Goal: Information Seeking & Learning: Learn about a topic

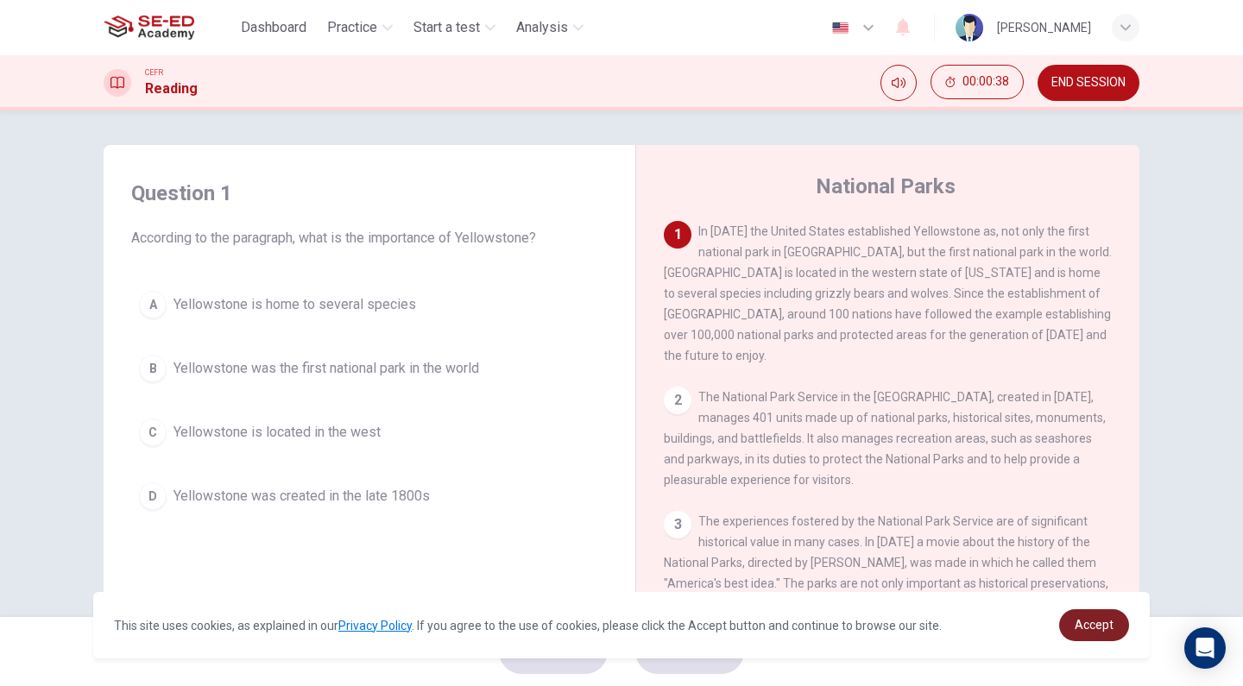
click at [1094, 617] on link "Accept" at bounding box center [1094, 625] width 70 height 32
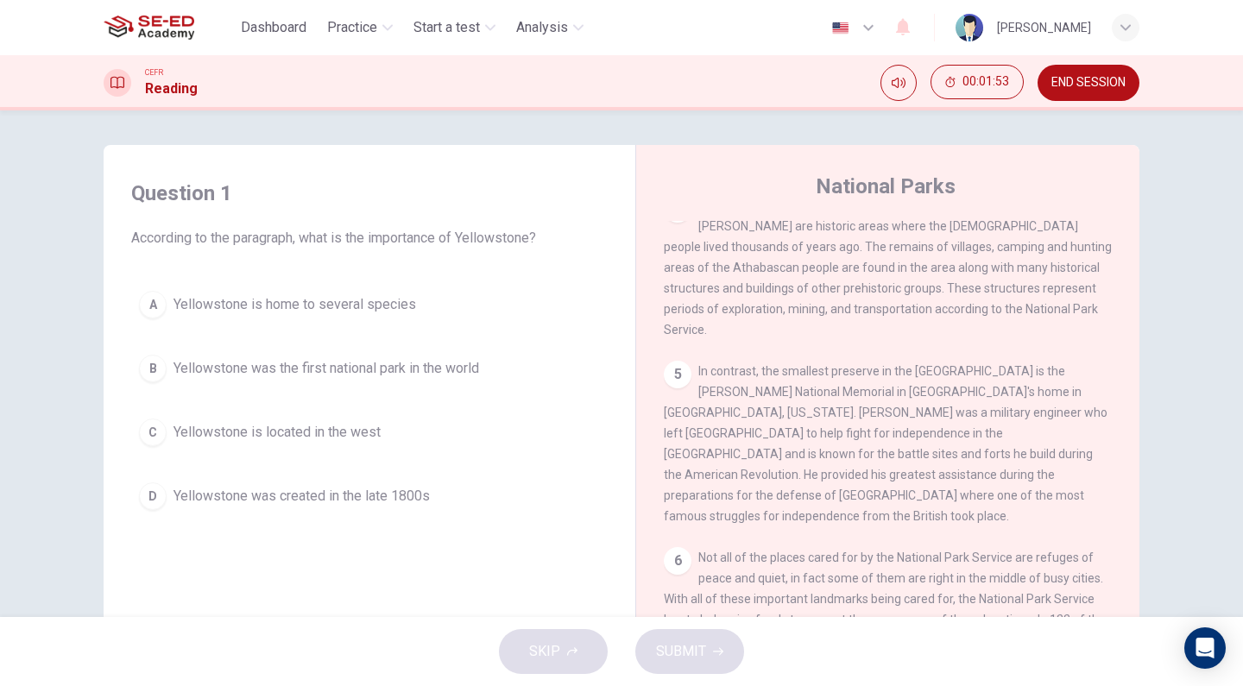
scroll to position [568, 0]
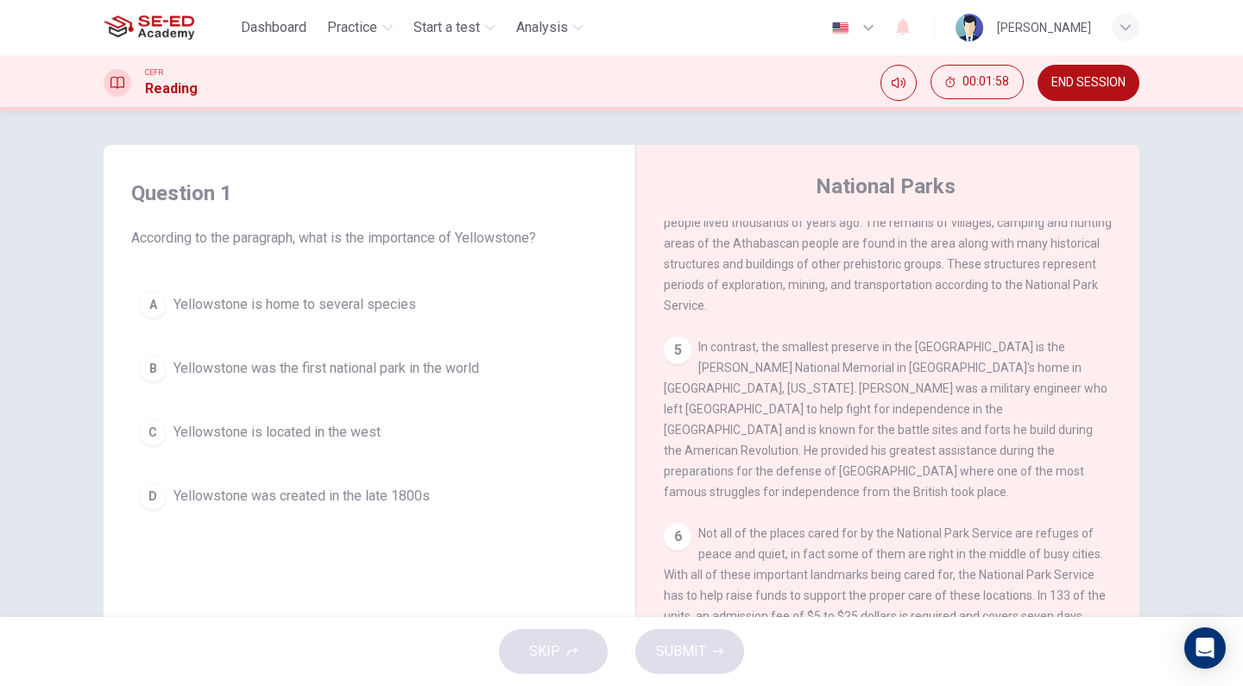
click at [467, 368] on span "Yellowstone was the first national park in the world" at bounding box center [325, 368] width 305 height 21
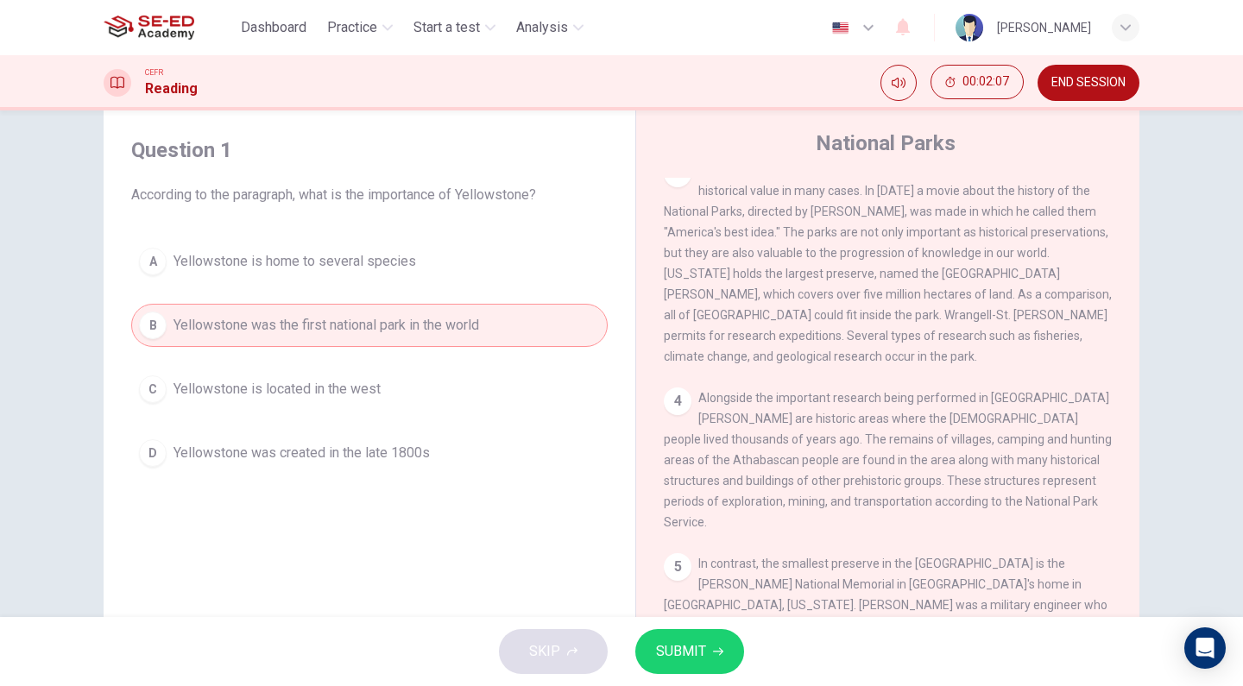
scroll to position [0, 0]
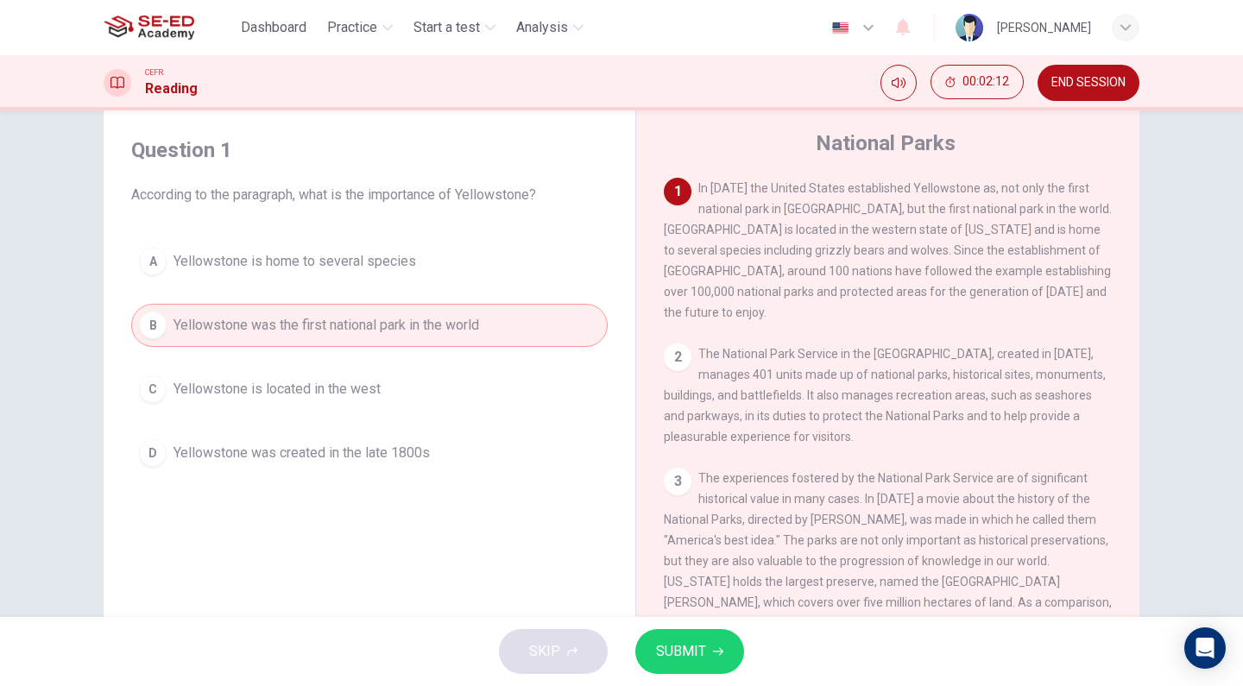
click at [356, 261] on span "Yellowstone is home to several species" at bounding box center [294, 261] width 242 height 21
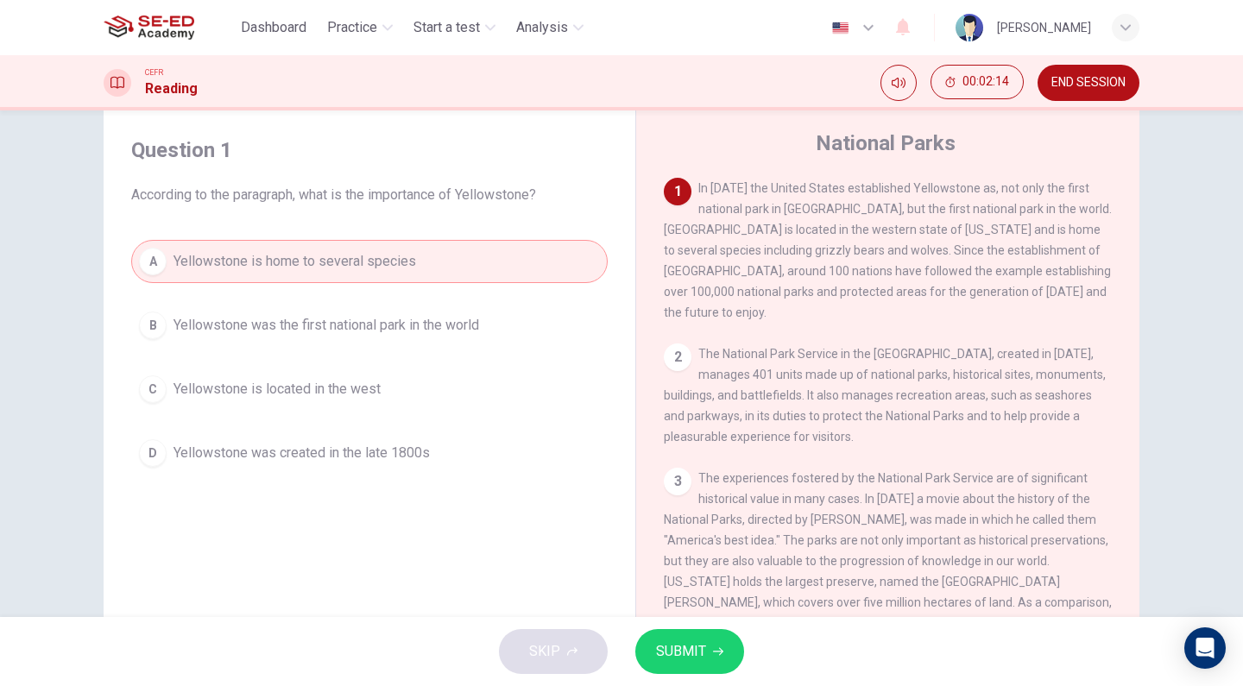
scroll to position [9, 0]
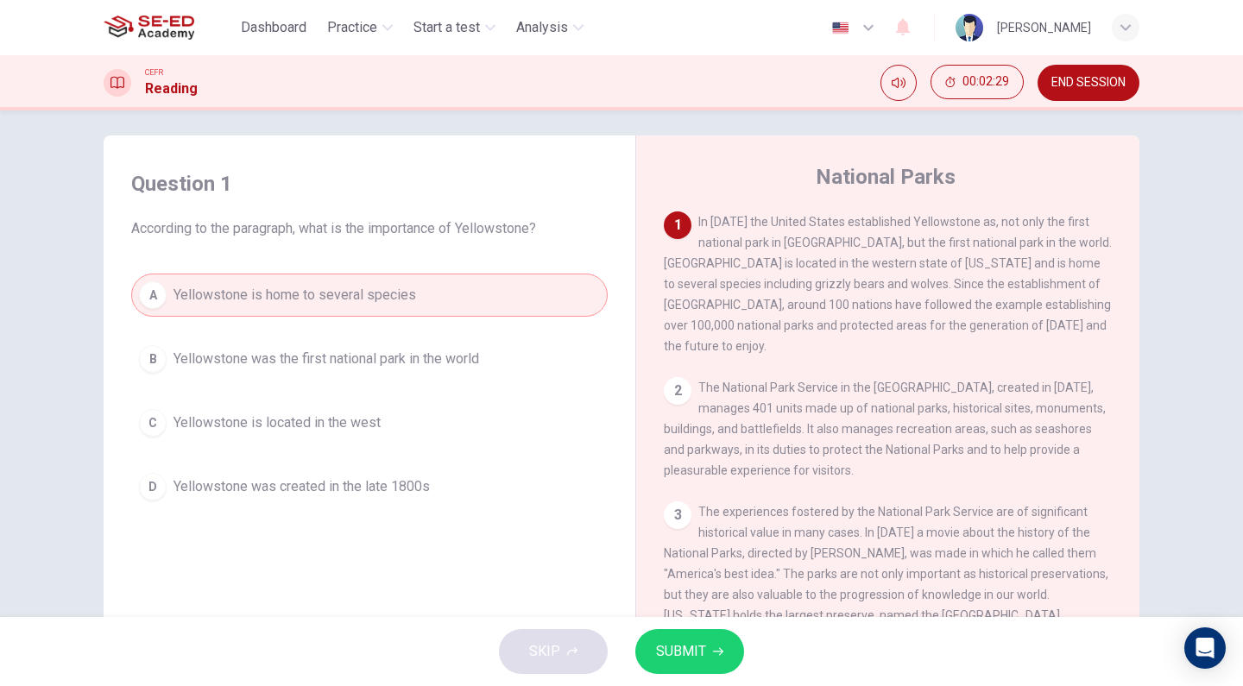
click at [441, 362] on span "Yellowstone was the first national park in the world" at bounding box center [325, 359] width 305 height 21
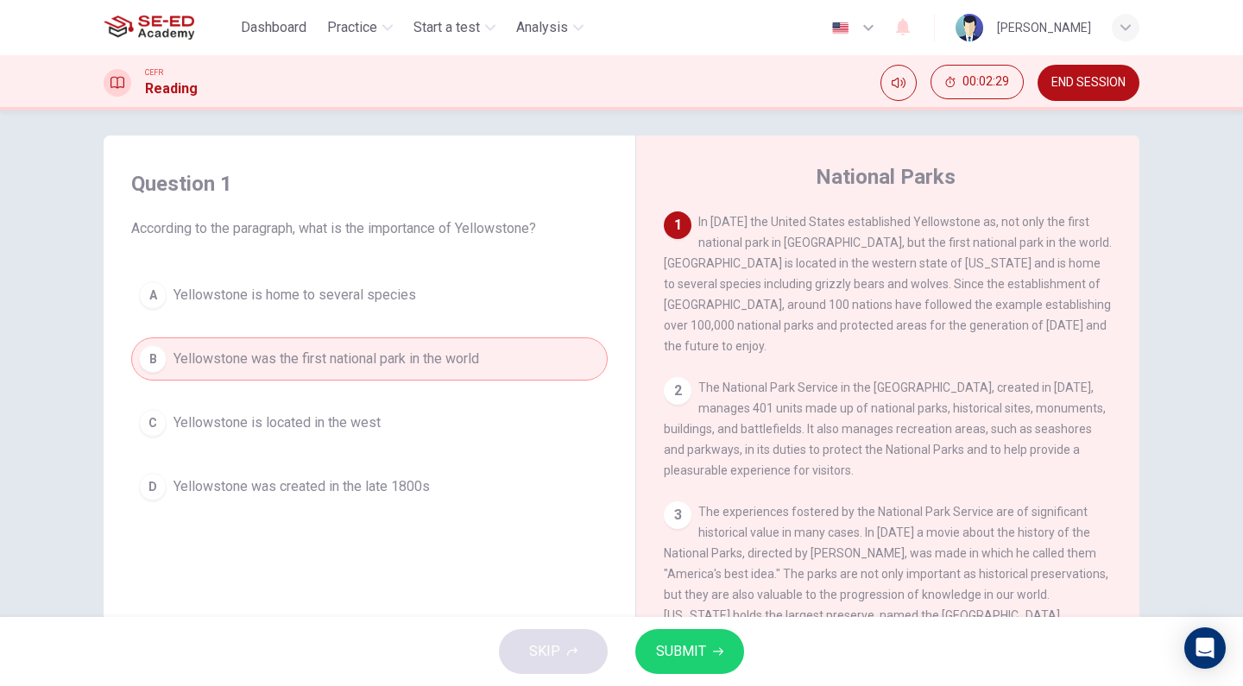
click at [698, 652] on span "SUBMIT" at bounding box center [681, 651] width 50 height 24
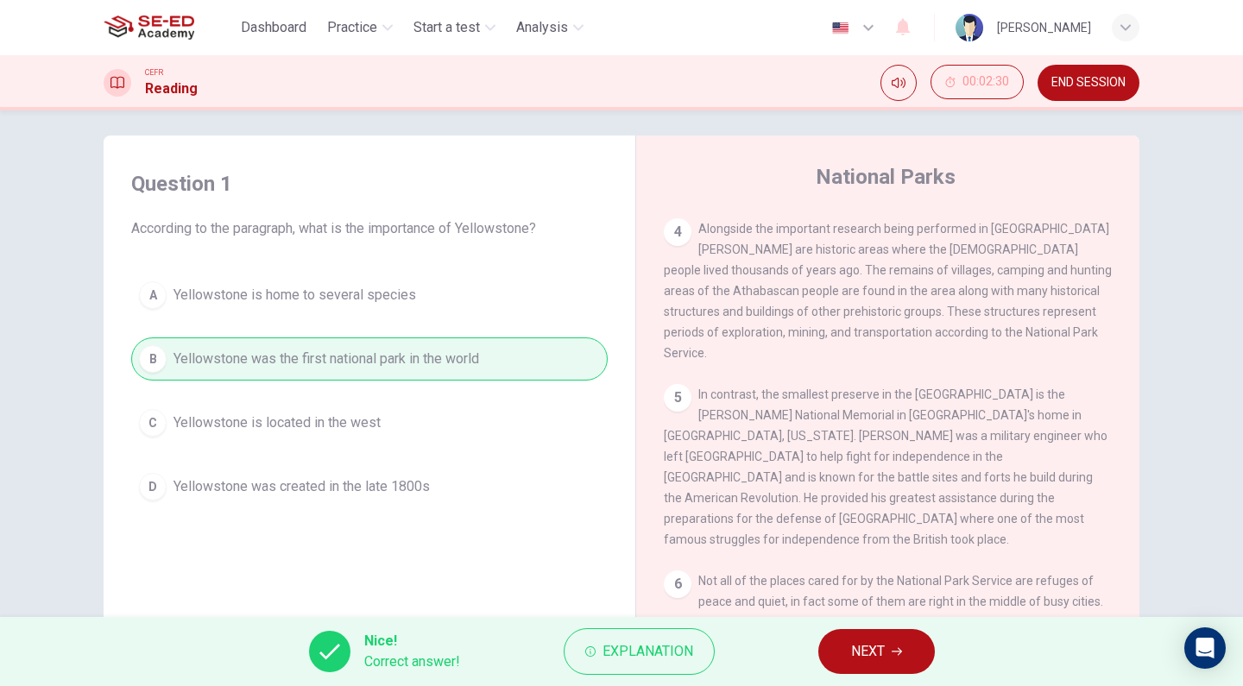
scroll to position [29, 0]
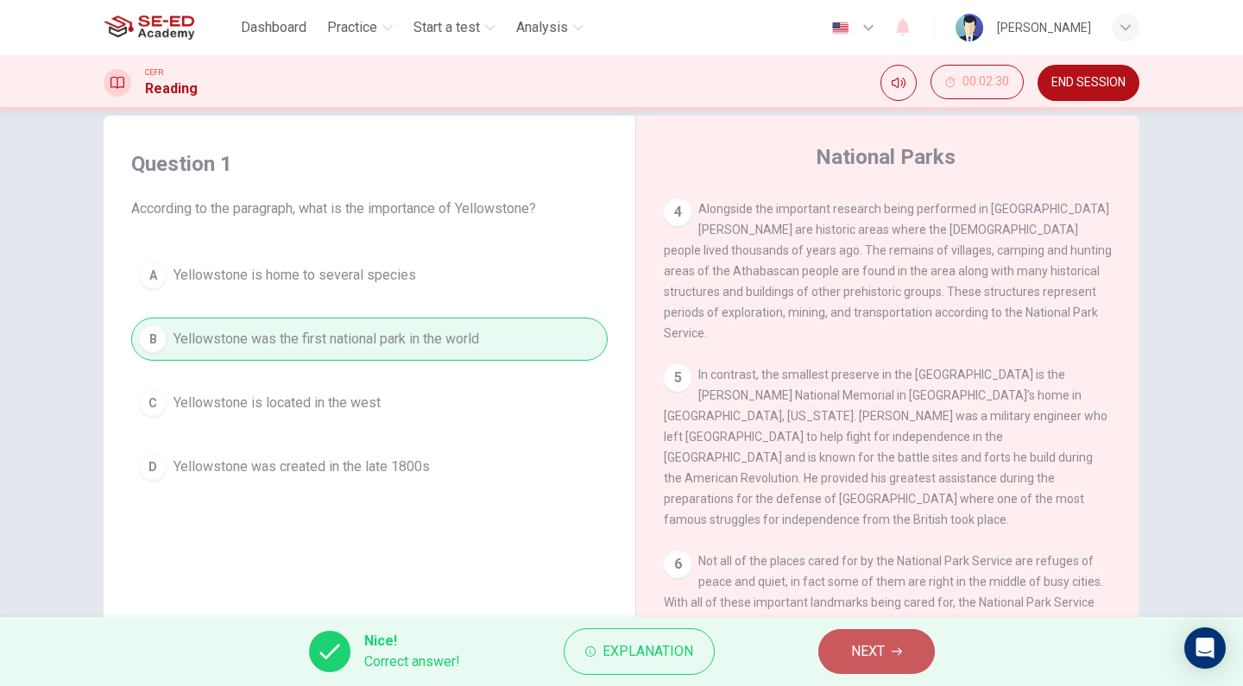
click at [897, 650] on icon "button" at bounding box center [896, 651] width 10 height 10
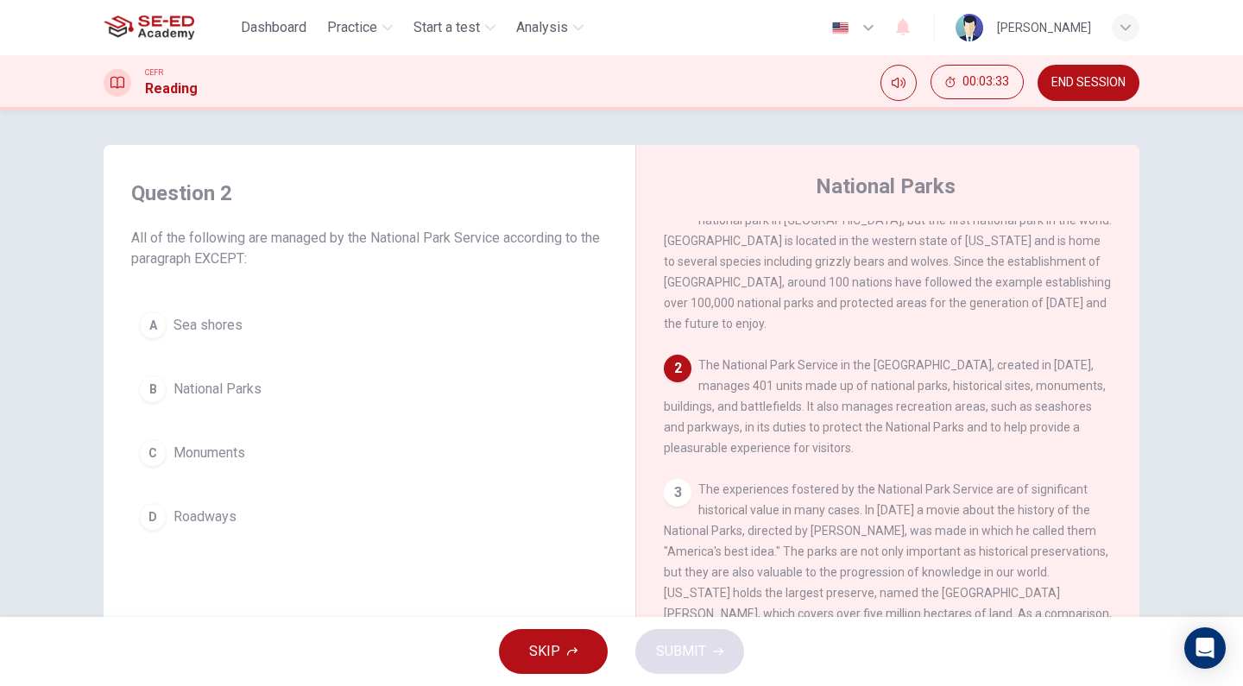
scroll to position [35, 0]
click at [208, 519] on span "Roadways" at bounding box center [204, 517] width 63 height 21
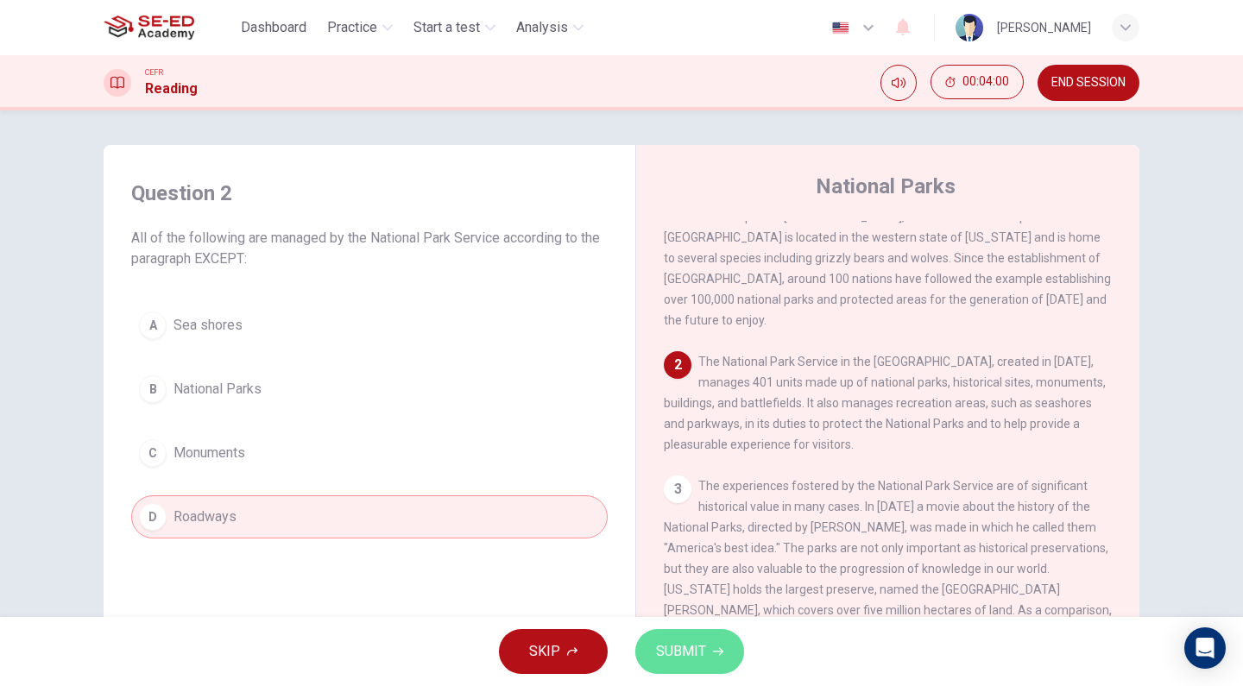
click at [709, 653] on button "SUBMIT" at bounding box center [689, 651] width 109 height 45
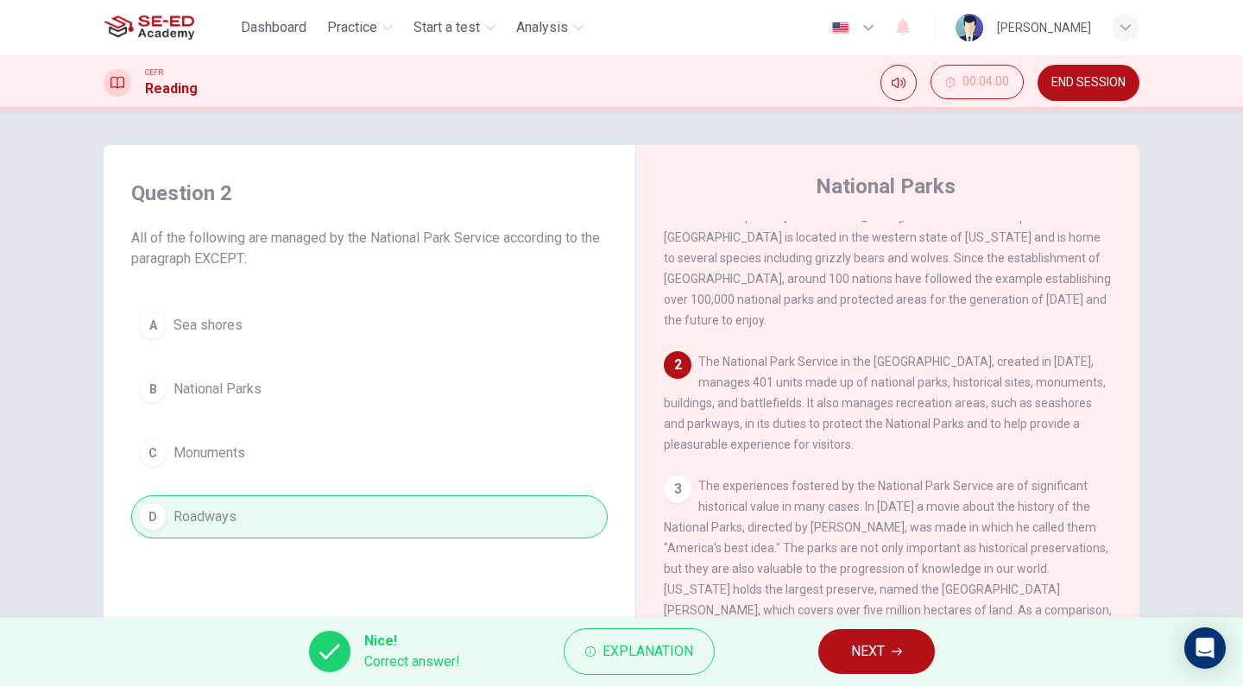
click at [892, 649] on icon "button" at bounding box center [896, 651] width 10 height 10
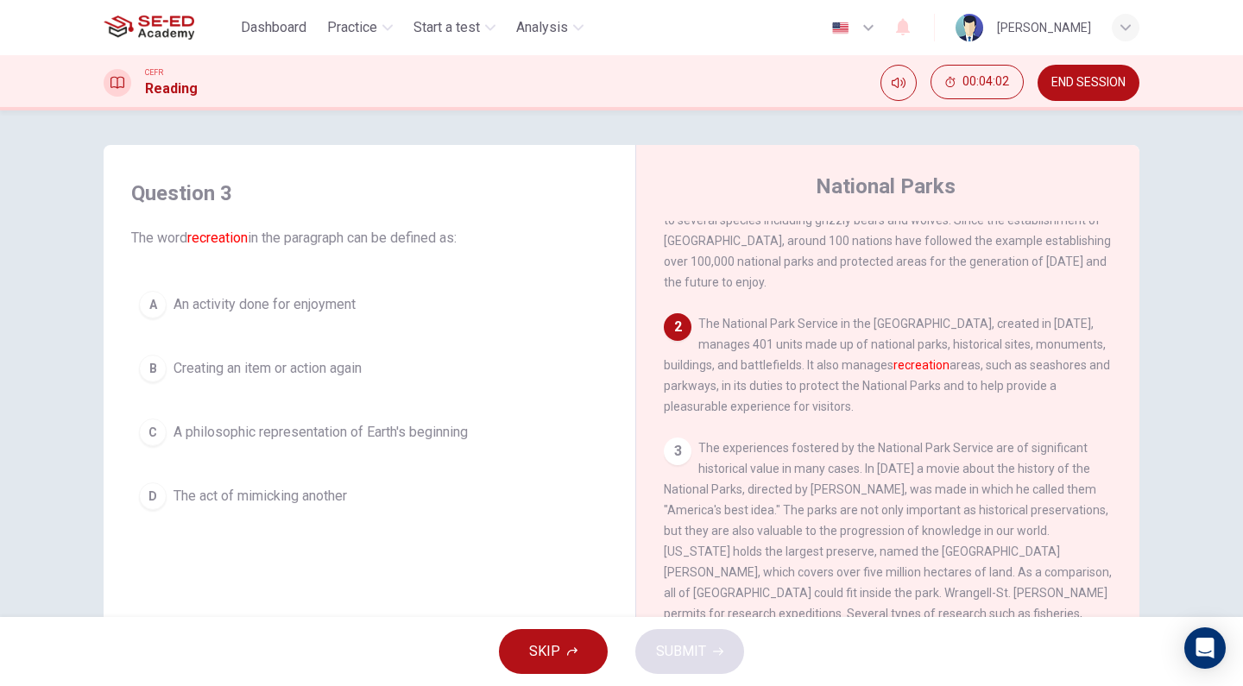
scroll to position [77, 0]
click at [325, 345] on div "A An activity done for enjoyment B Creating an item or action again C A philoso…" at bounding box center [369, 400] width 476 height 235
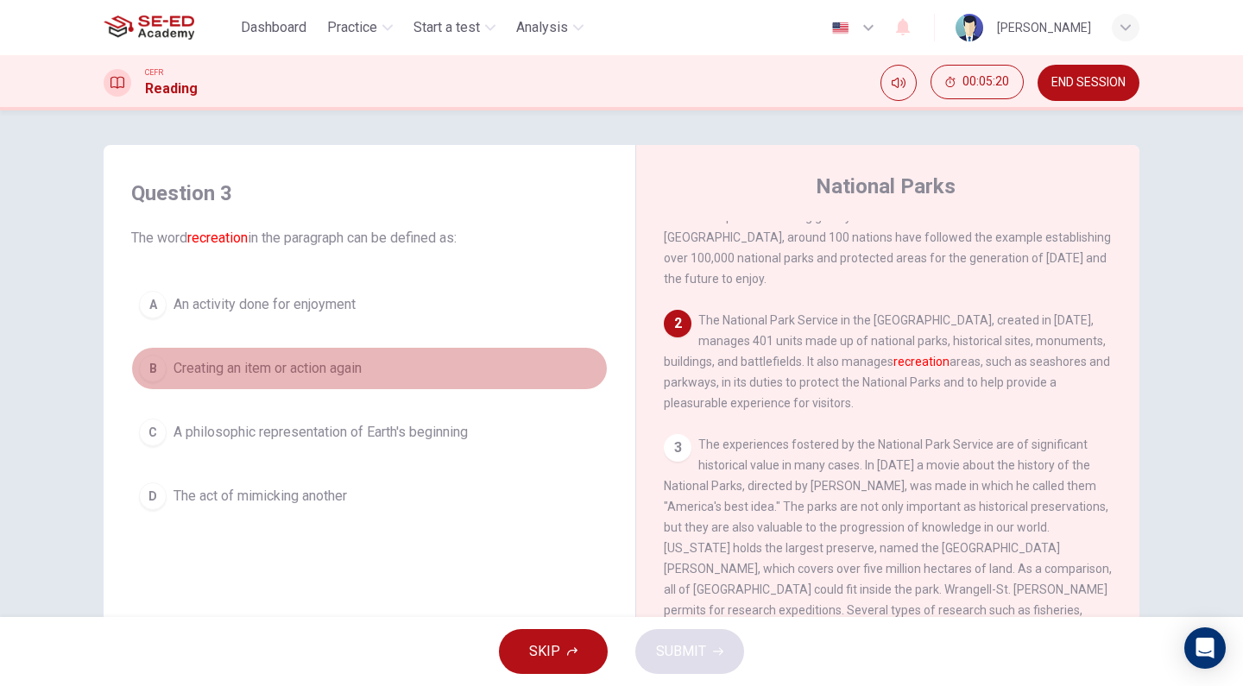
click at [325, 358] on span "Creating an item or action again" at bounding box center [267, 368] width 188 height 21
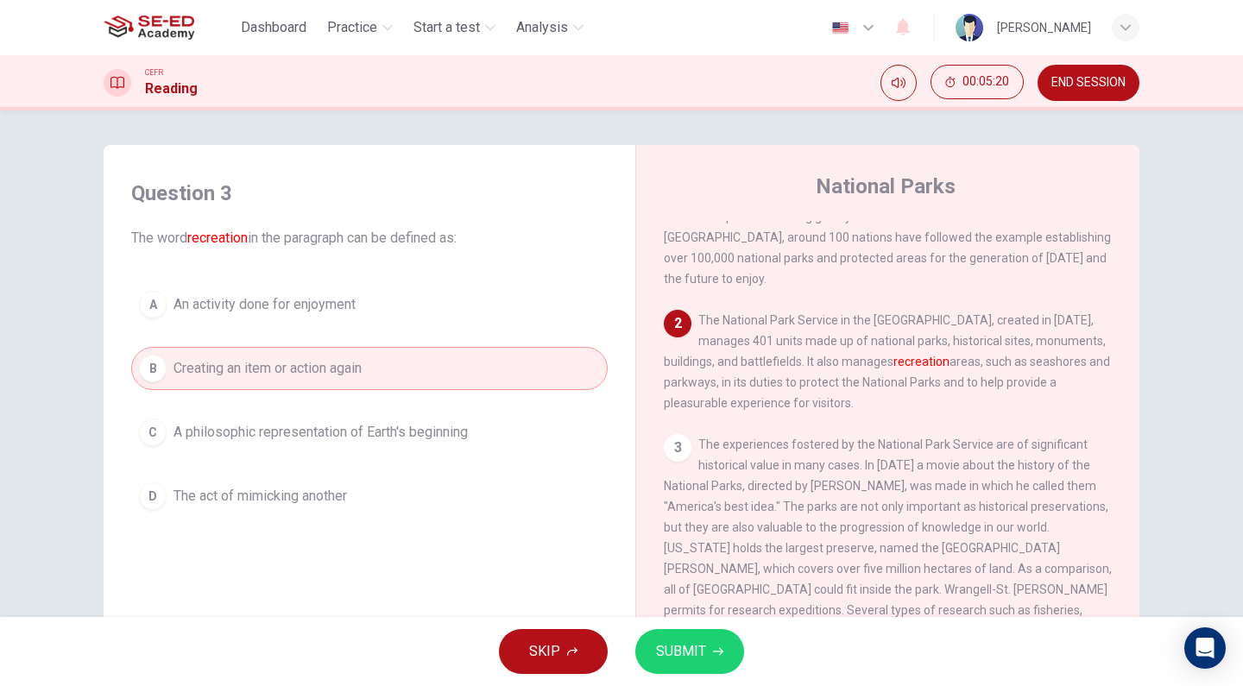
click at [330, 308] on span "An activity done for enjoyment" at bounding box center [264, 304] width 182 height 21
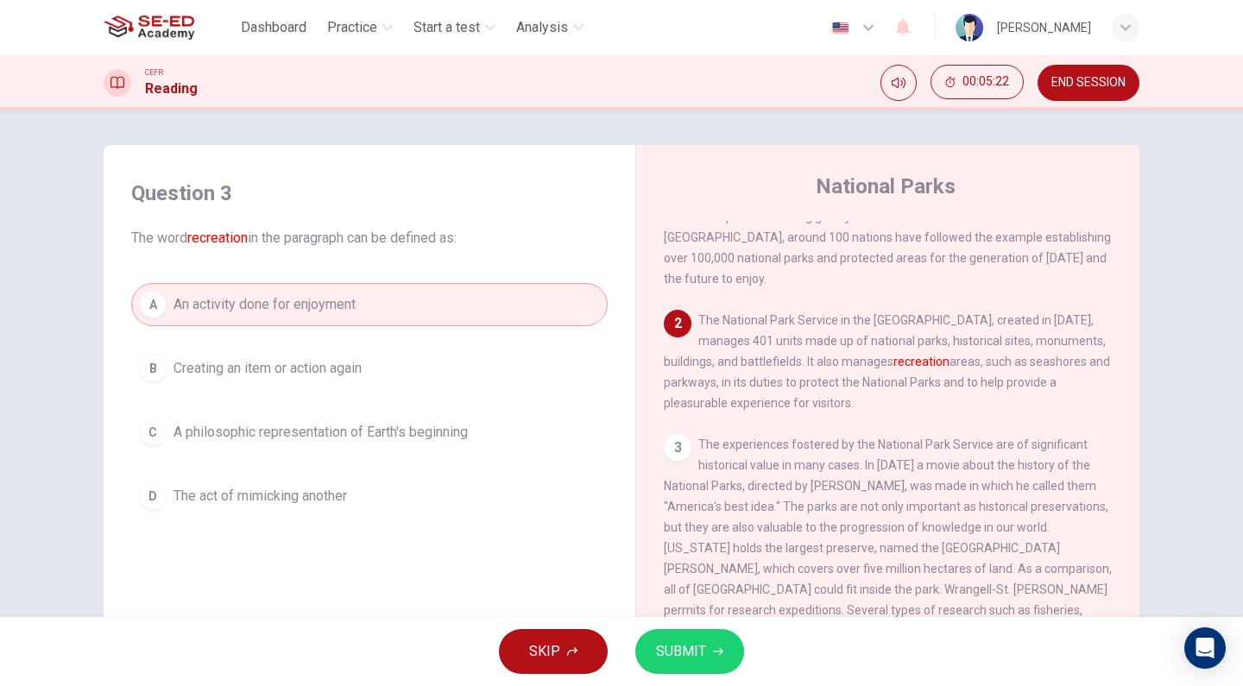
click at [692, 645] on span "SUBMIT" at bounding box center [681, 651] width 50 height 24
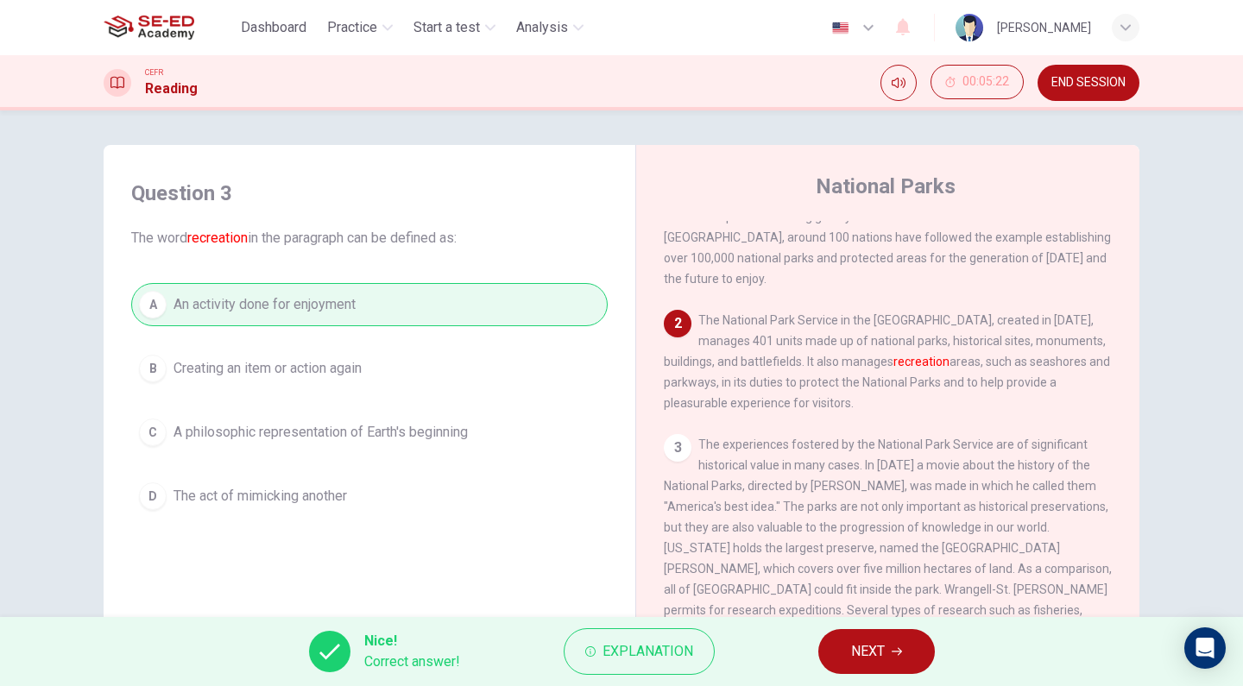
click at [887, 660] on button "NEXT" at bounding box center [876, 651] width 116 height 45
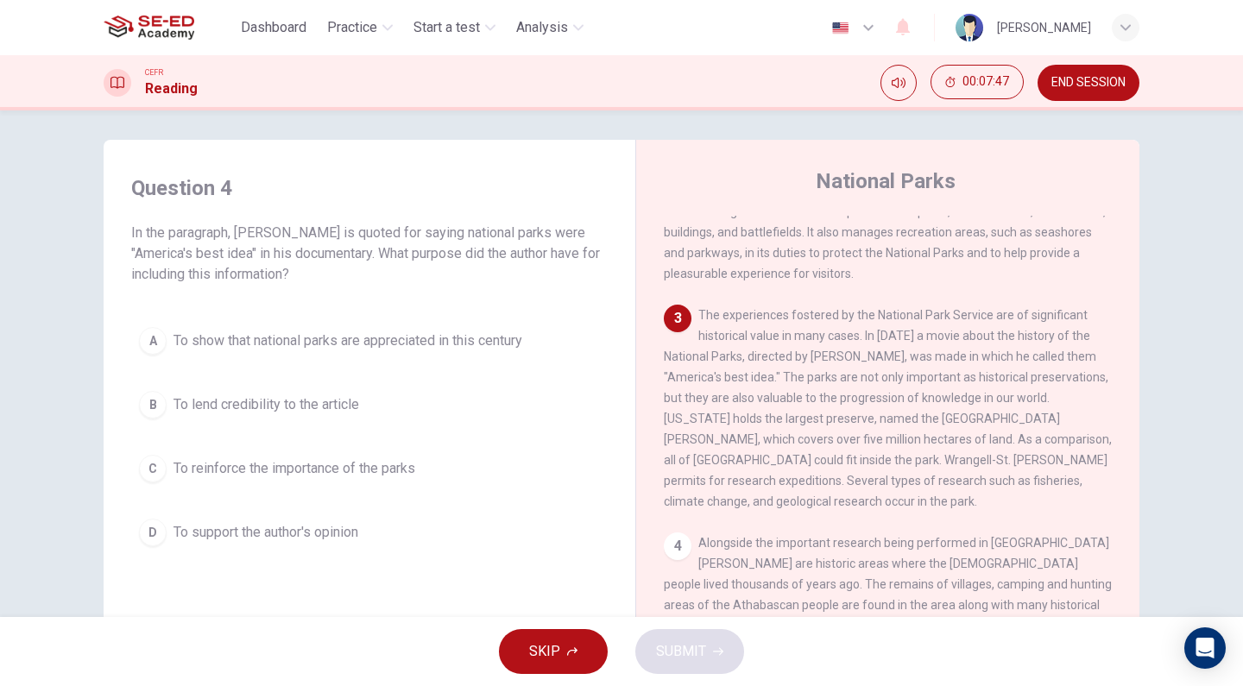
scroll to position [9, 0]
click at [378, 341] on span "To show that national parks are appreciated in this century" at bounding box center [347, 337] width 349 height 21
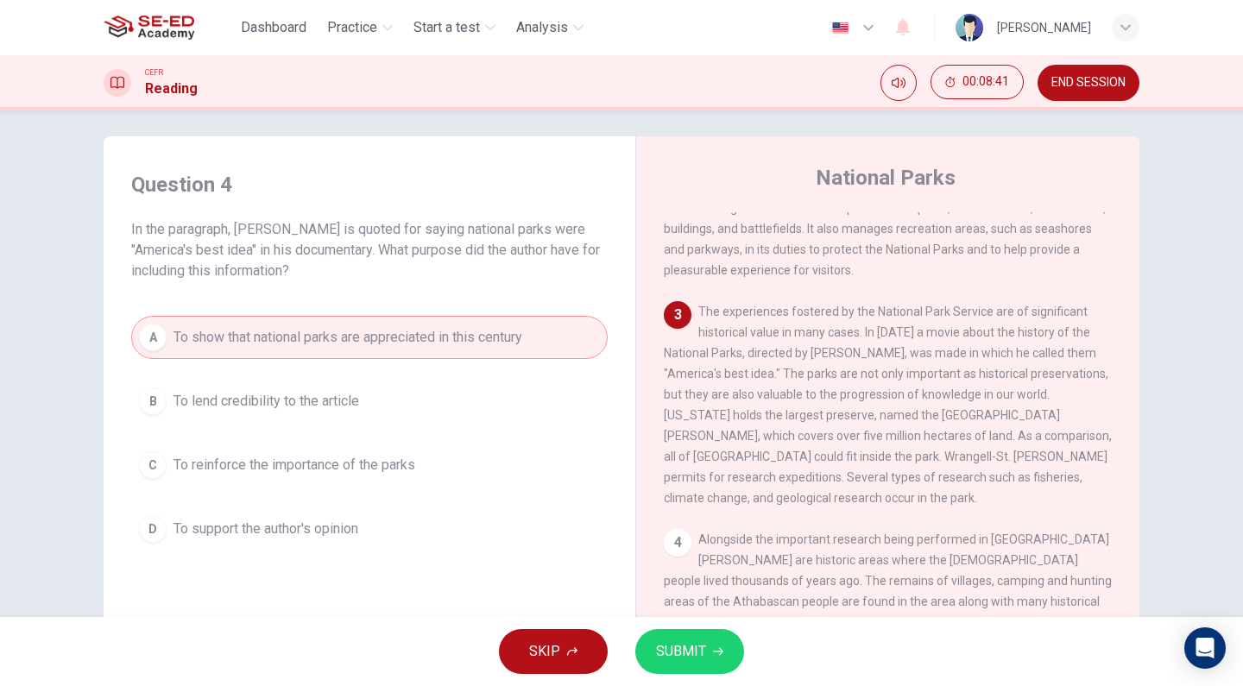
click at [718, 646] on icon "button" at bounding box center [718, 651] width 10 height 10
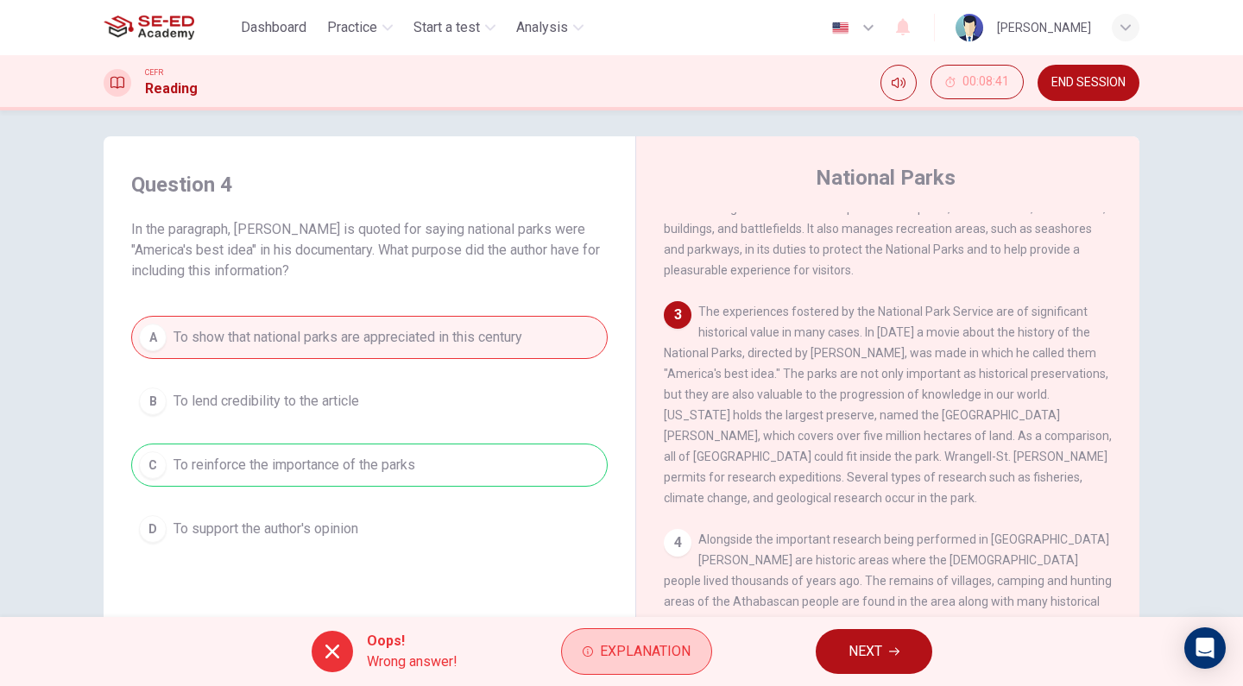
click at [618, 656] on span "Explanation" at bounding box center [645, 651] width 91 height 24
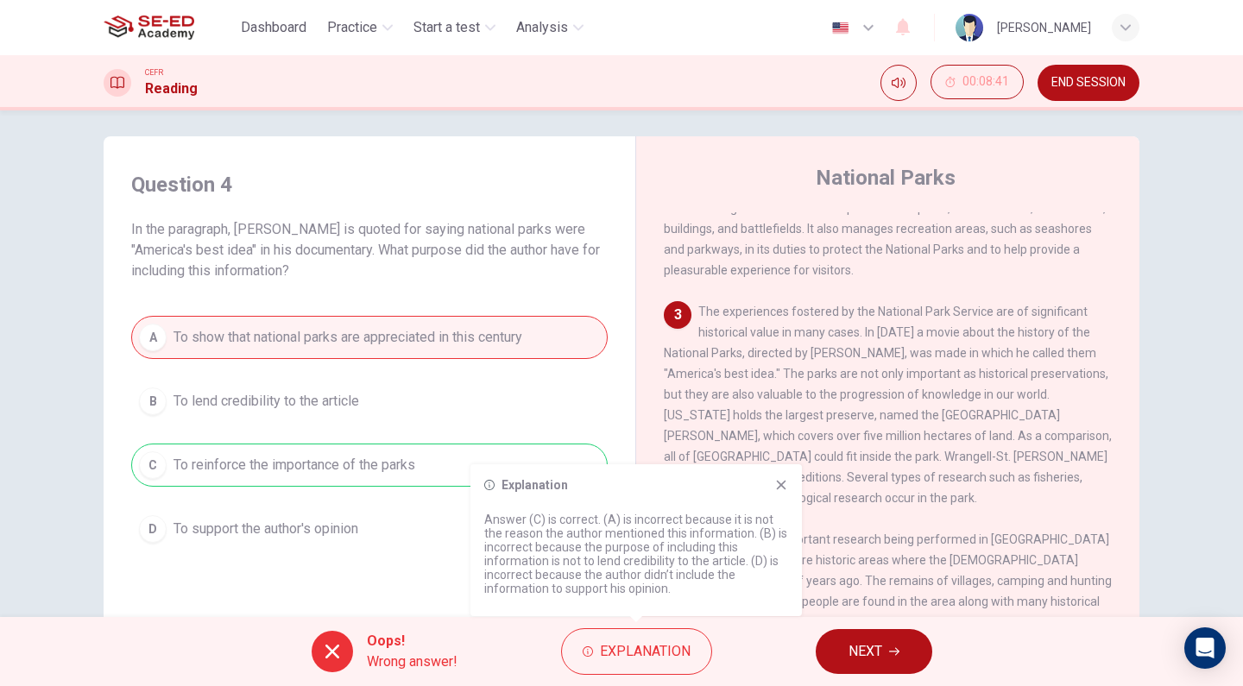
click at [388, 536] on div "A To show that national parks are appreciated in this century B To lend credibi…" at bounding box center [369, 433] width 476 height 235
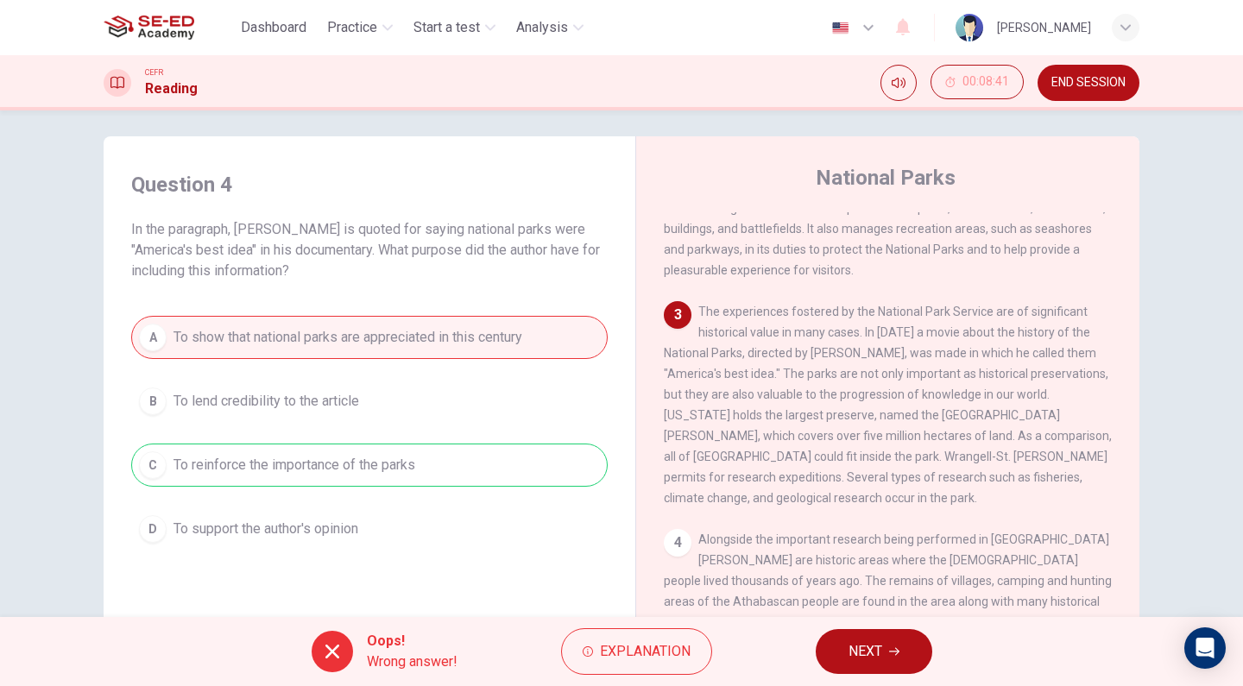
click at [865, 659] on span "NEXT" at bounding box center [865, 651] width 34 height 24
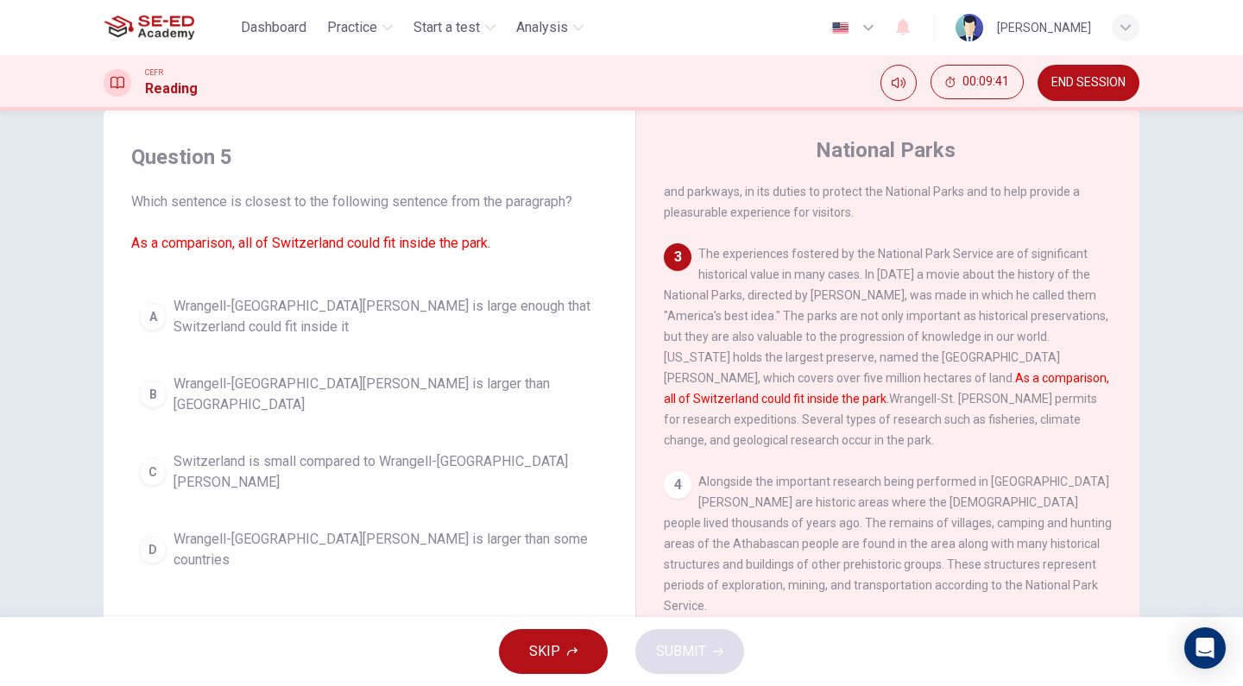
scroll to position [33, 0]
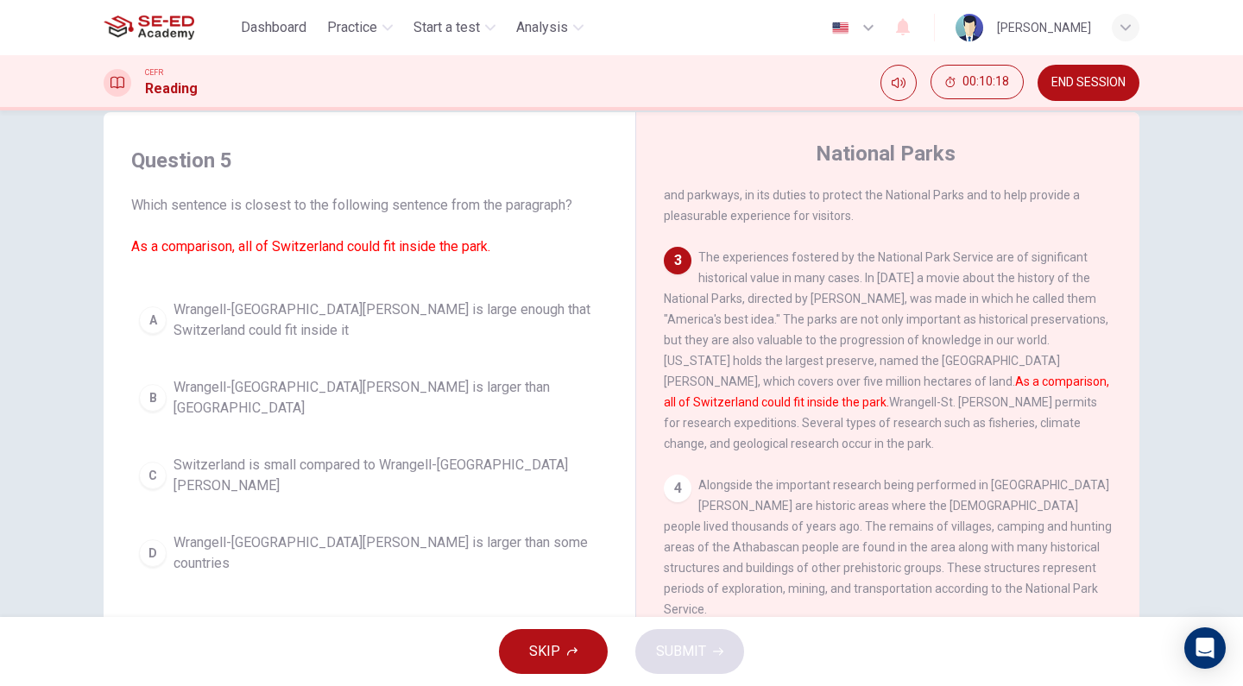
click at [289, 314] on span "Wrangell-St. Elias National Park is large enough that Switzerland could fit ins…" at bounding box center [386, 319] width 426 height 41
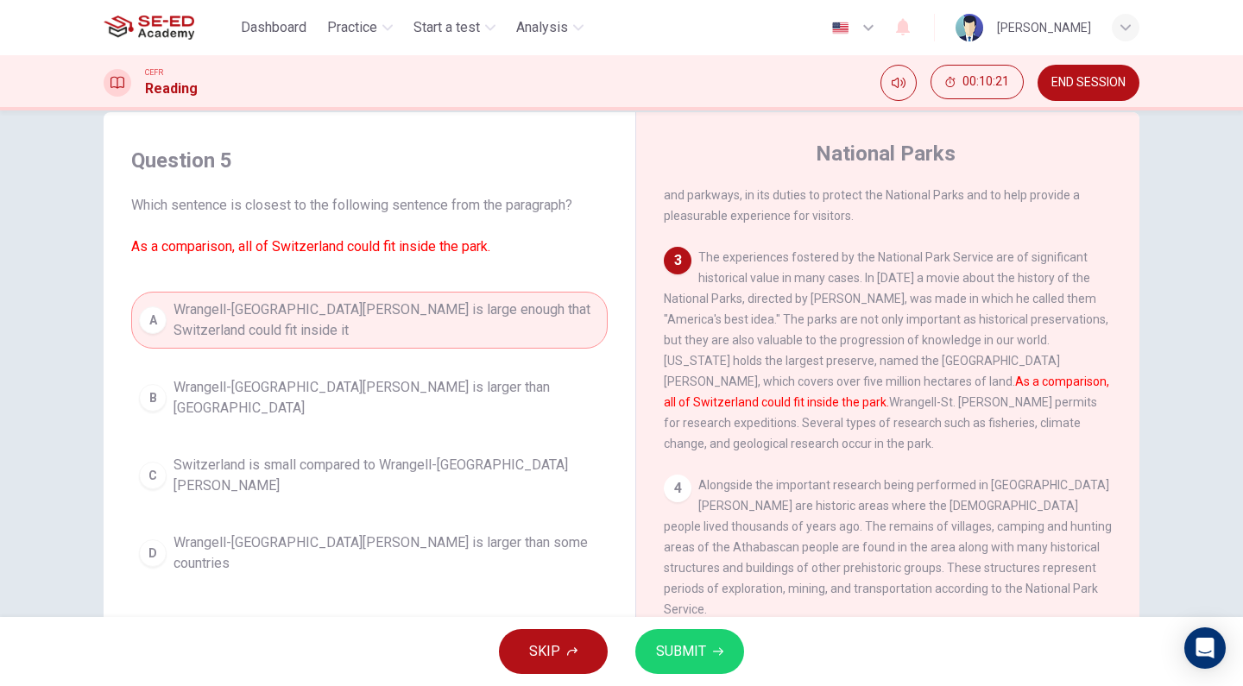
click at [721, 626] on div "SKIP SUBMIT" at bounding box center [621, 651] width 1243 height 69
click at [714, 640] on button "SUBMIT" at bounding box center [689, 651] width 109 height 45
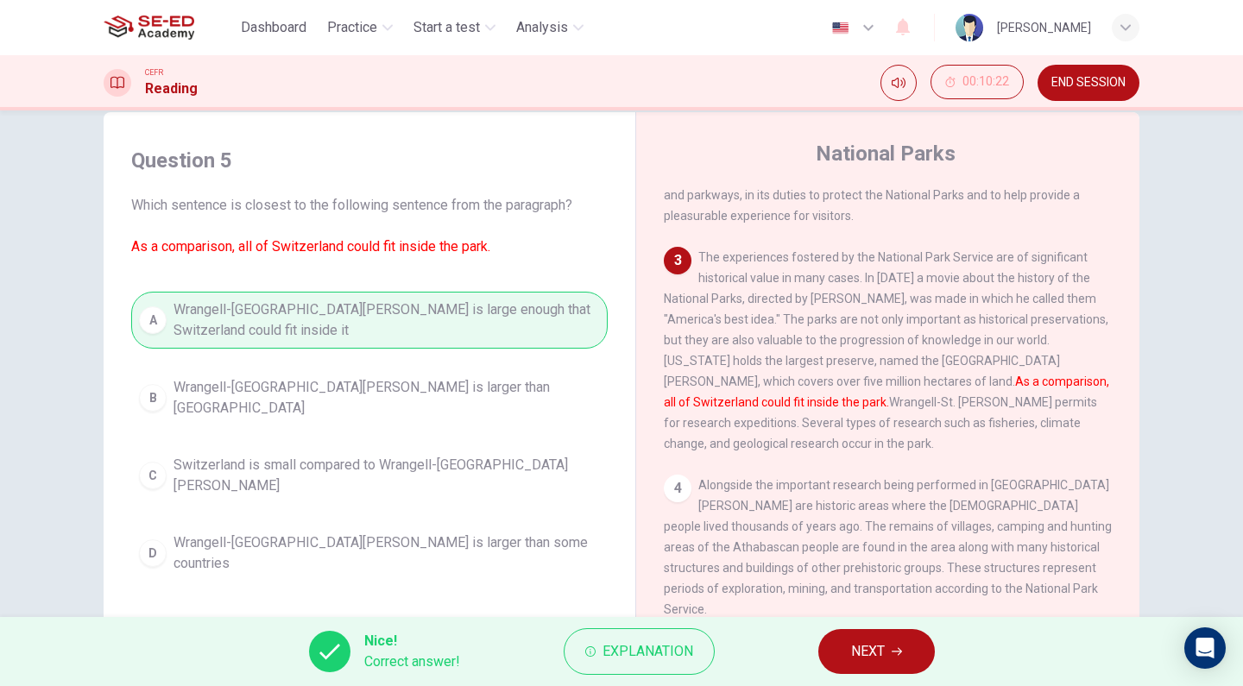
click at [892, 665] on button "NEXT" at bounding box center [876, 651] width 116 height 45
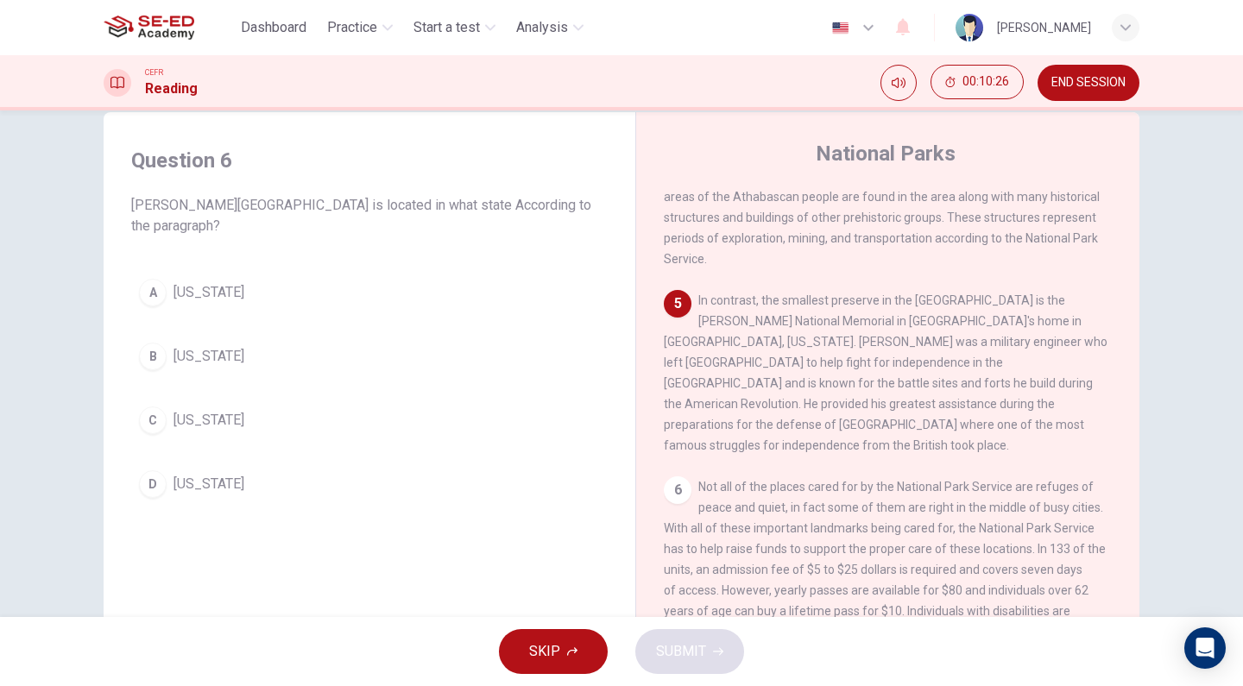
scroll to position [36, 0]
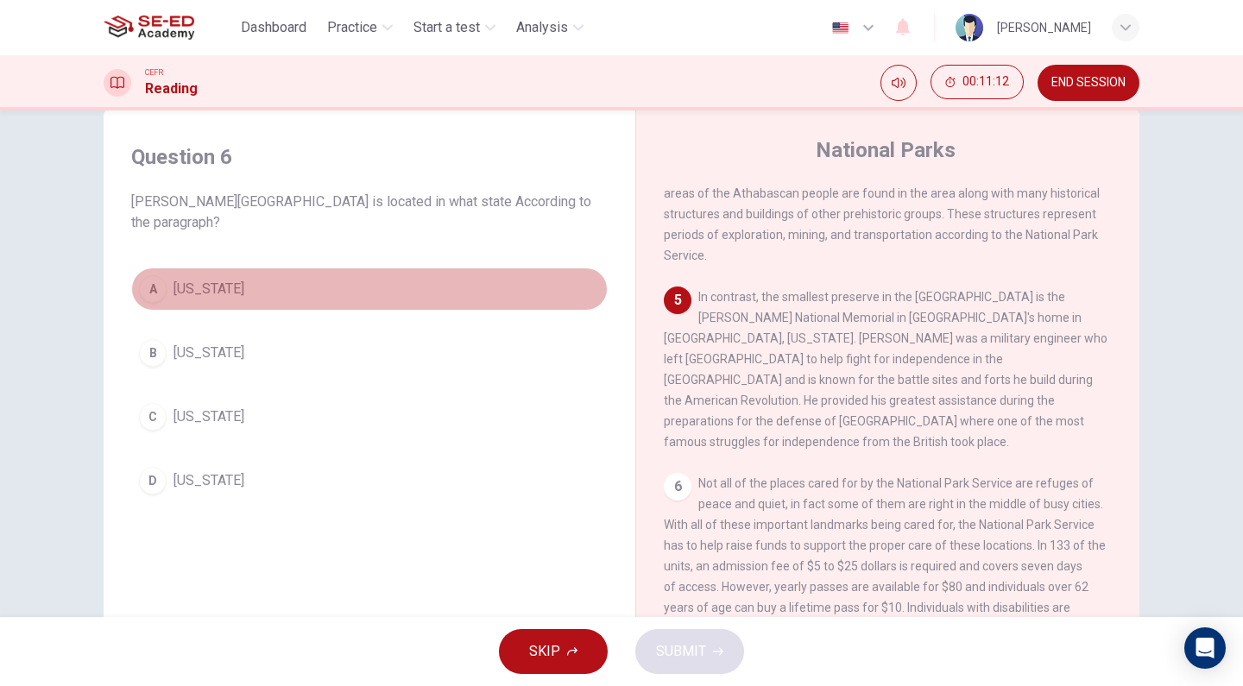
click at [211, 293] on span "Pennsylvania" at bounding box center [208, 289] width 71 height 21
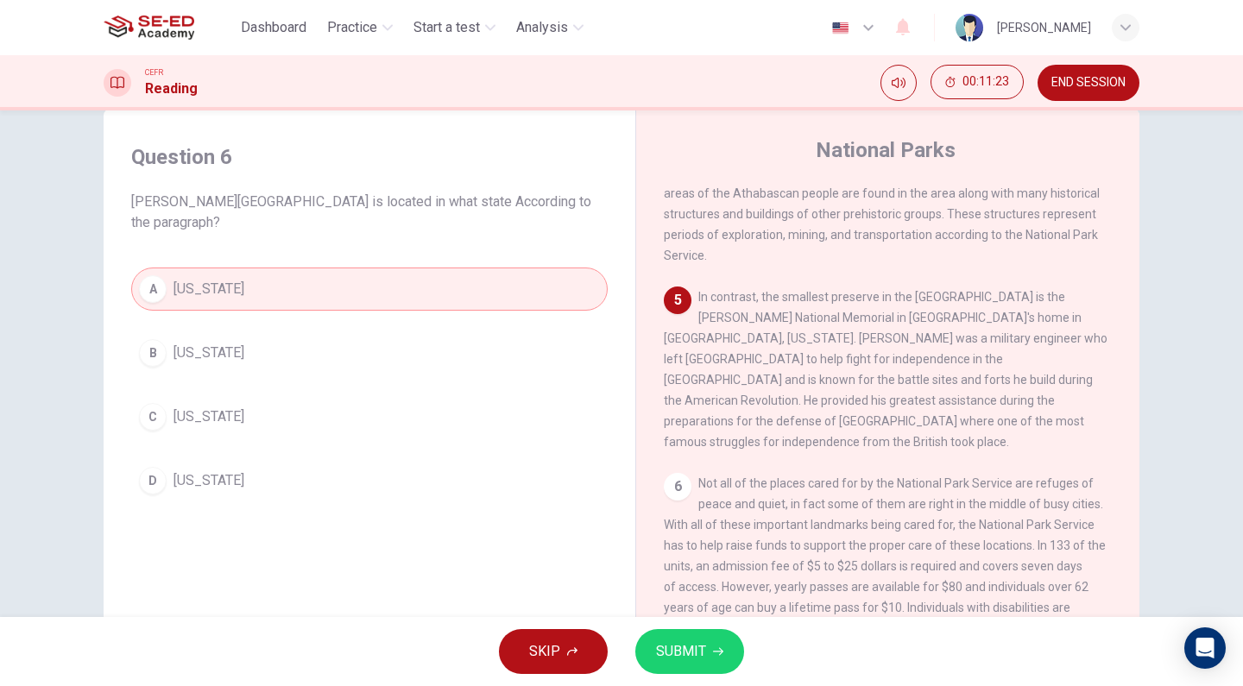
click at [677, 664] on button "SUBMIT" at bounding box center [689, 651] width 109 height 45
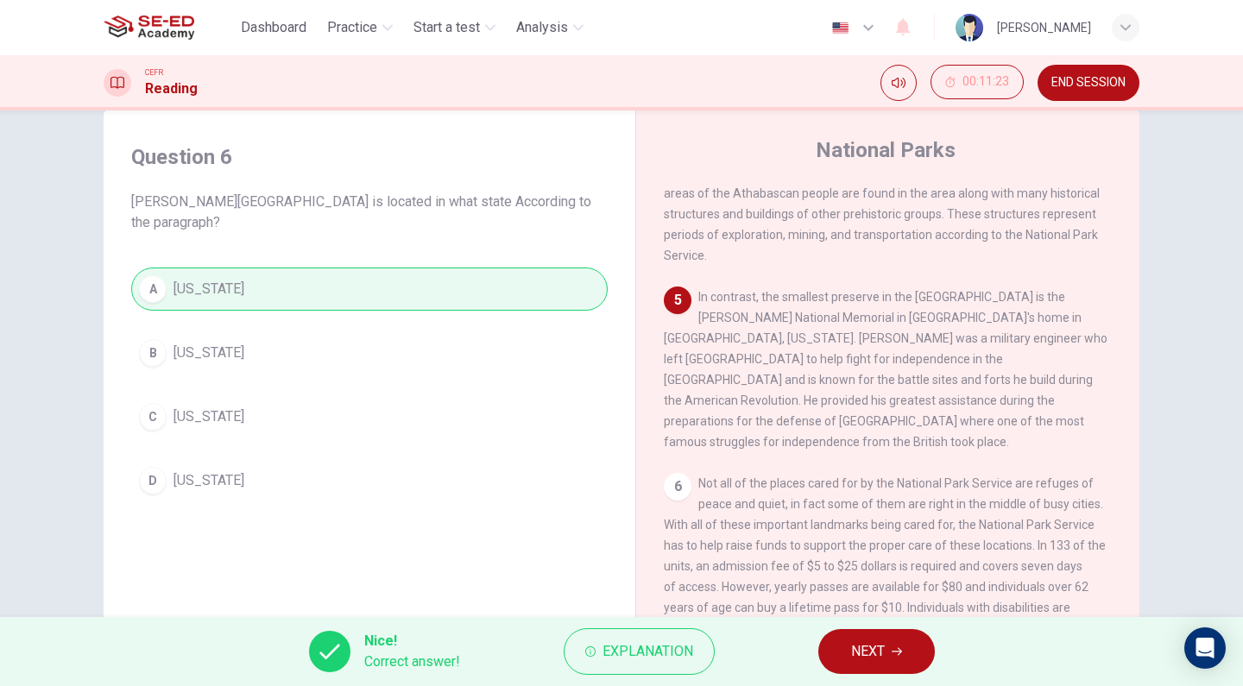
click at [881, 658] on span "NEXT" at bounding box center [868, 651] width 34 height 24
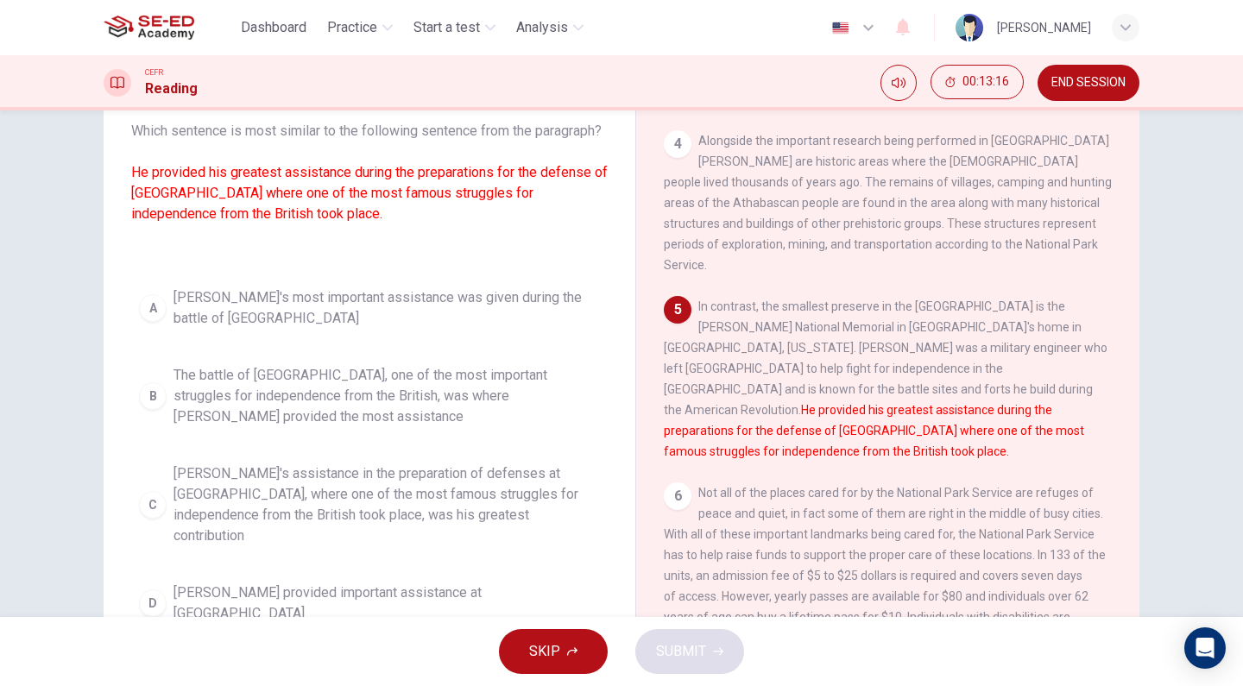
scroll to position [126, 0]
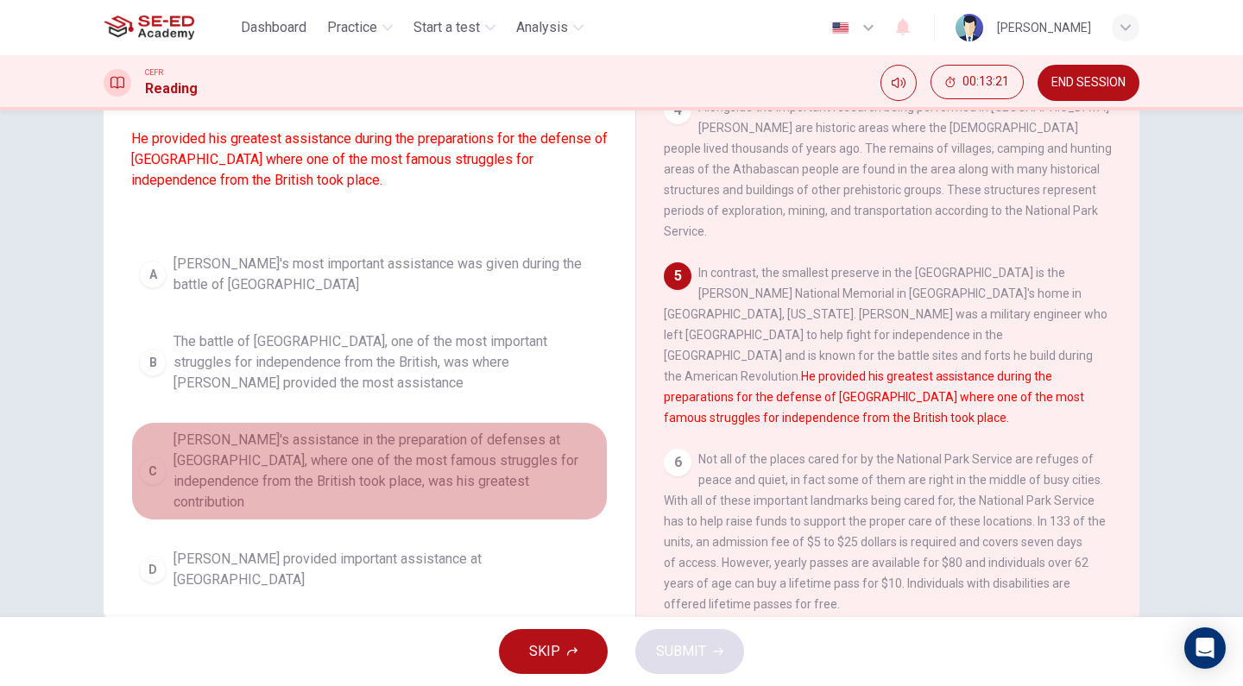
click at [414, 482] on span "Kosciuszko's assistance in the preparation of defenses at Saratoga, where one o…" at bounding box center [386, 471] width 426 height 83
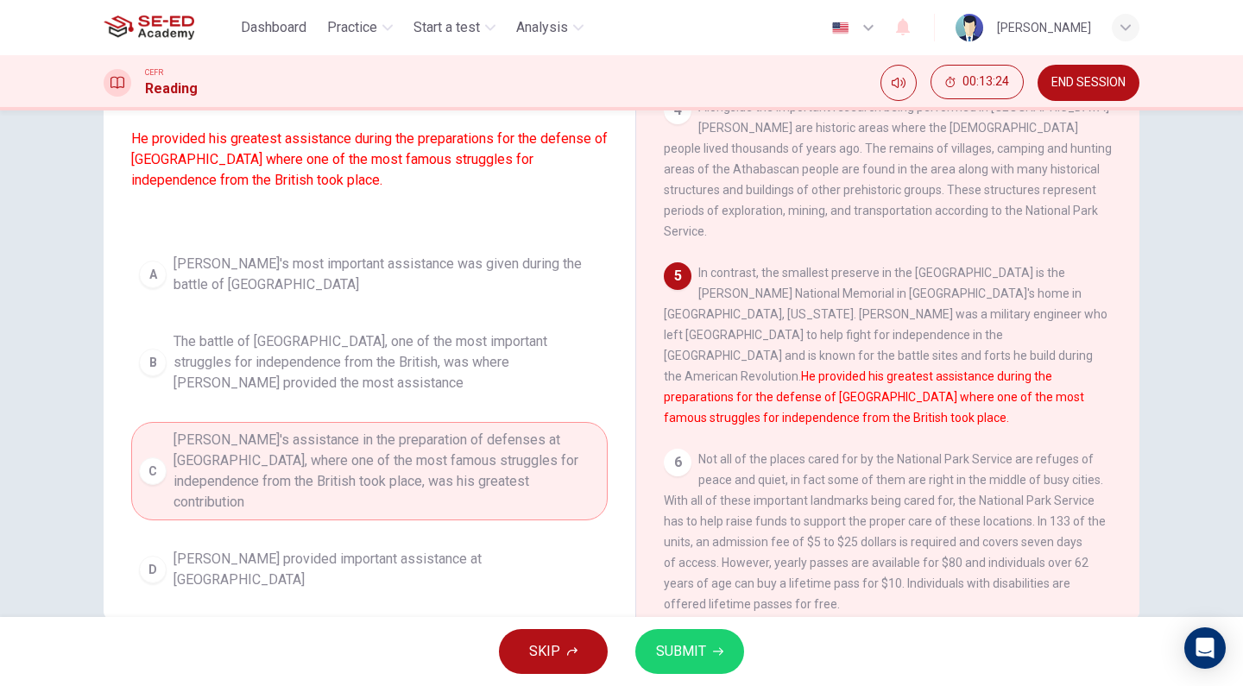
click at [713, 651] on icon "button" at bounding box center [718, 651] width 10 height 10
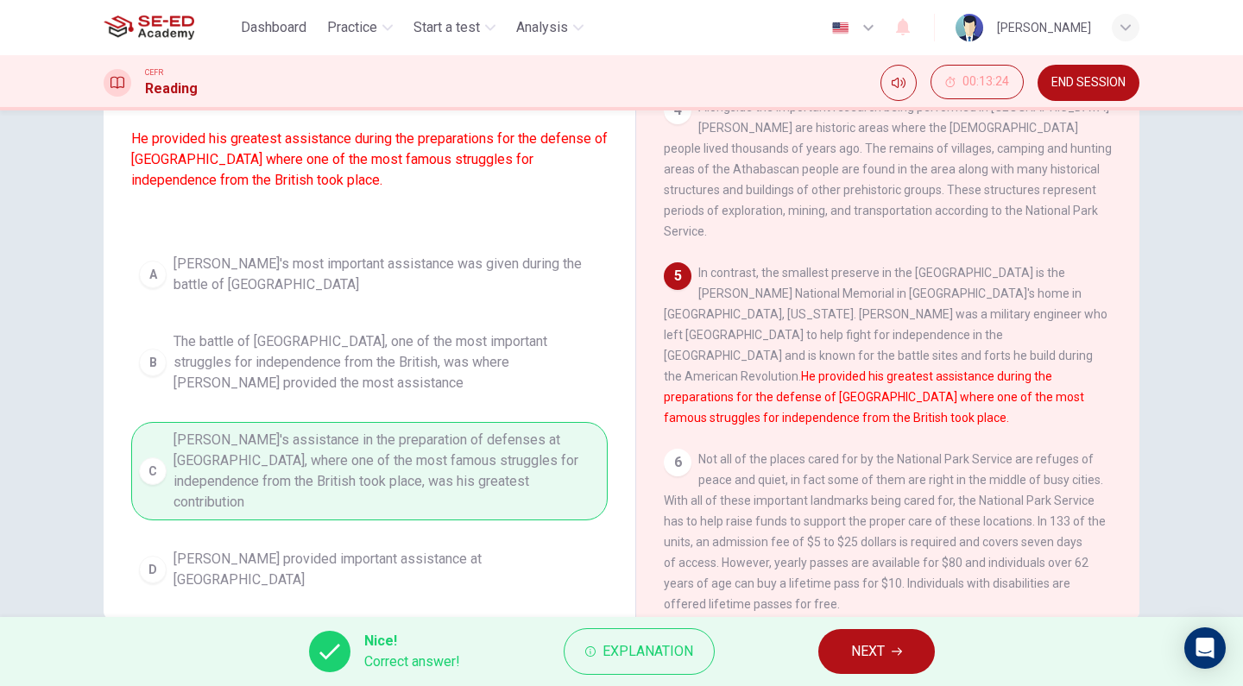
click at [872, 642] on span "NEXT" at bounding box center [868, 651] width 34 height 24
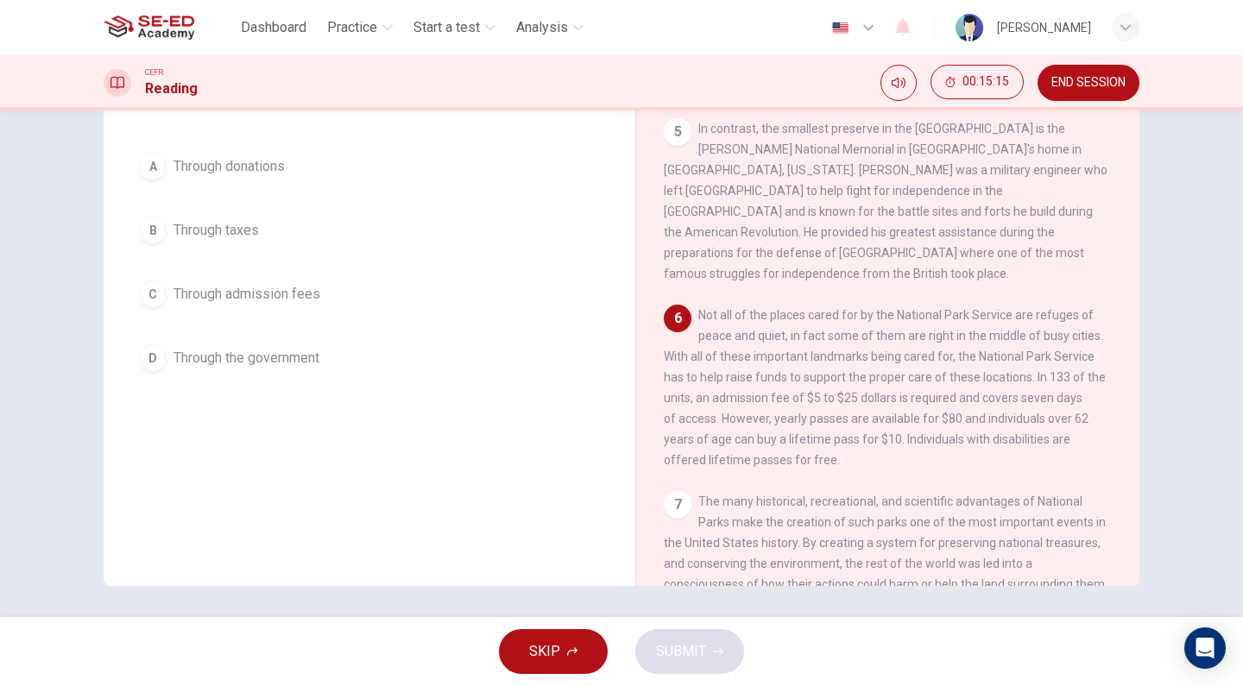
scroll to position [12, 0]
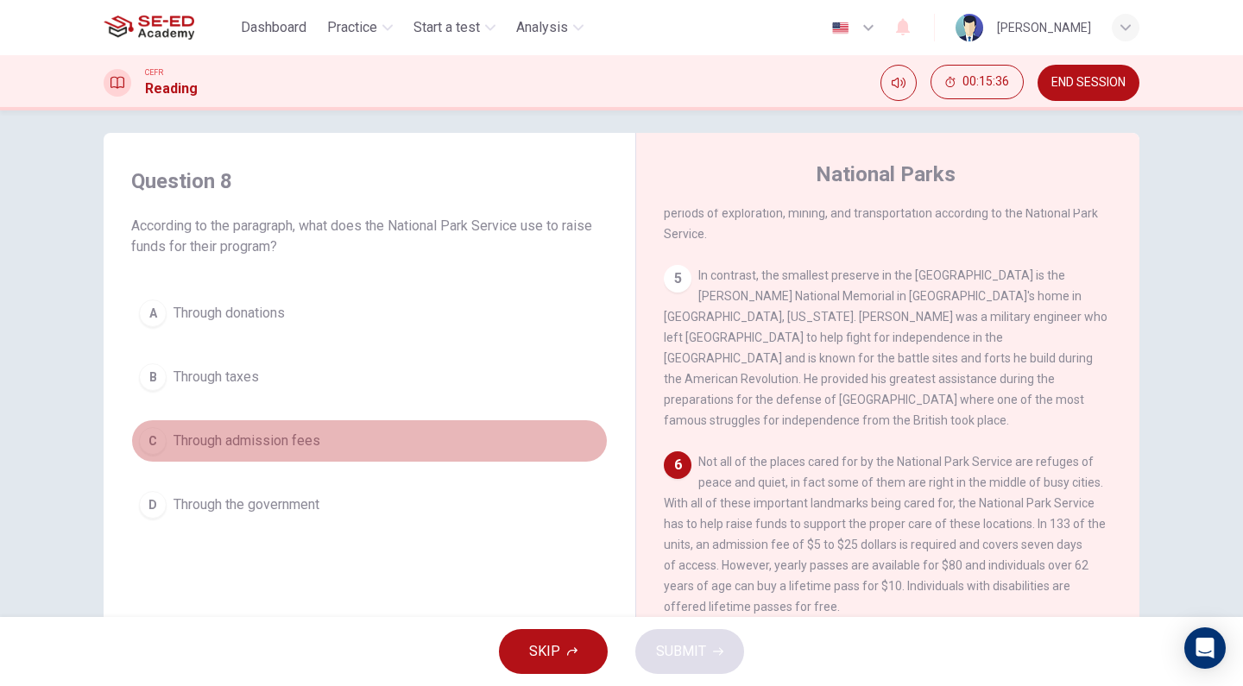
click at [248, 444] on span "Through admission fees" at bounding box center [246, 441] width 147 height 21
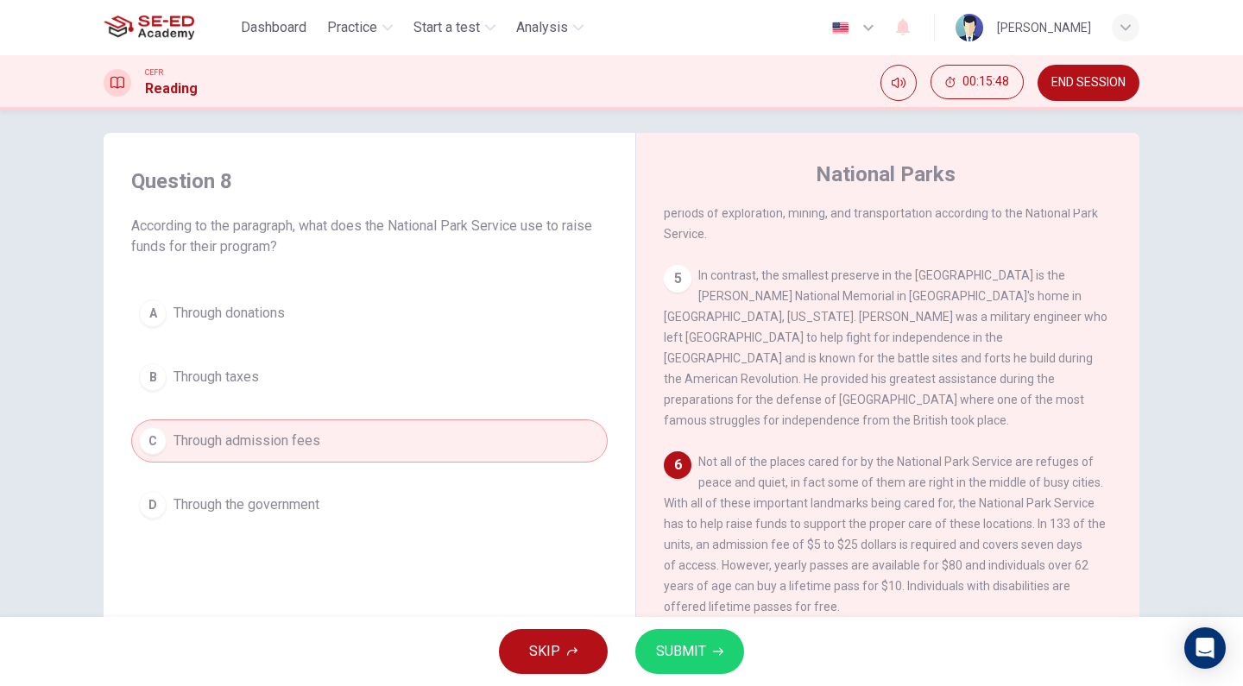
click at [689, 654] on span "SUBMIT" at bounding box center [681, 651] width 50 height 24
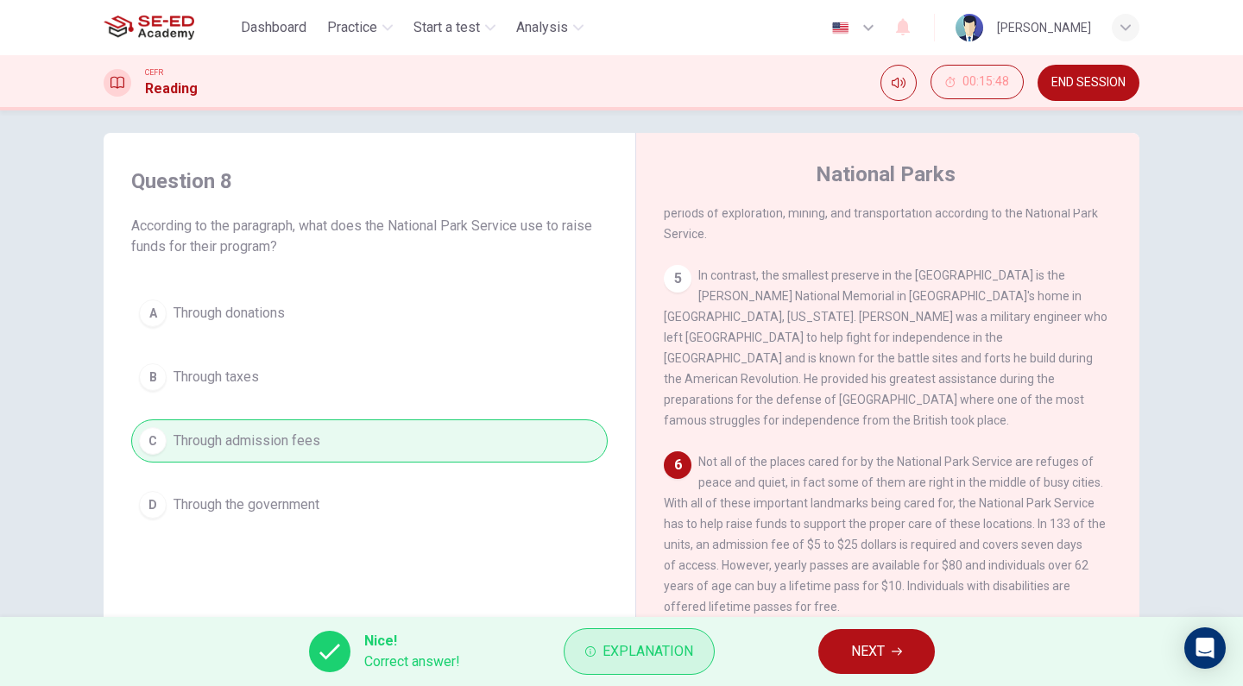
click at [662, 643] on span "Explanation" at bounding box center [647, 651] width 91 height 24
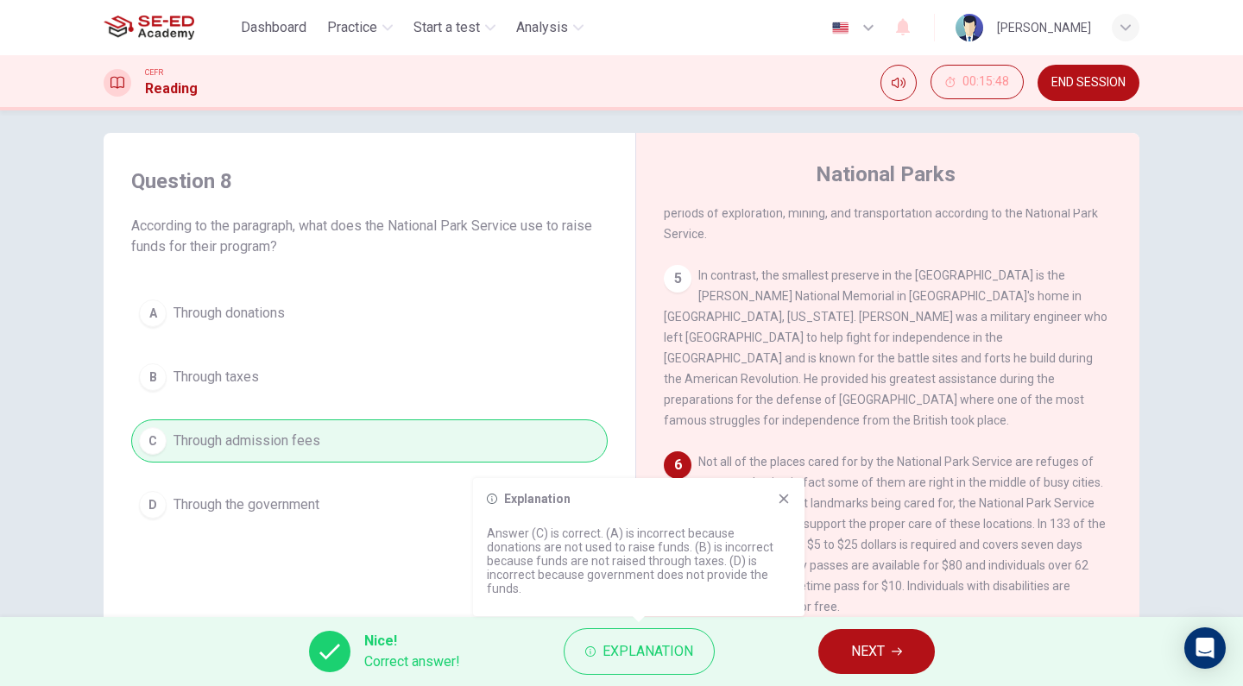
click at [868, 652] on span "NEXT" at bounding box center [868, 651] width 34 height 24
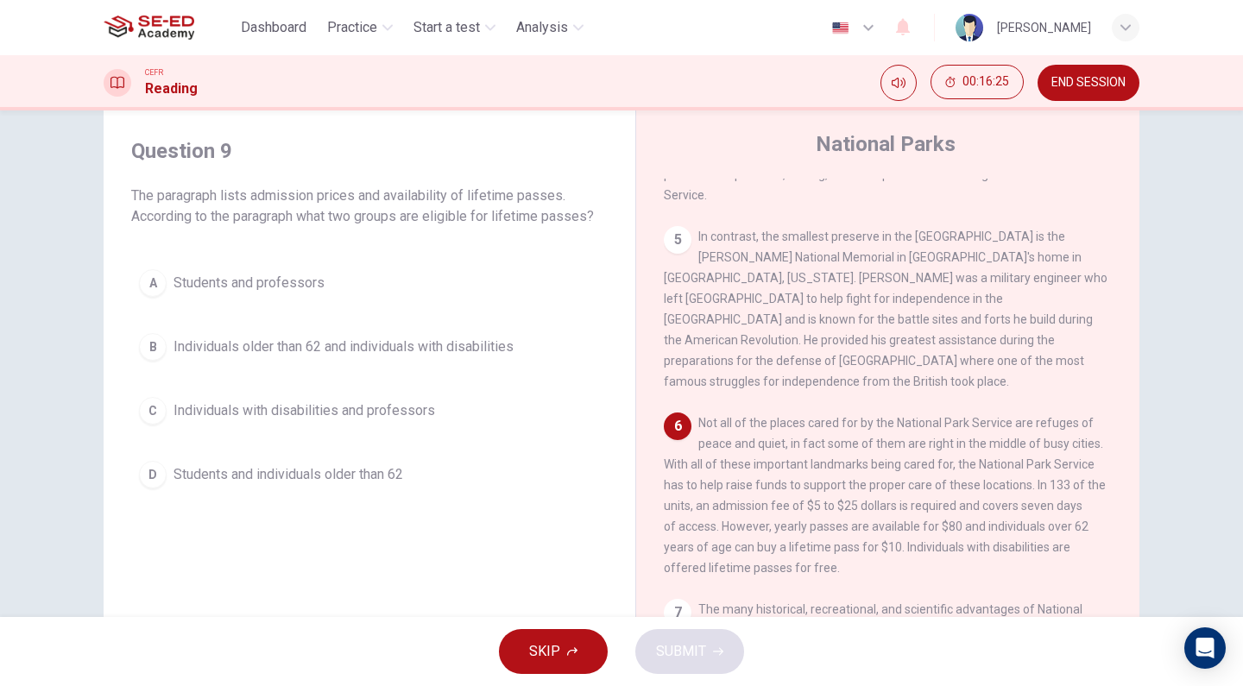
scroll to position [75, 0]
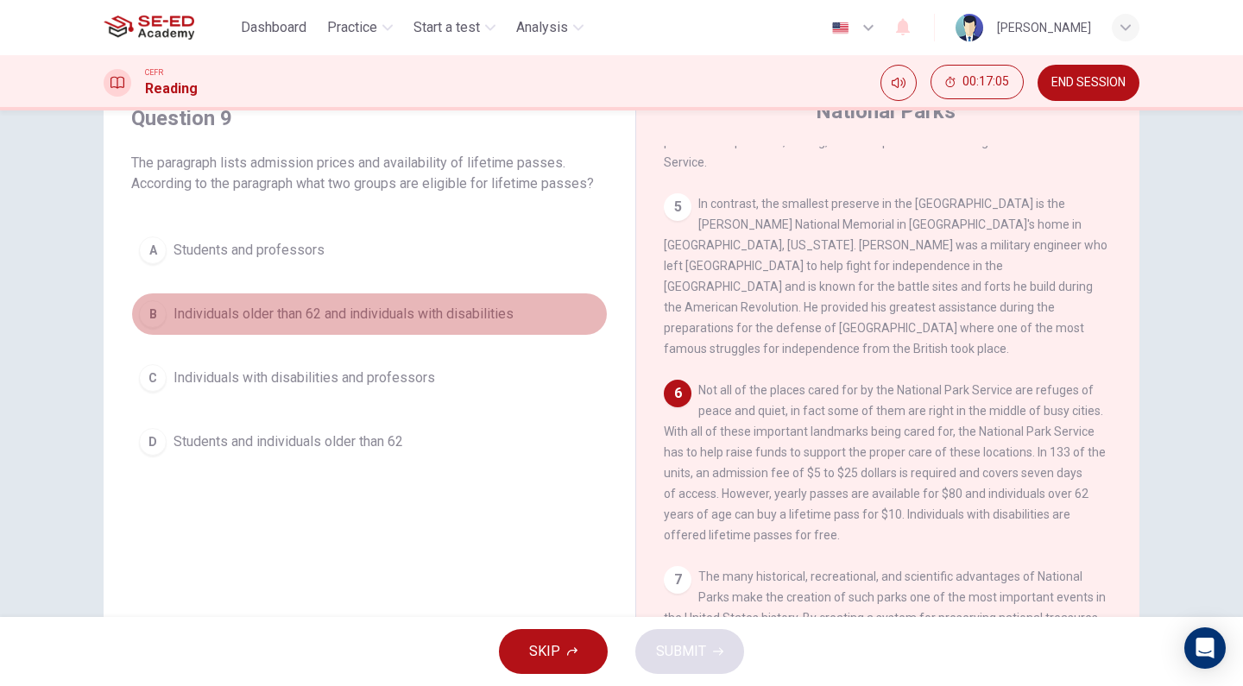
click at [301, 318] on span "Individuals older than 62 and individuals with disabilities" at bounding box center [343, 314] width 340 height 21
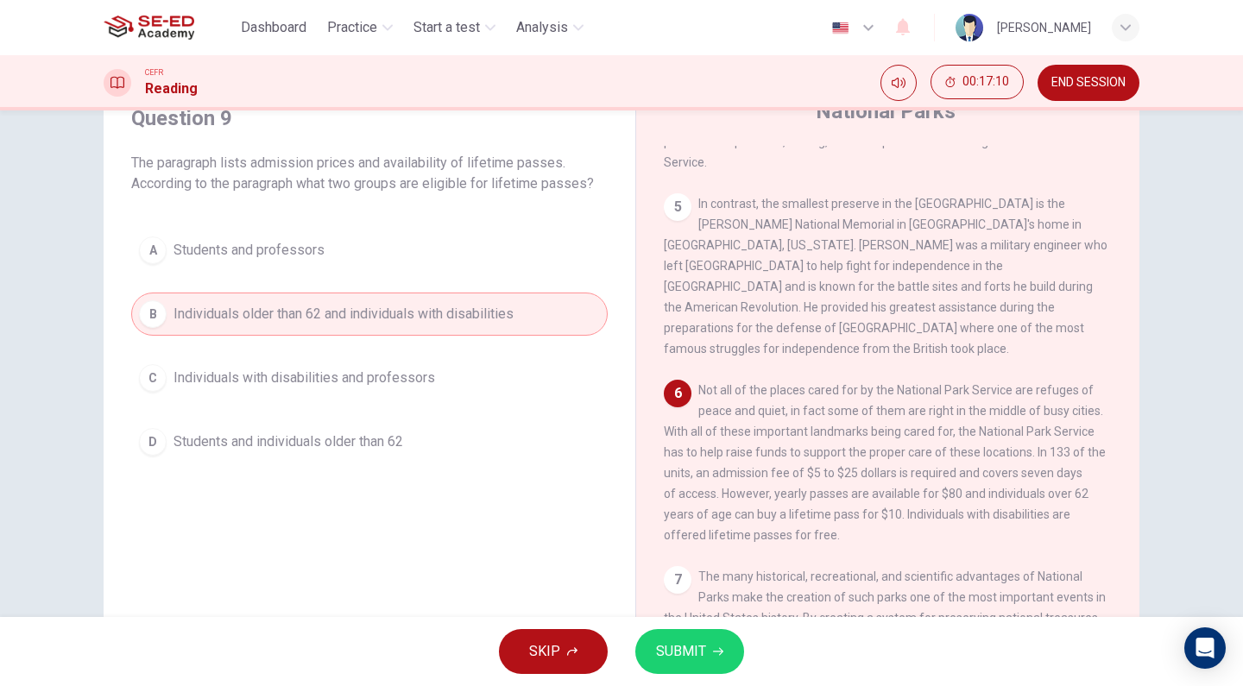
click at [690, 652] on span "SUBMIT" at bounding box center [681, 651] width 50 height 24
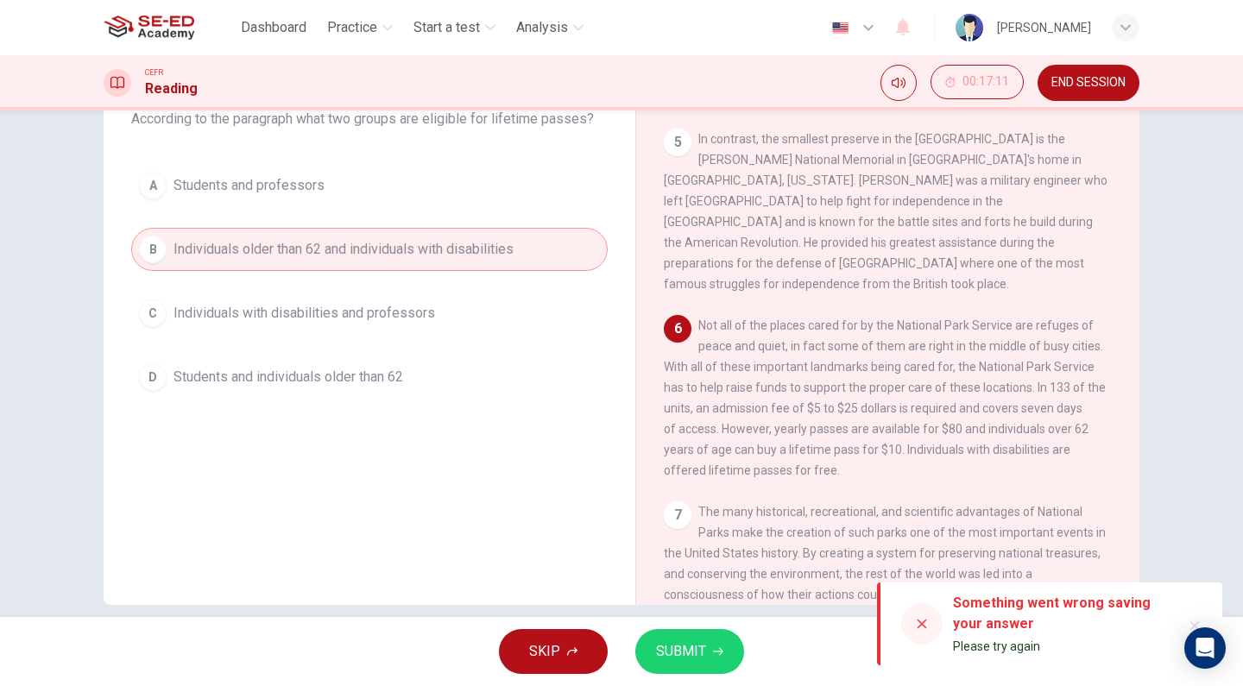
scroll to position [162, 0]
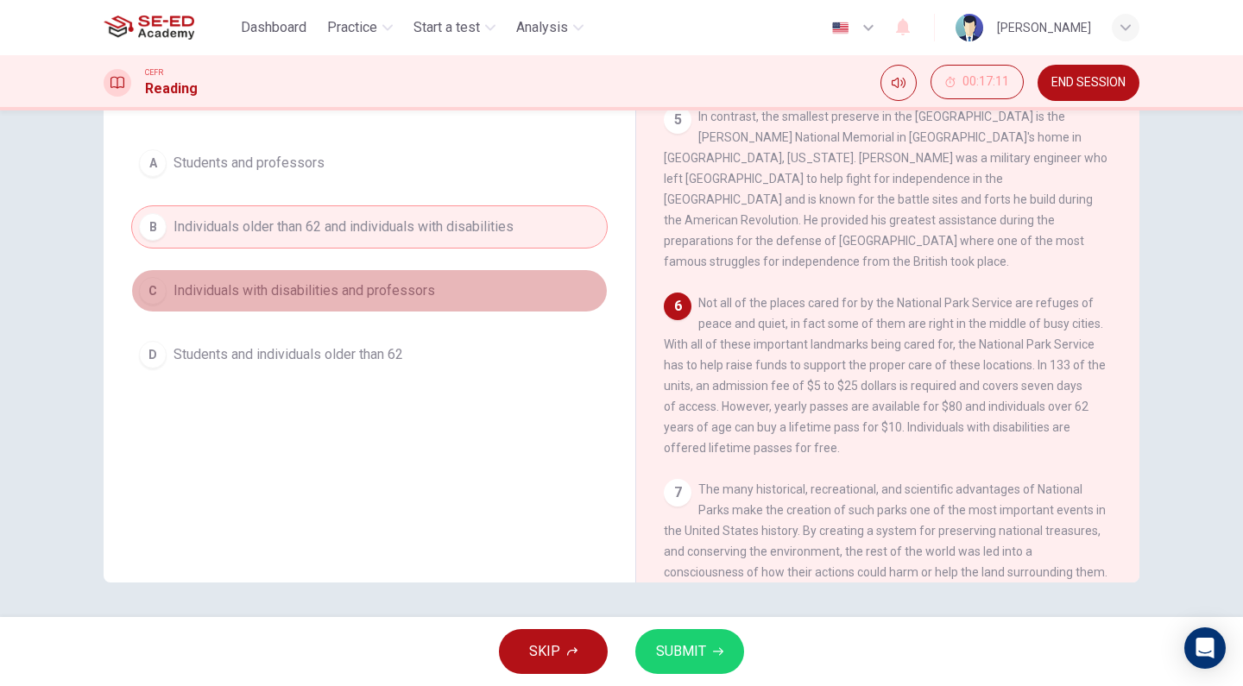
click at [269, 286] on span "Individuals with disabilities and professors" at bounding box center [303, 290] width 261 height 21
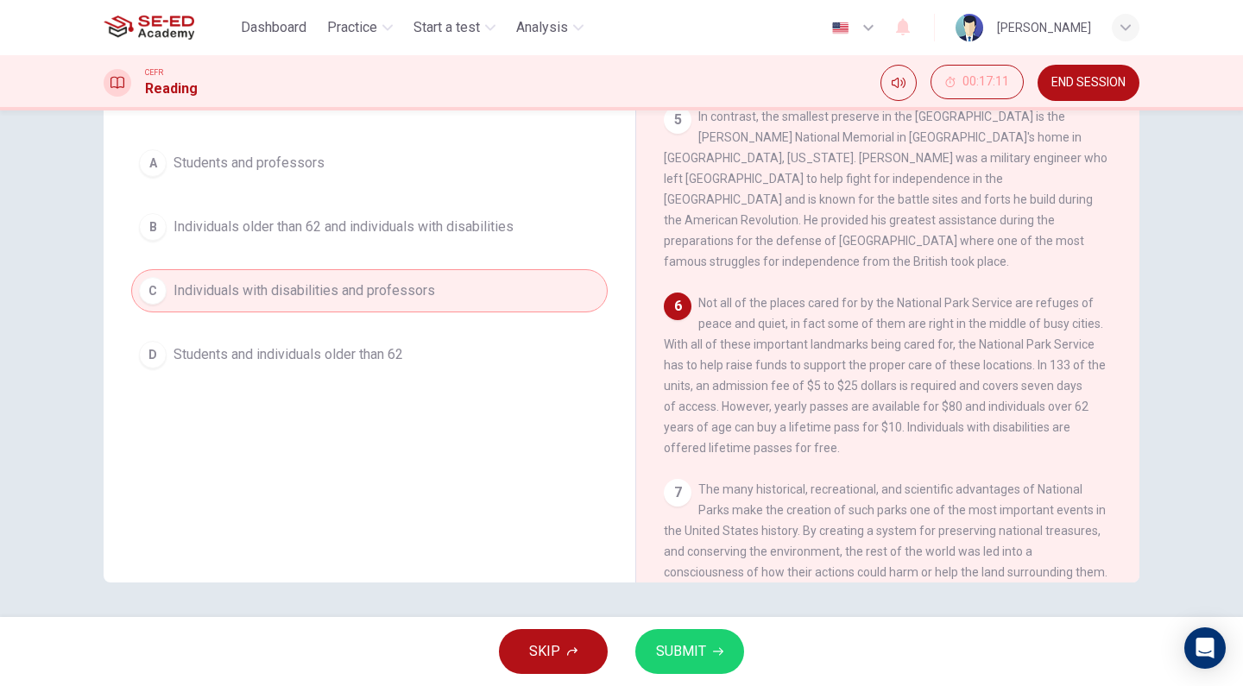
click at [261, 358] on span "Students and individuals older than 62" at bounding box center [288, 354] width 230 height 21
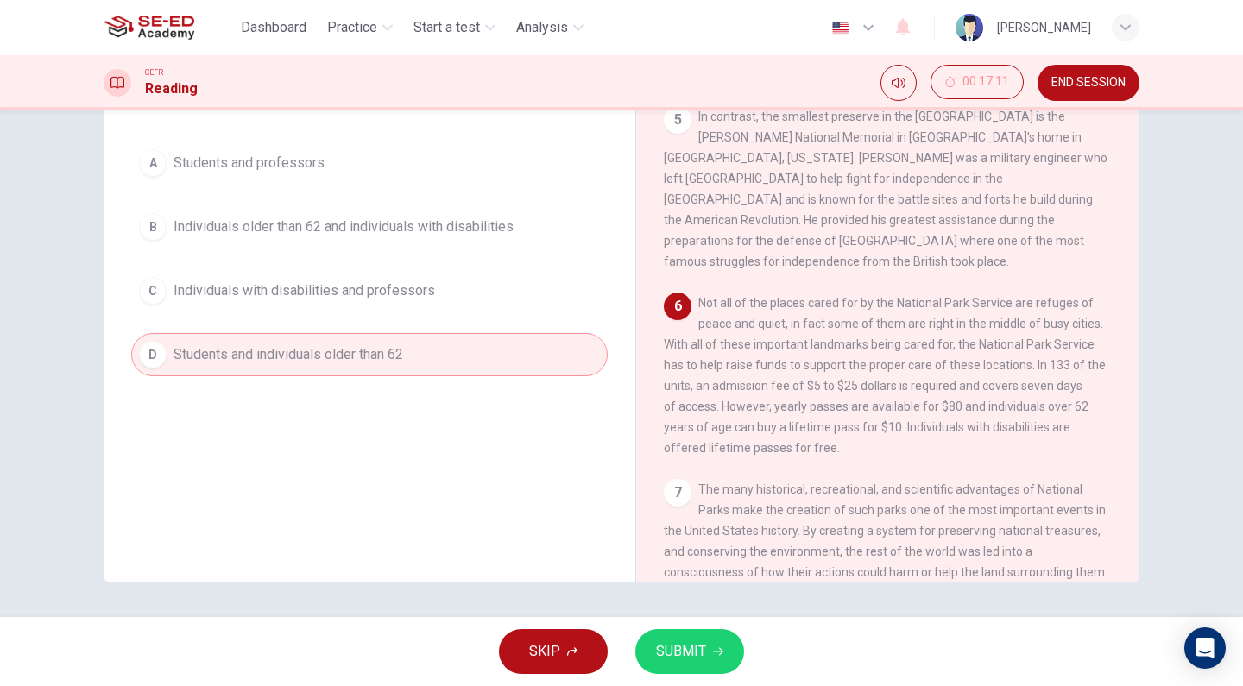
click at [689, 649] on span "SUBMIT" at bounding box center [681, 651] width 50 height 24
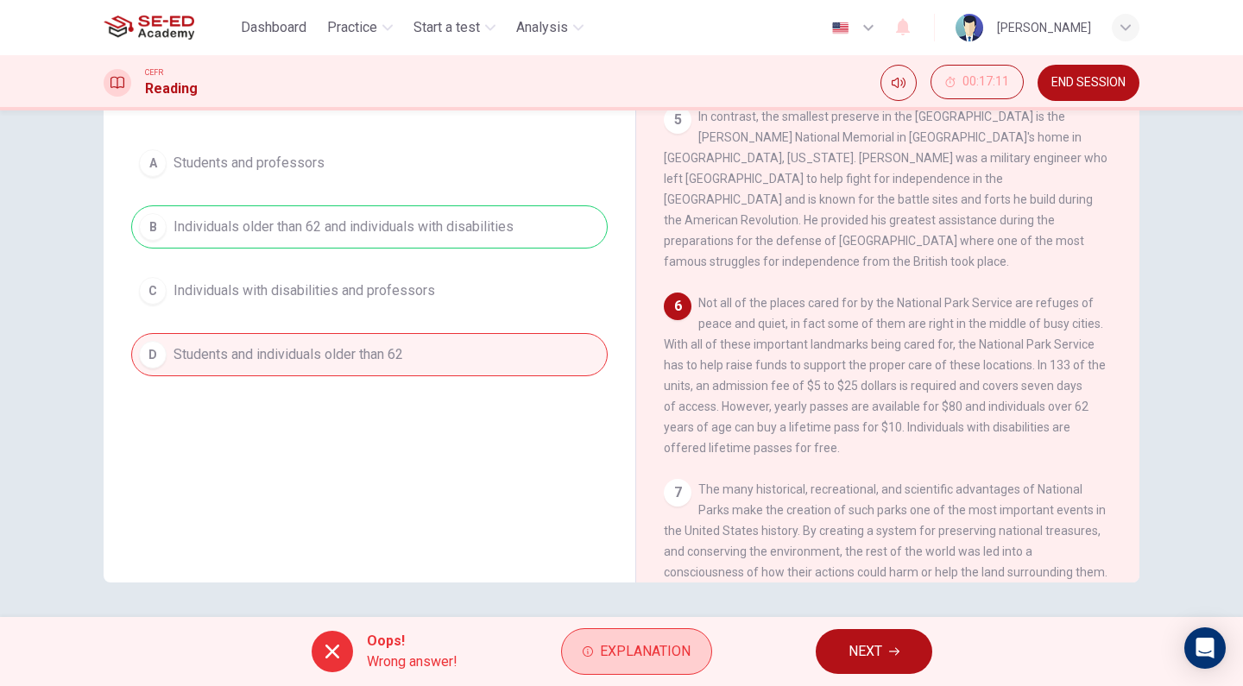
click at [625, 651] on span "Explanation" at bounding box center [645, 651] width 91 height 24
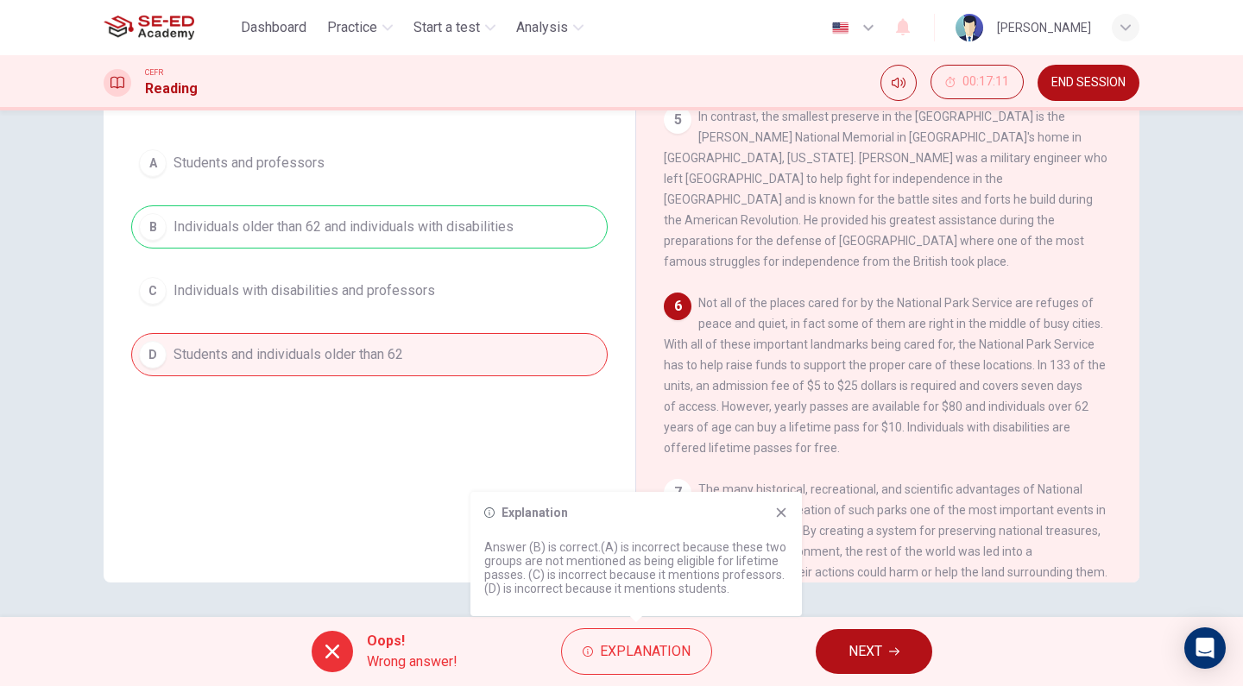
scroll to position [159, 0]
click at [337, 241] on div "A Students and professors B Individuals older than 62 and individuals with disa…" at bounding box center [369, 262] width 476 height 235
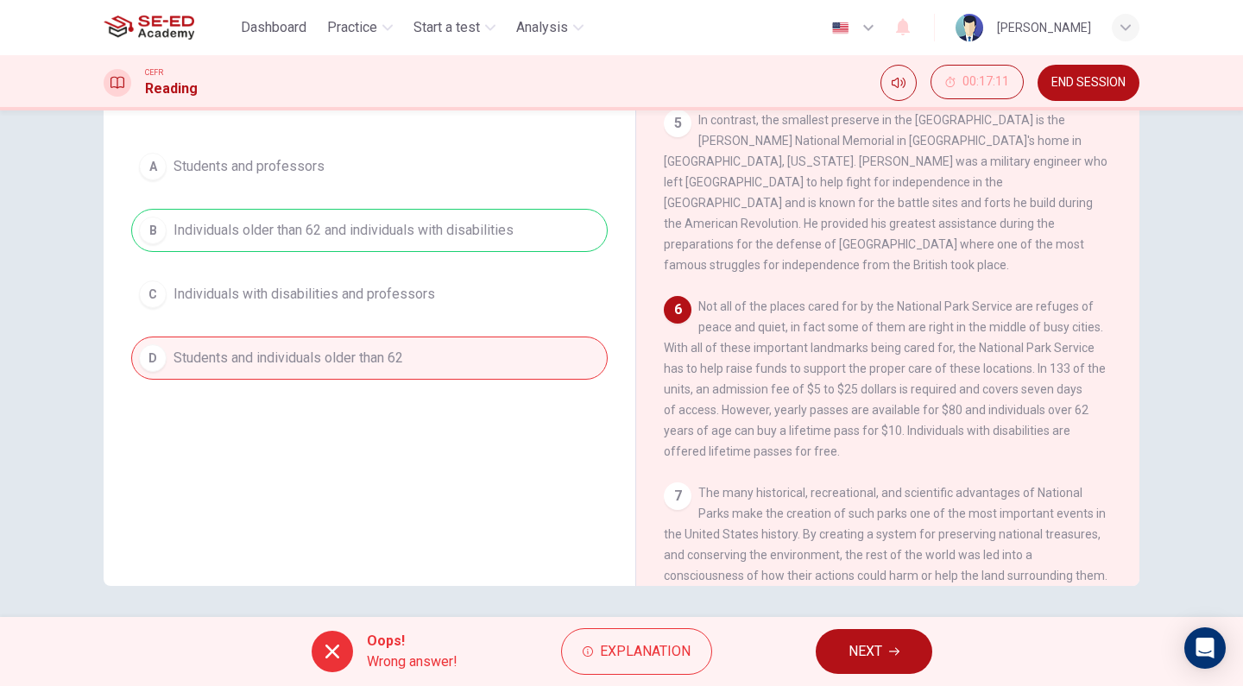
click at [341, 232] on div "A Students and professors B Individuals older than 62 and individuals with disa…" at bounding box center [369, 262] width 476 height 235
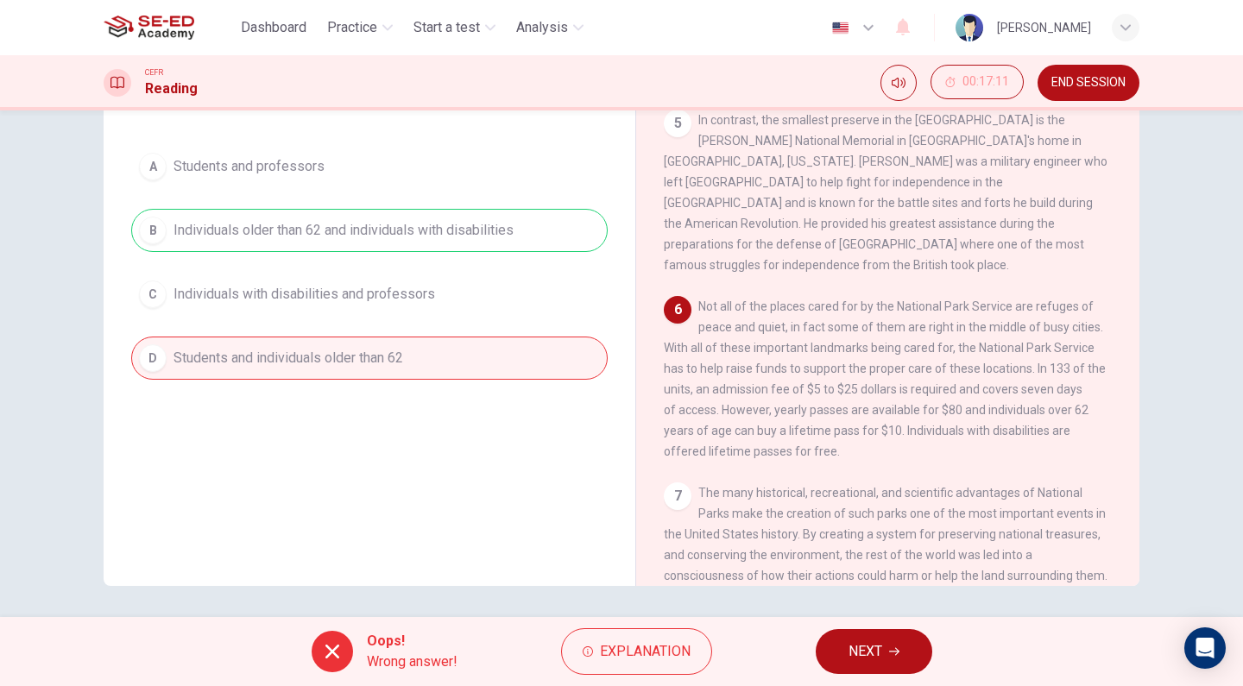
click at [341, 232] on div "A Students and professors B Individuals older than 62 and individuals with disa…" at bounding box center [369, 262] width 476 height 235
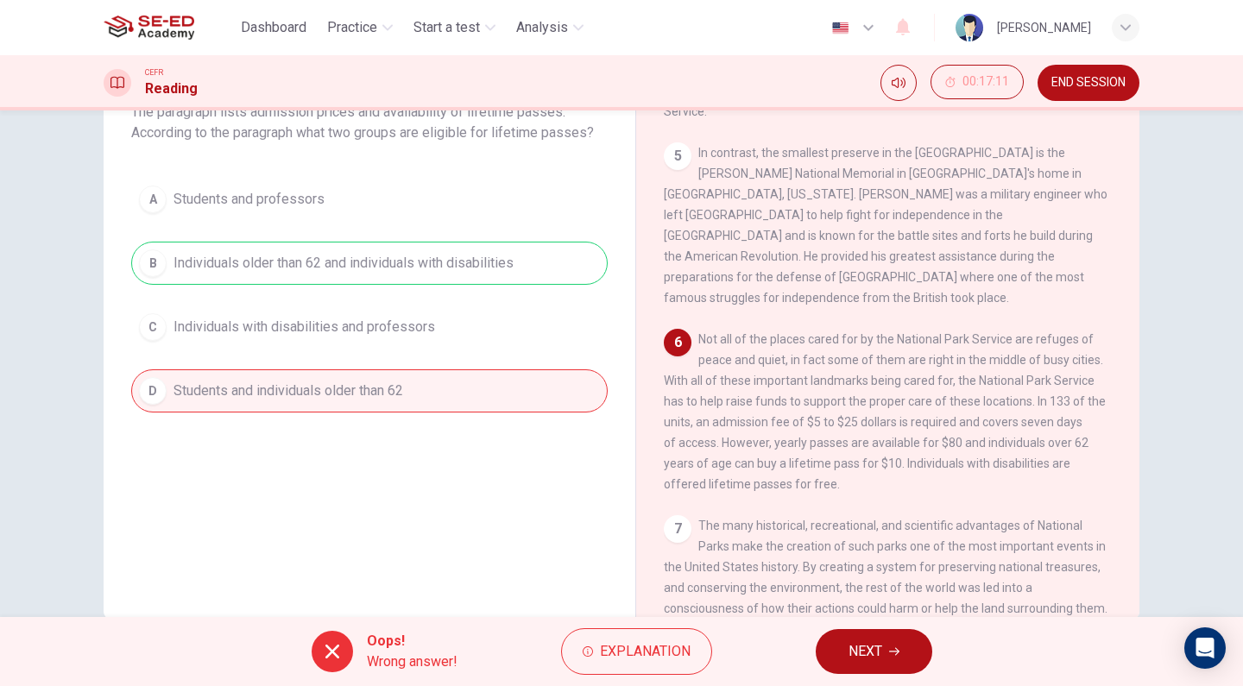
click at [282, 251] on div "A Students and professors B Individuals older than 62 and individuals with disa…" at bounding box center [369, 295] width 476 height 235
click at [283, 253] on div "A Students and professors B Individuals older than 62 and individuals with disa…" at bounding box center [369, 295] width 476 height 235
click at [286, 257] on div "A Students and professors B Individuals older than 62 and individuals with disa…" at bounding box center [369, 295] width 476 height 235
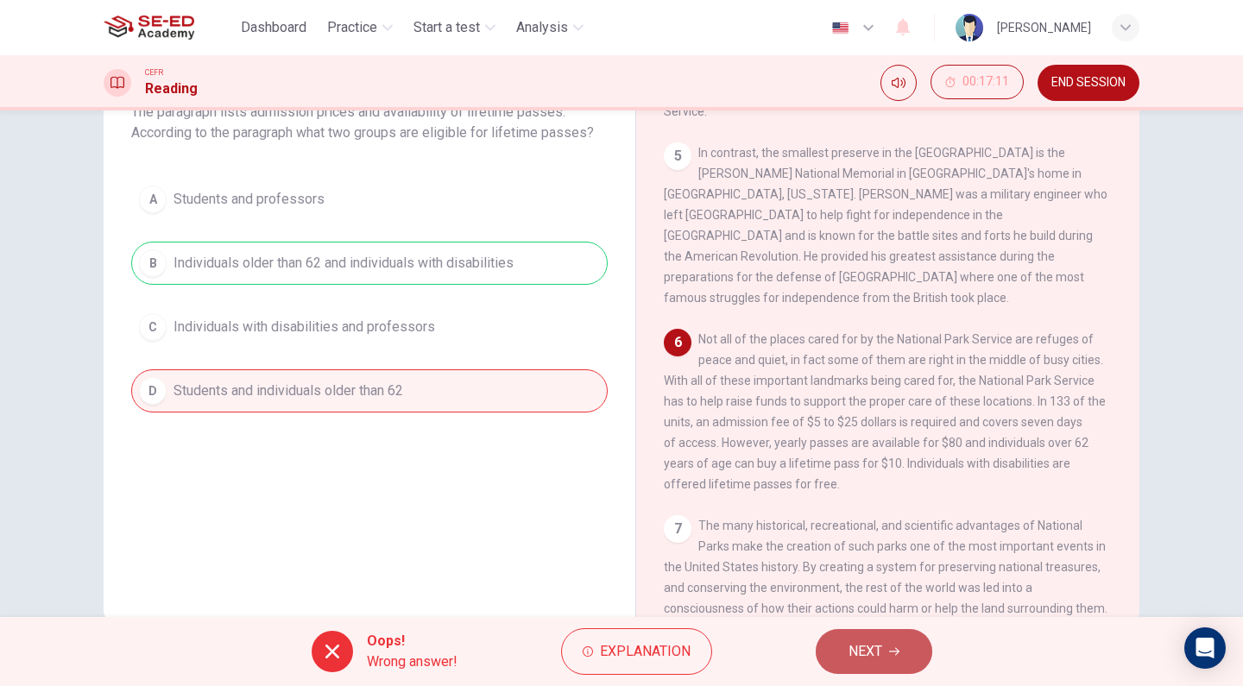
click at [884, 656] on button "NEXT" at bounding box center [873, 651] width 116 height 45
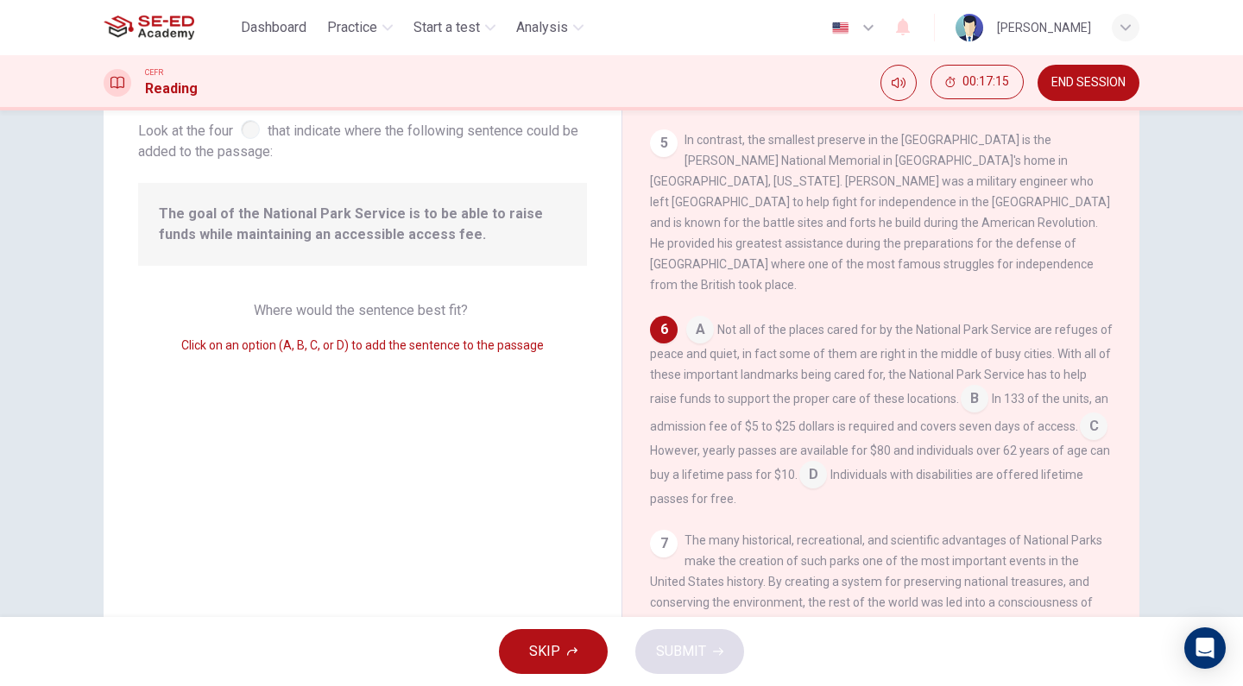
scroll to position [0, 0]
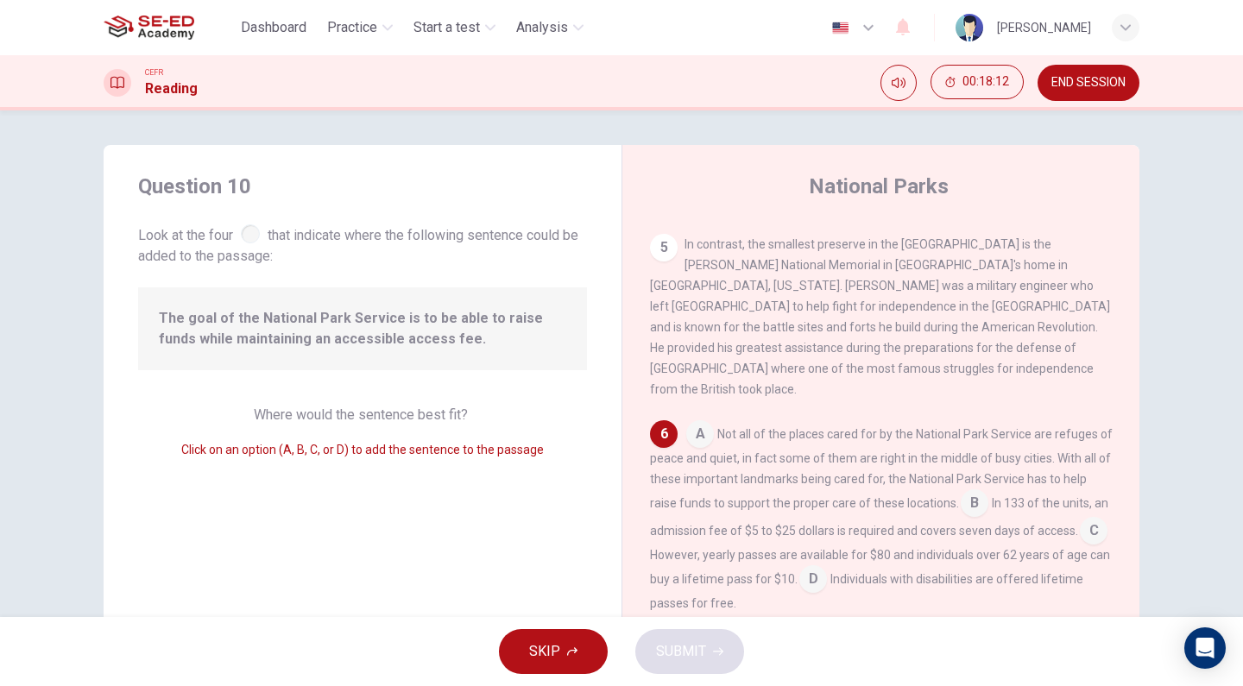
drag, startPoint x: 997, startPoint y: 463, endPoint x: 716, endPoint y: 467, distance: 280.5
click at [988, 491] on input at bounding box center [974, 505] width 28 height 28
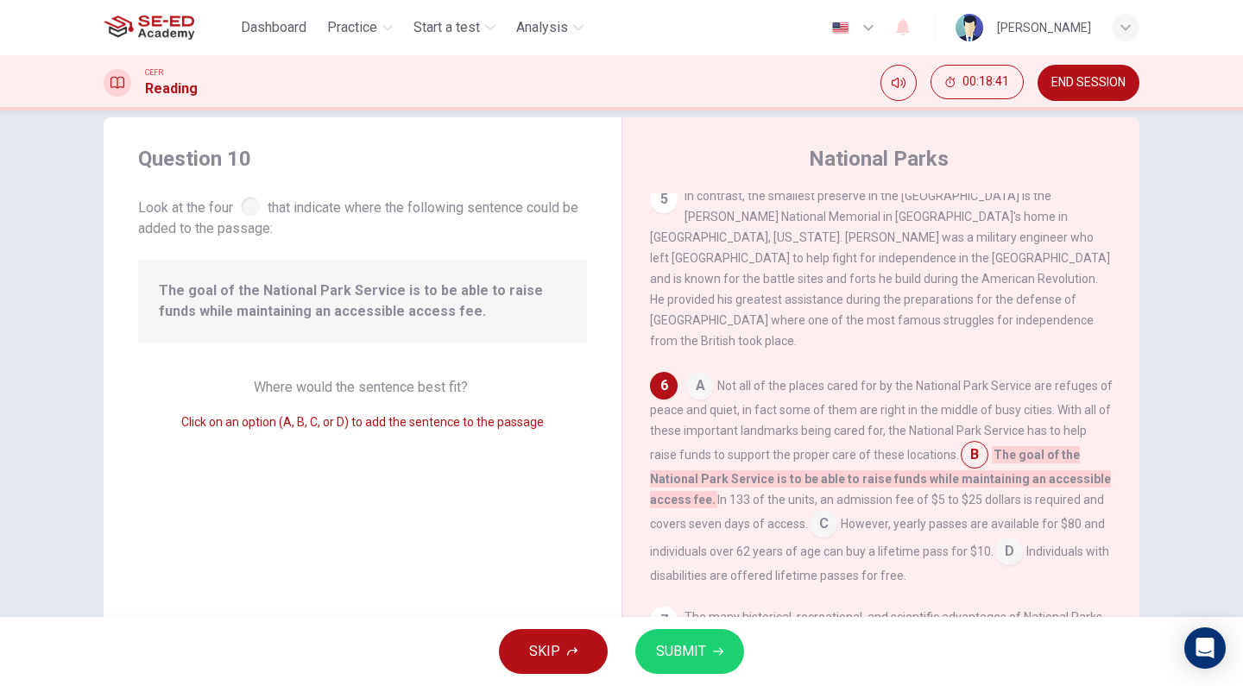
scroll to position [60, 0]
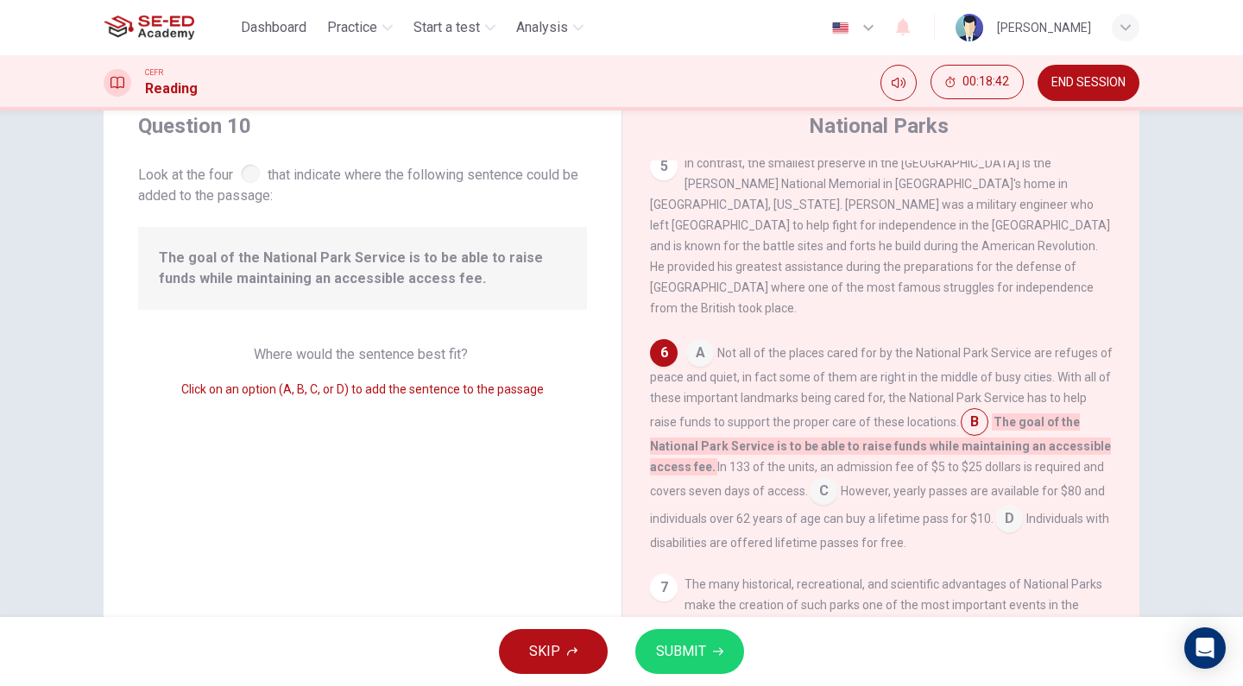
click at [682, 641] on span "SUBMIT" at bounding box center [681, 651] width 50 height 24
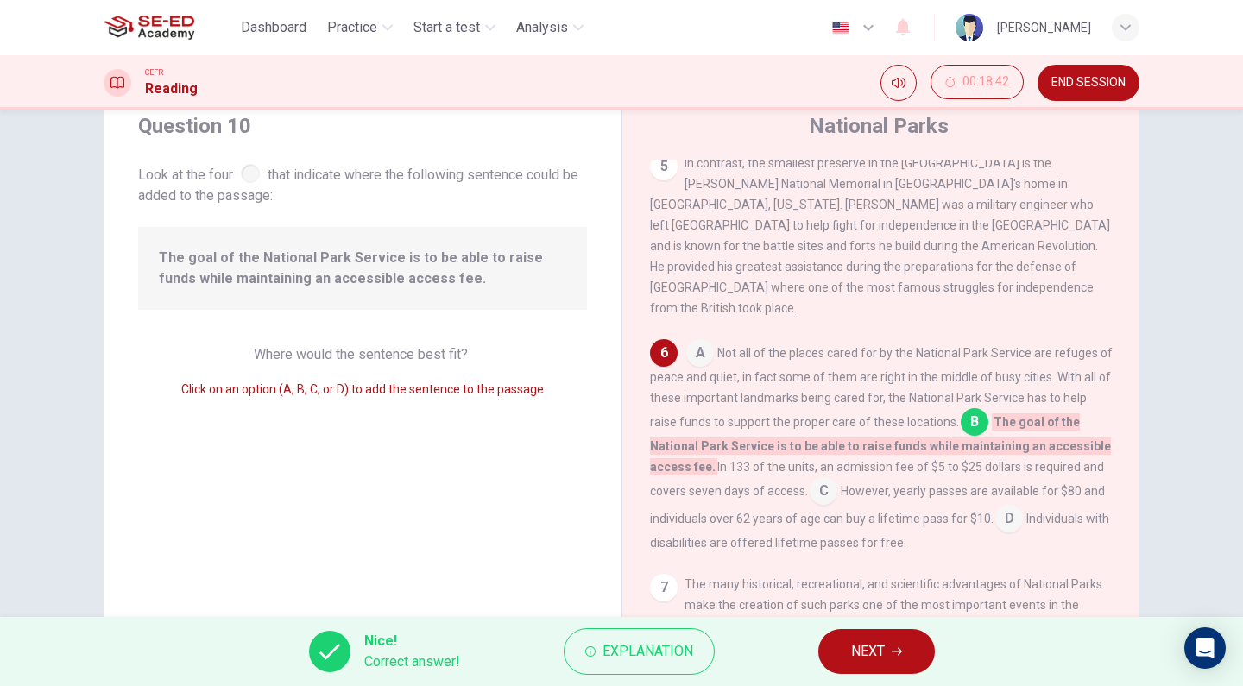
scroll to position [162, 0]
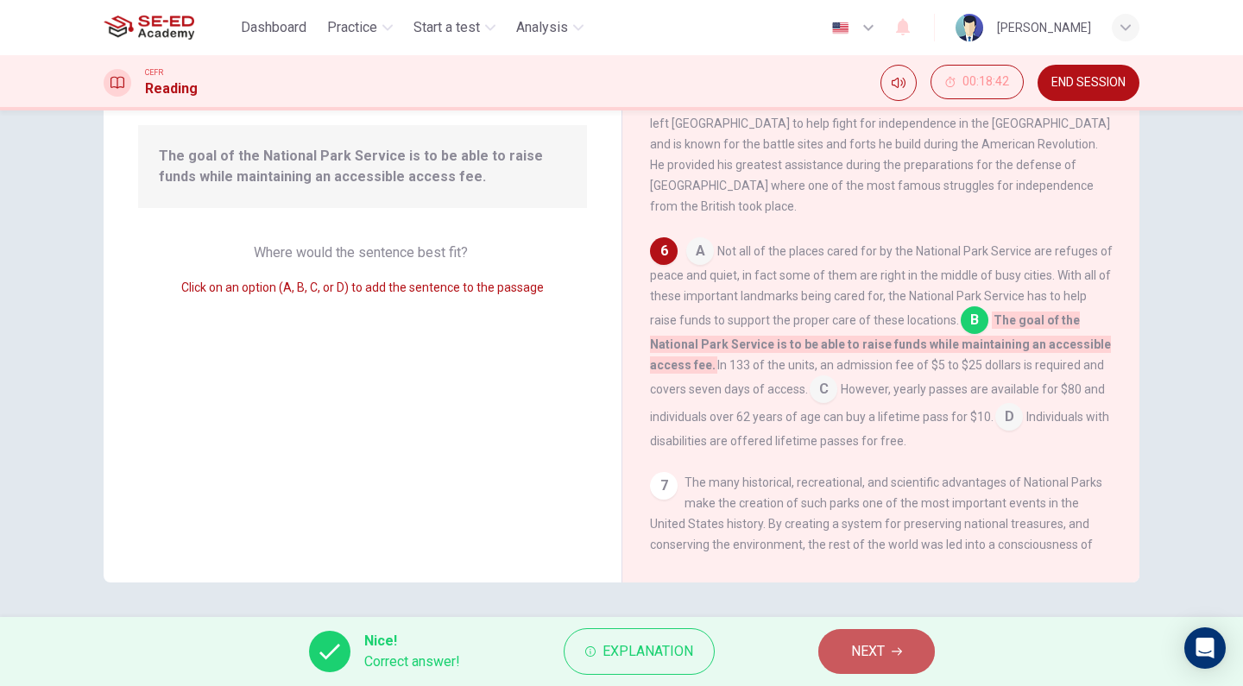
click at [852, 650] on span "NEXT" at bounding box center [868, 651] width 34 height 24
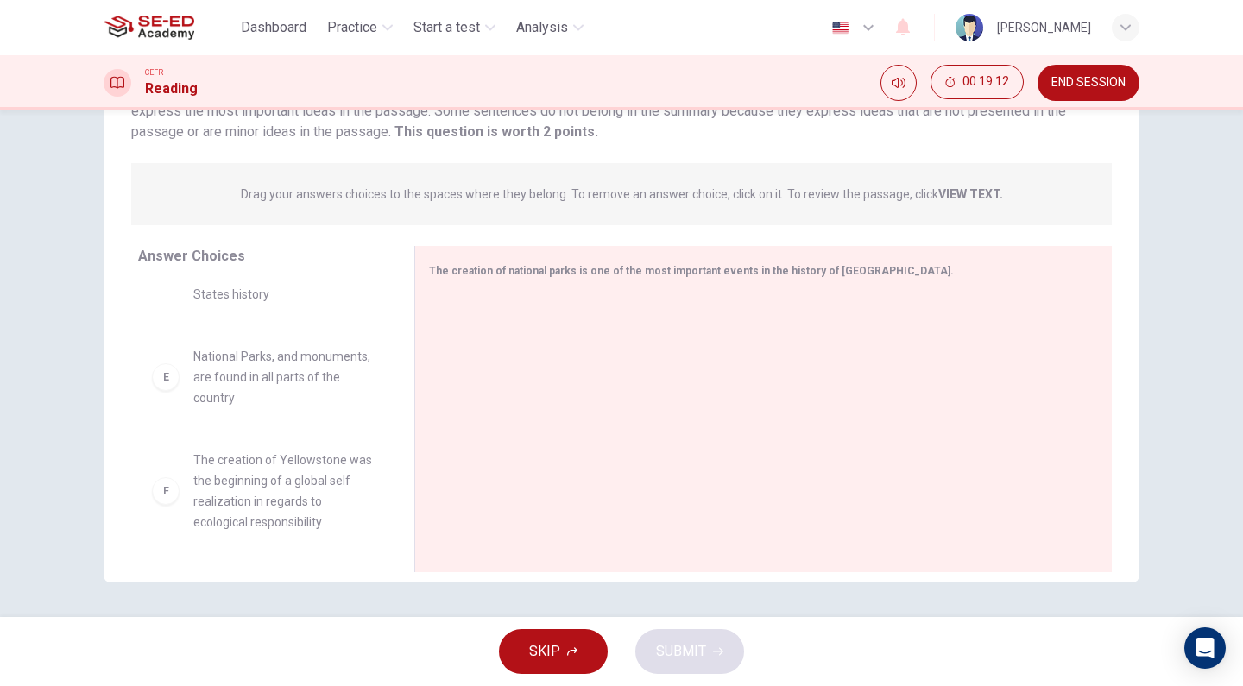
scroll to position [0, 0]
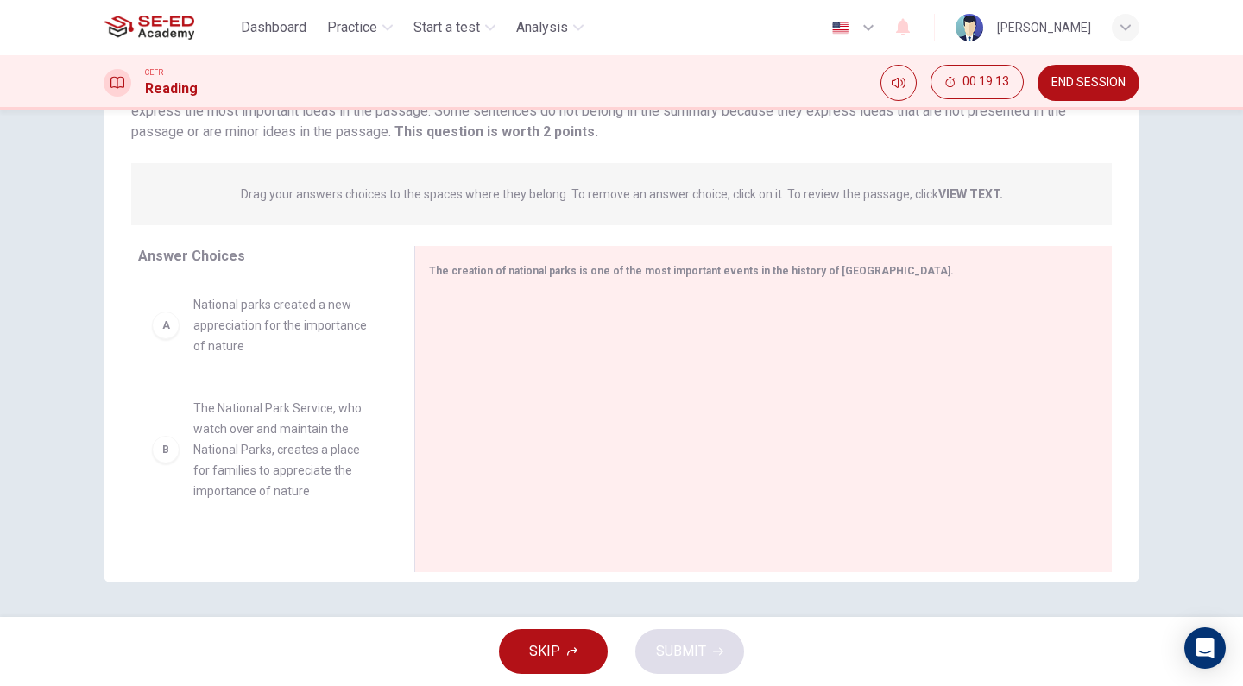
click at [167, 325] on div "A" at bounding box center [166, 326] width 28 height 28
click at [163, 325] on div "A" at bounding box center [166, 326] width 28 height 28
drag, startPoint x: 188, startPoint y: 318, endPoint x: 169, endPoint y: 321, distance: 19.2
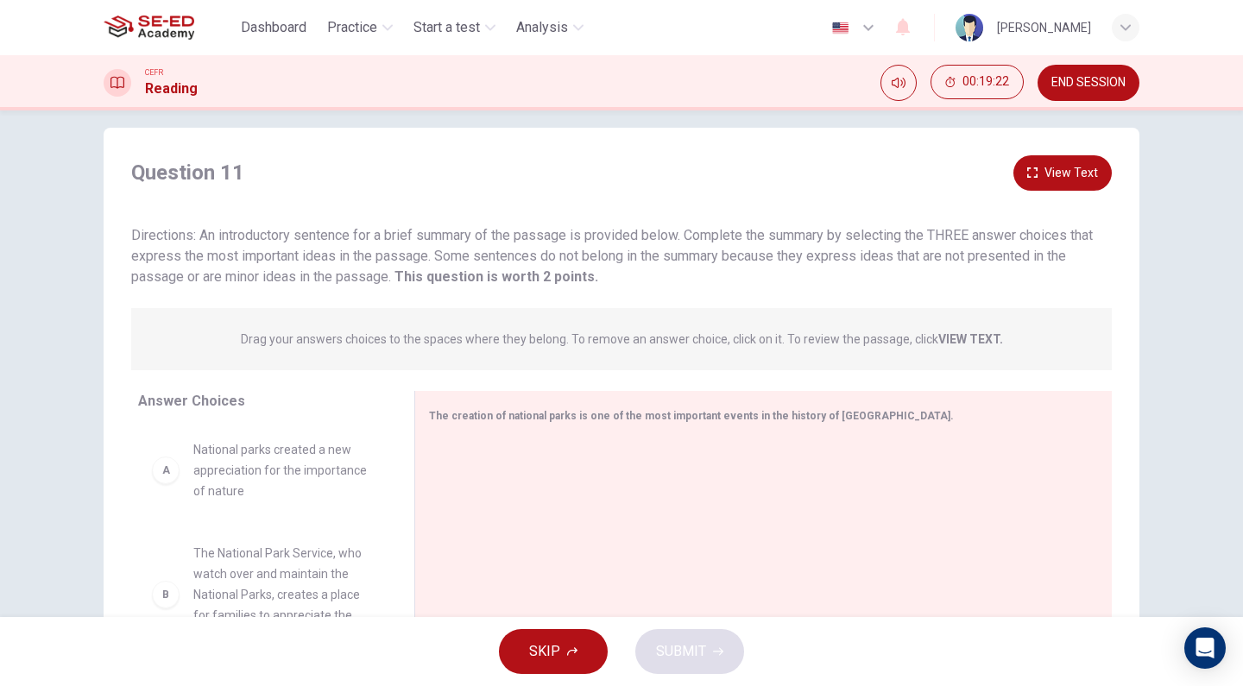
click at [942, 336] on strong "VIEW TEXT." at bounding box center [970, 339] width 65 height 14
click at [1057, 164] on button "View Text" at bounding box center [1062, 172] width 98 height 35
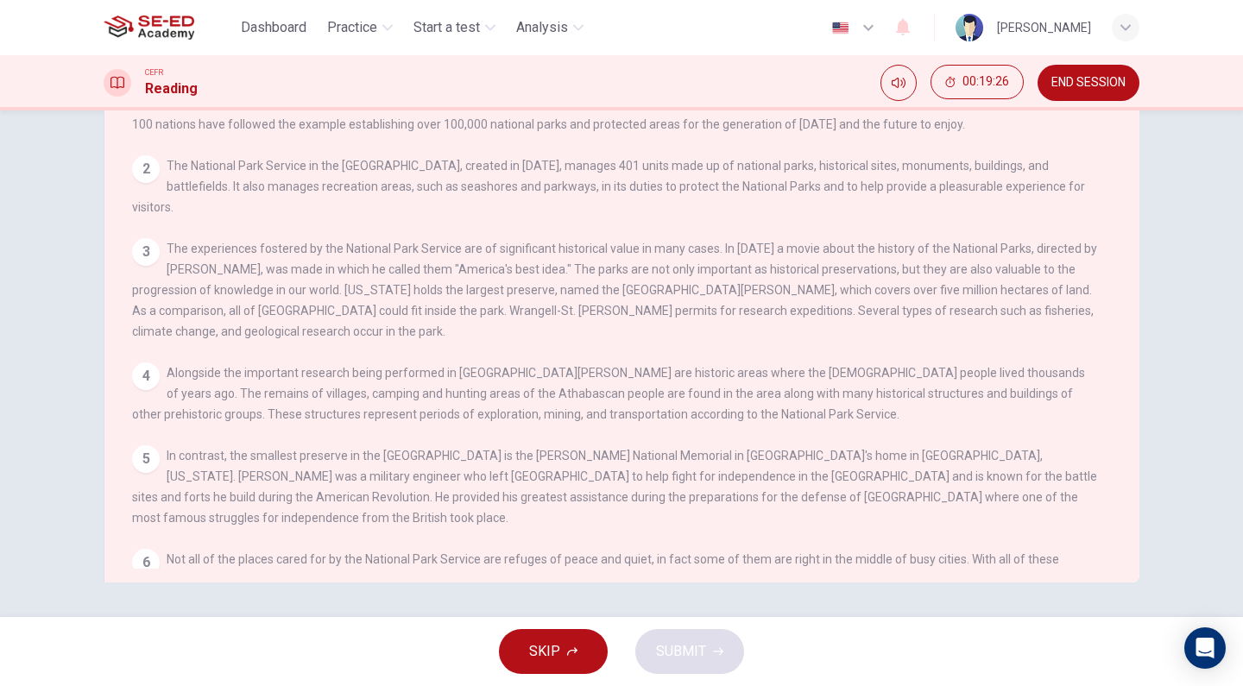
scroll to position [0, 0]
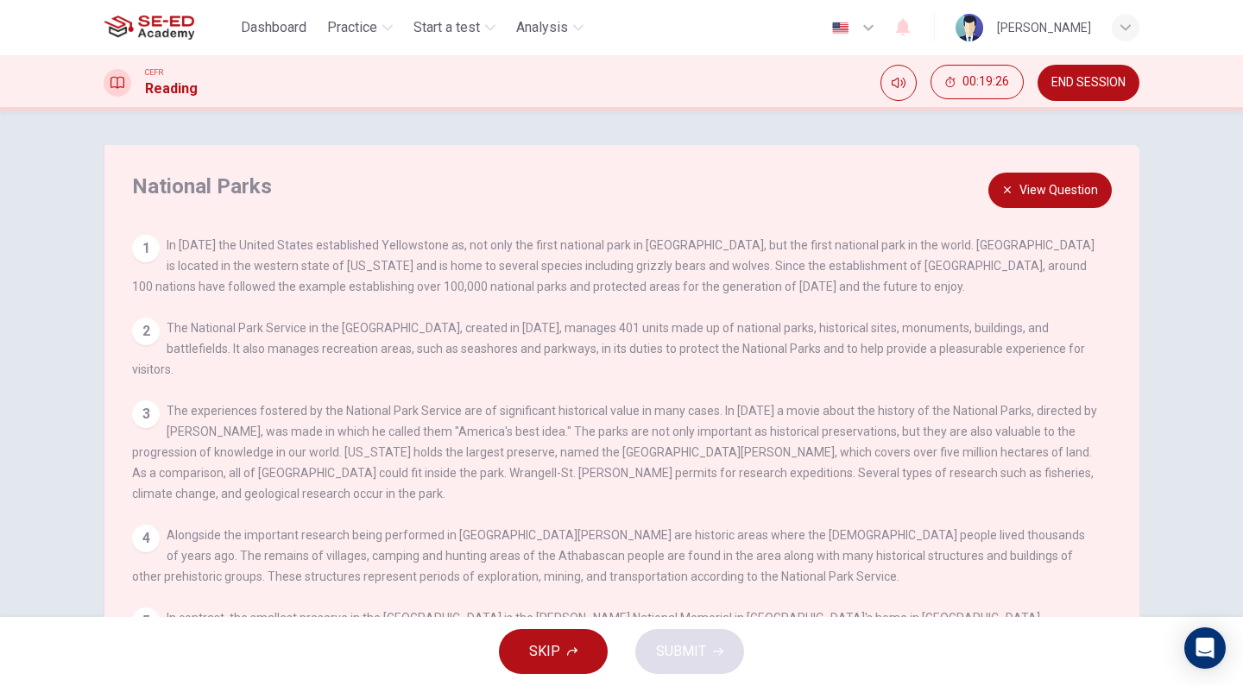
click at [1069, 178] on button "View Question" at bounding box center [1049, 190] width 123 height 35
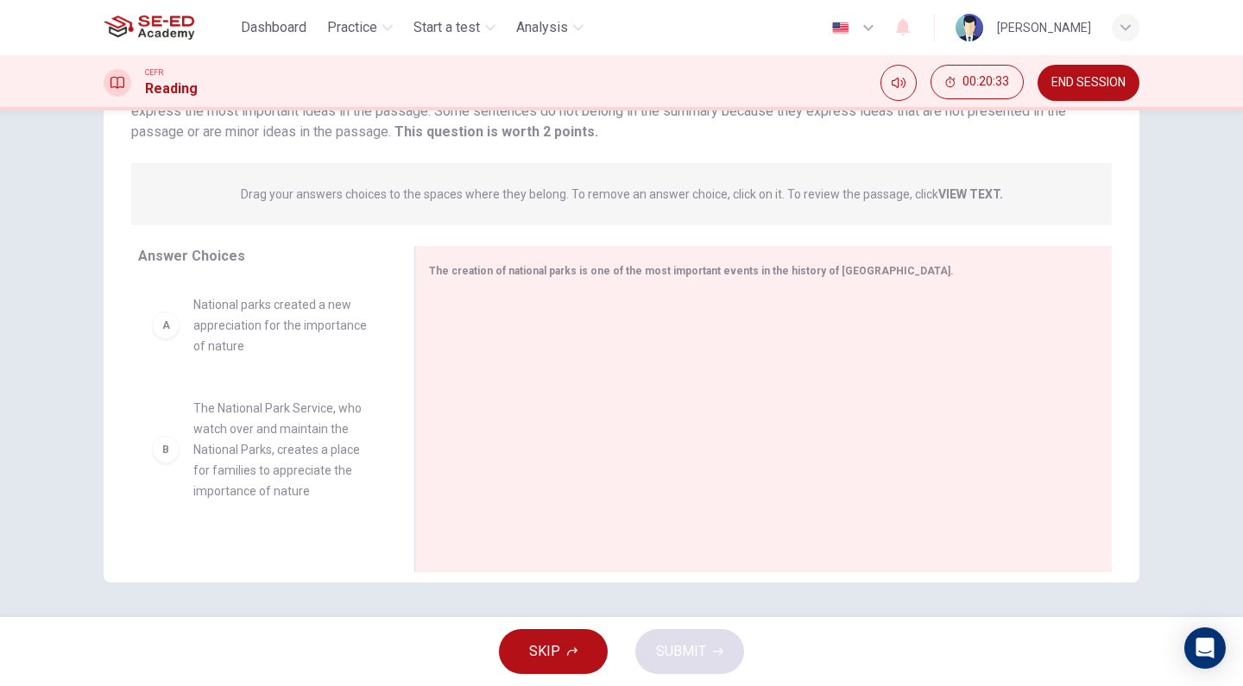
scroll to position [124, 0]
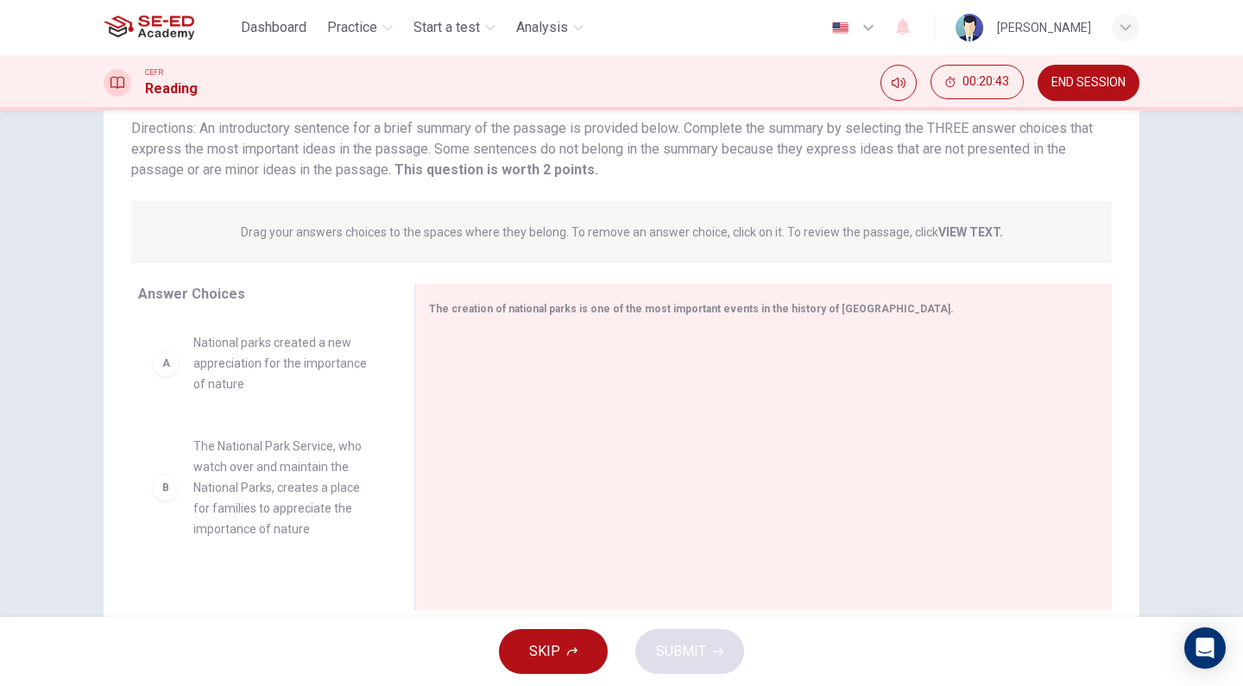
click at [556, 173] on strong "This question is worth 2 points." at bounding box center [494, 169] width 207 height 16
drag, startPoint x: 430, startPoint y: 171, endPoint x: 561, endPoint y: 176, distance: 131.3
click at [561, 176] on strong "This question is worth 2 points." at bounding box center [494, 169] width 207 height 16
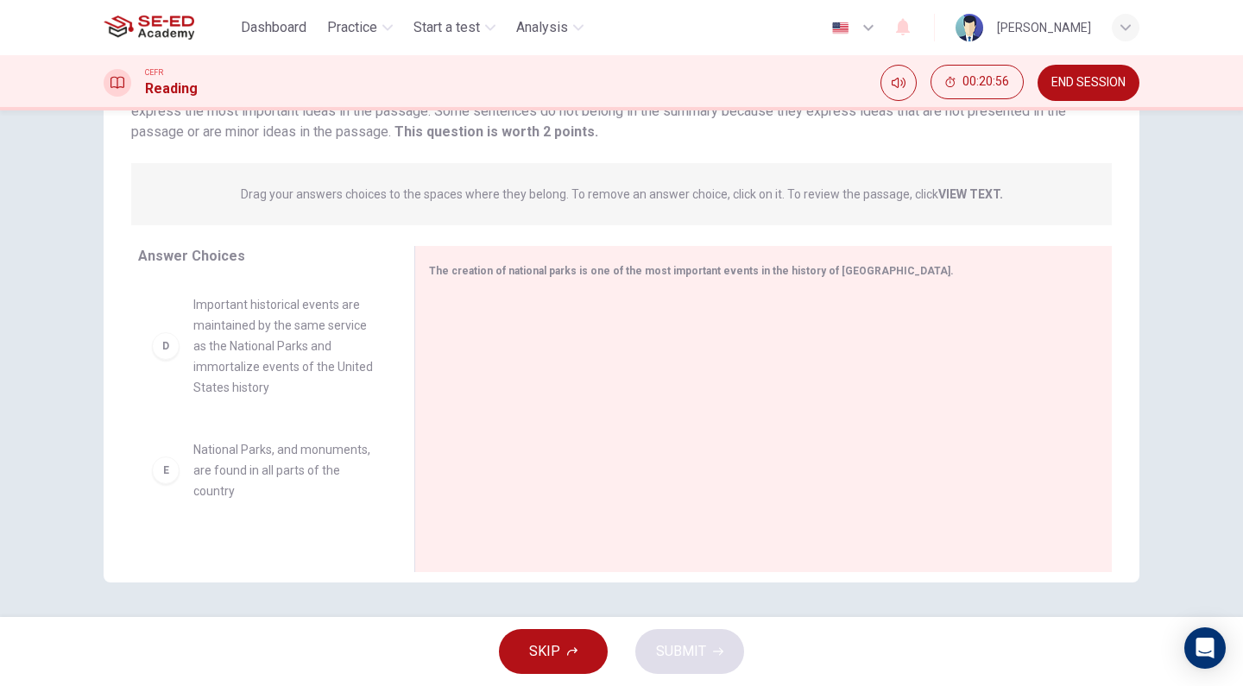
scroll to position [445, 0]
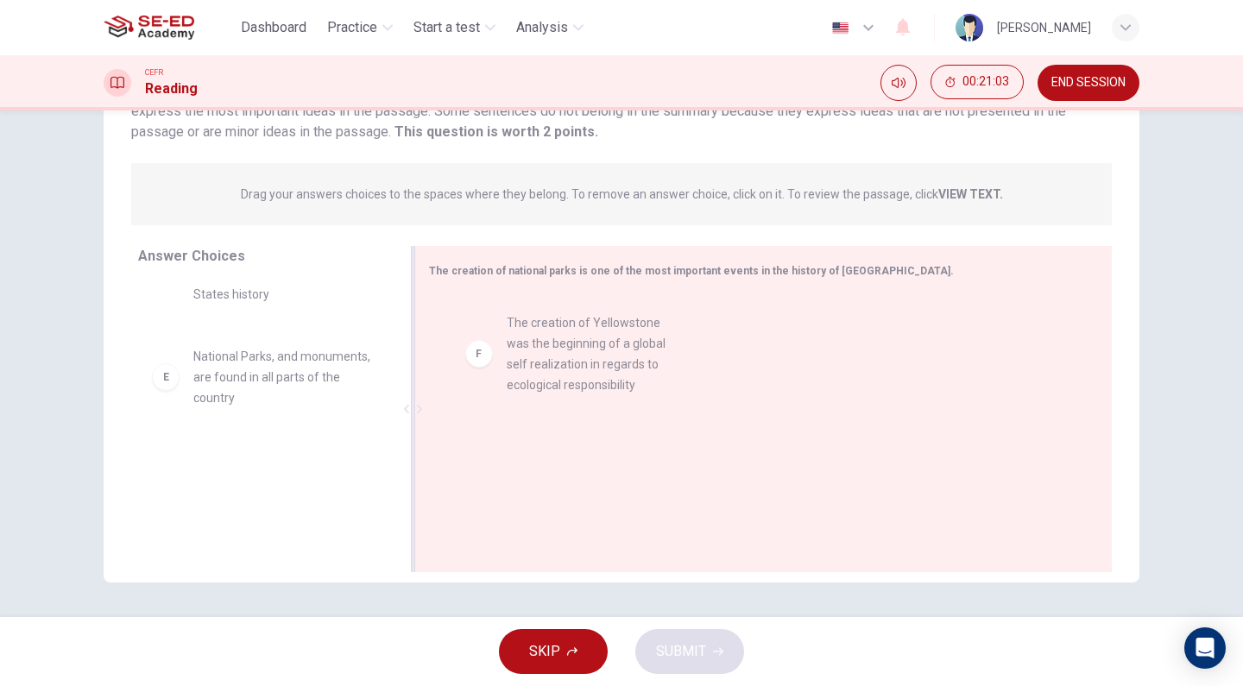
drag, startPoint x: 267, startPoint y: 511, endPoint x: 591, endPoint y: 310, distance: 381.0
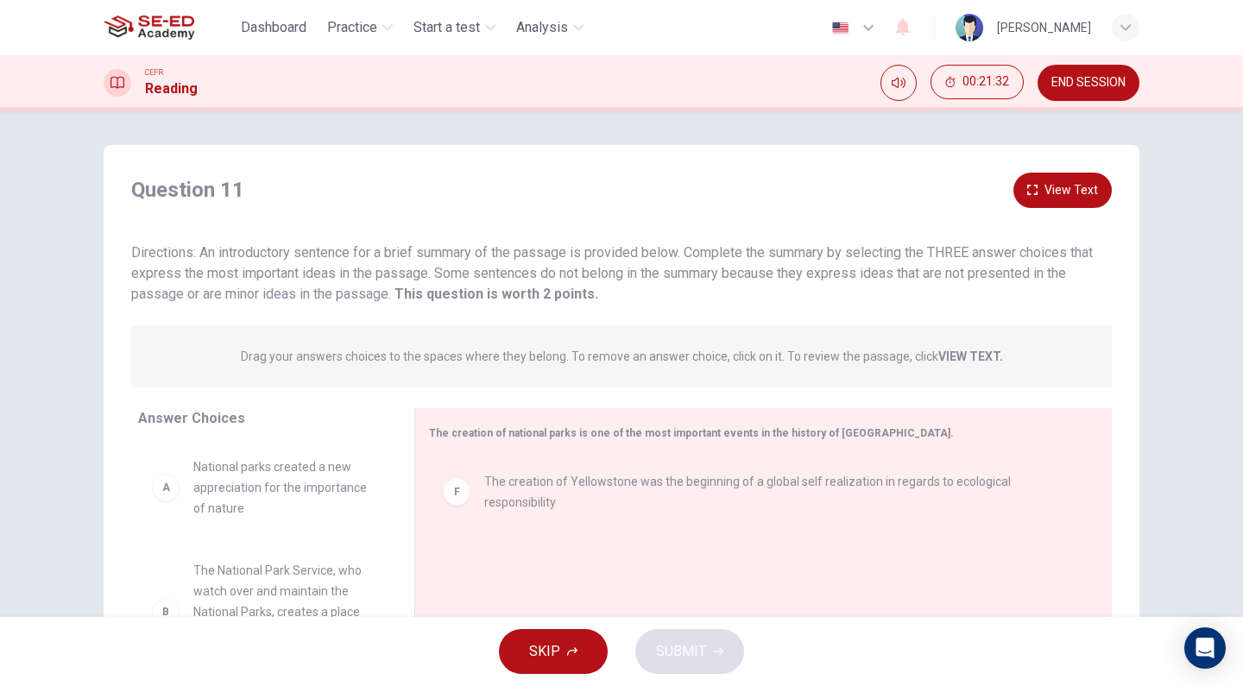
scroll to position [162, 0]
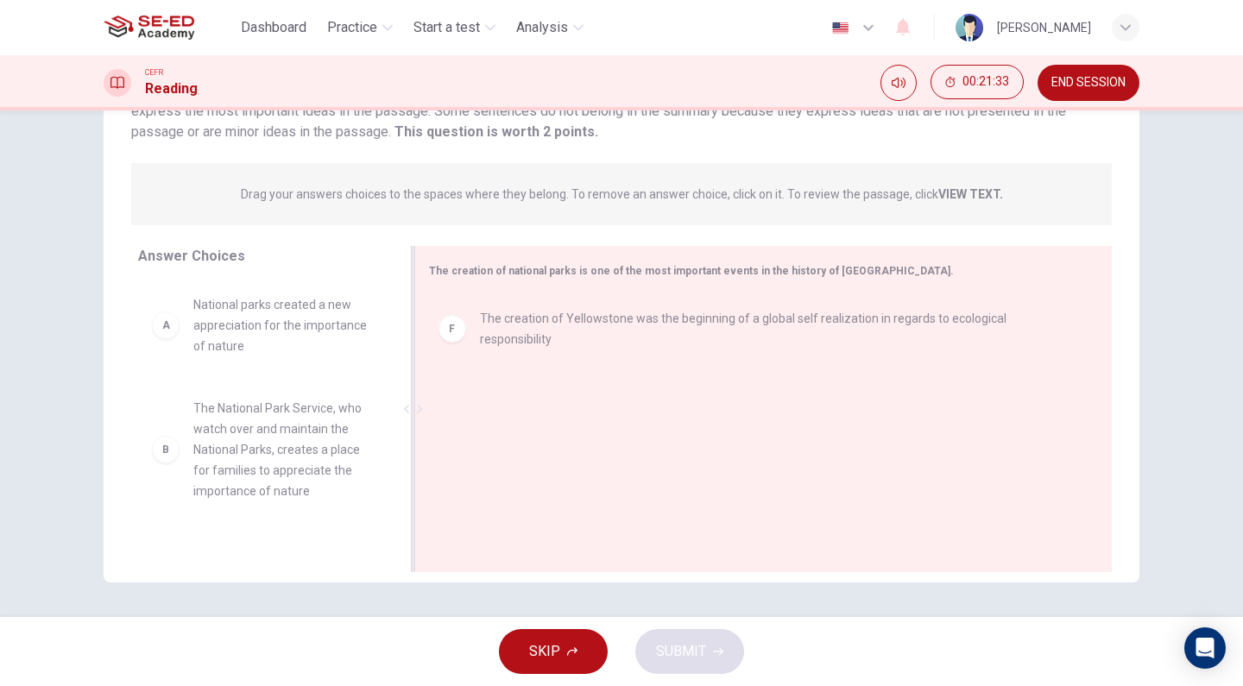
drag, startPoint x: 557, startPoint y: 310, endPoint x: 544, endPoint y: 355, distance: 46.9
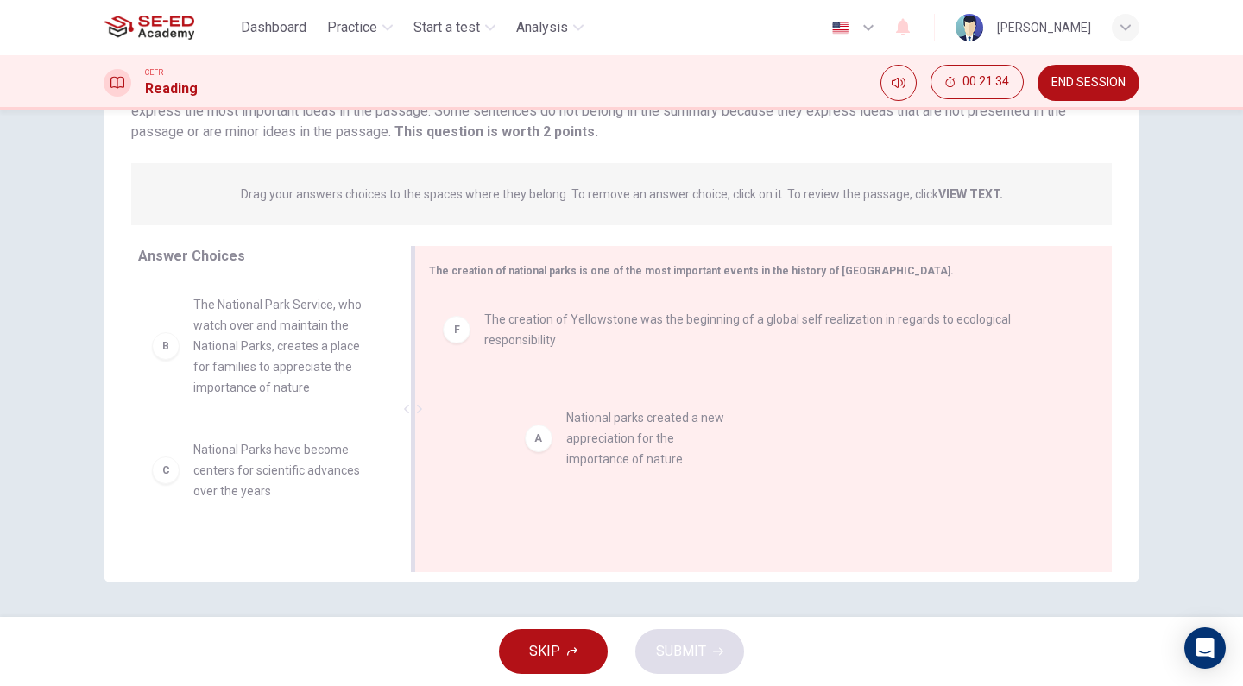
drag, startPoint x: 261, startPoint y: 324, endPoint x: 633, endPoint y: 431, distance: 387.8
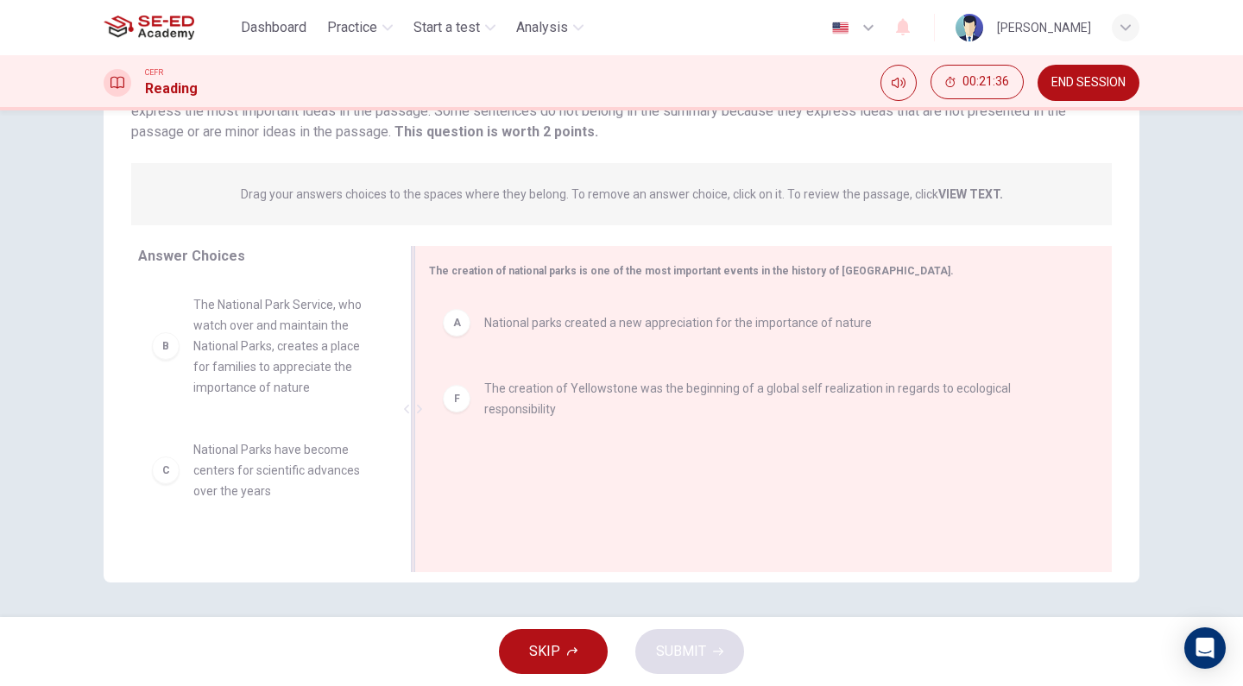
drag, startPoint x: 556, startPoint y: 354, endPoint x: 539, endPoint y: 469, distance: 116.8
click at [540, 470] on div "A National parks created a new appreciation for the importance of nature F The …" at bounding box center [756, 410] width 655 height 231
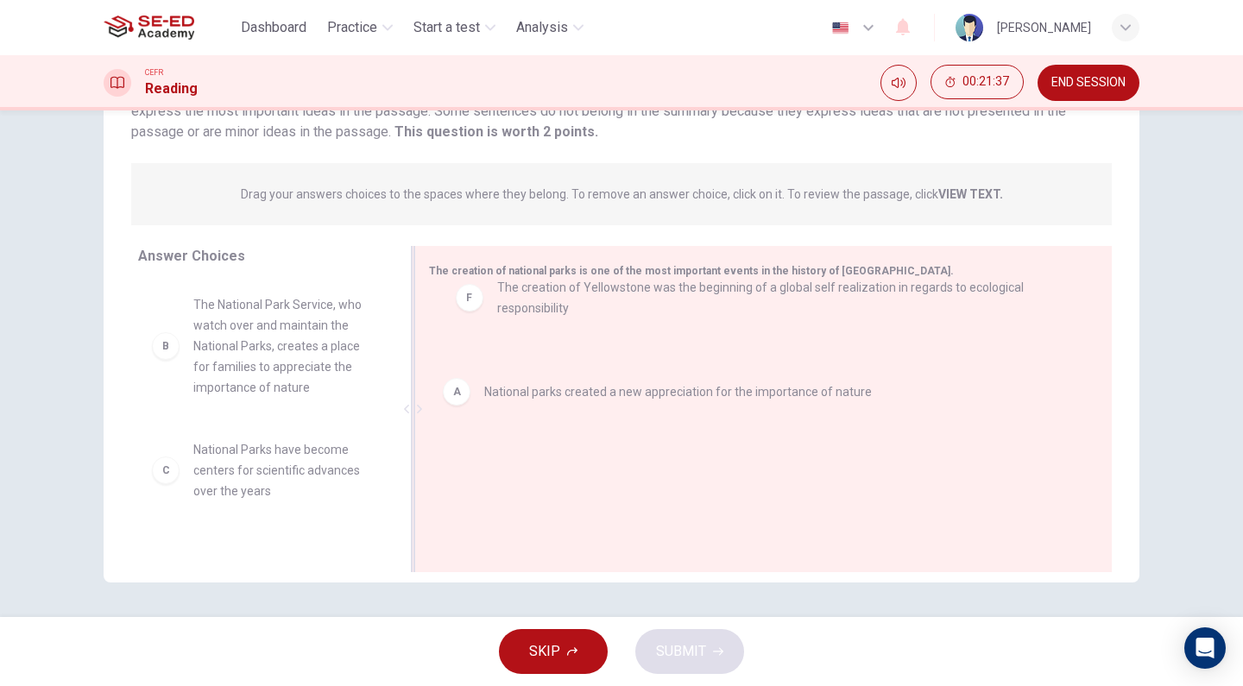
drag, startPoint x: 530, startPoint y: 397, endPoint x: 547, endPoint y: 293, distance: 105.8
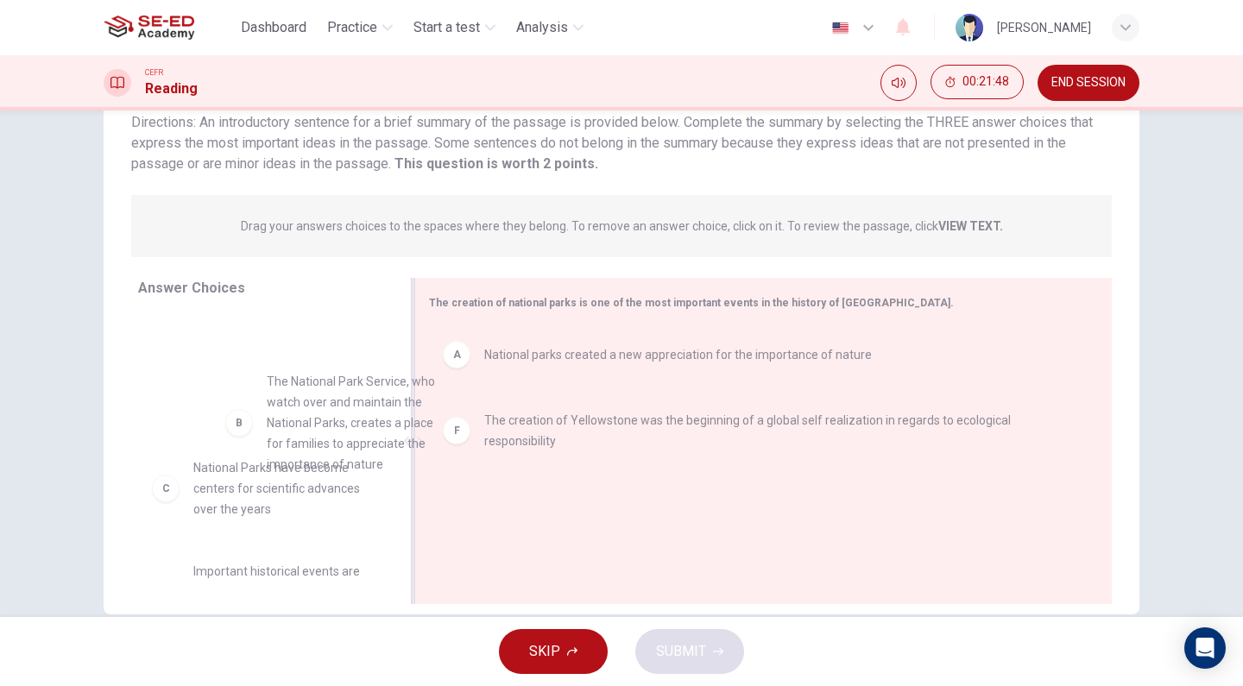
scroll to position [28, 0]
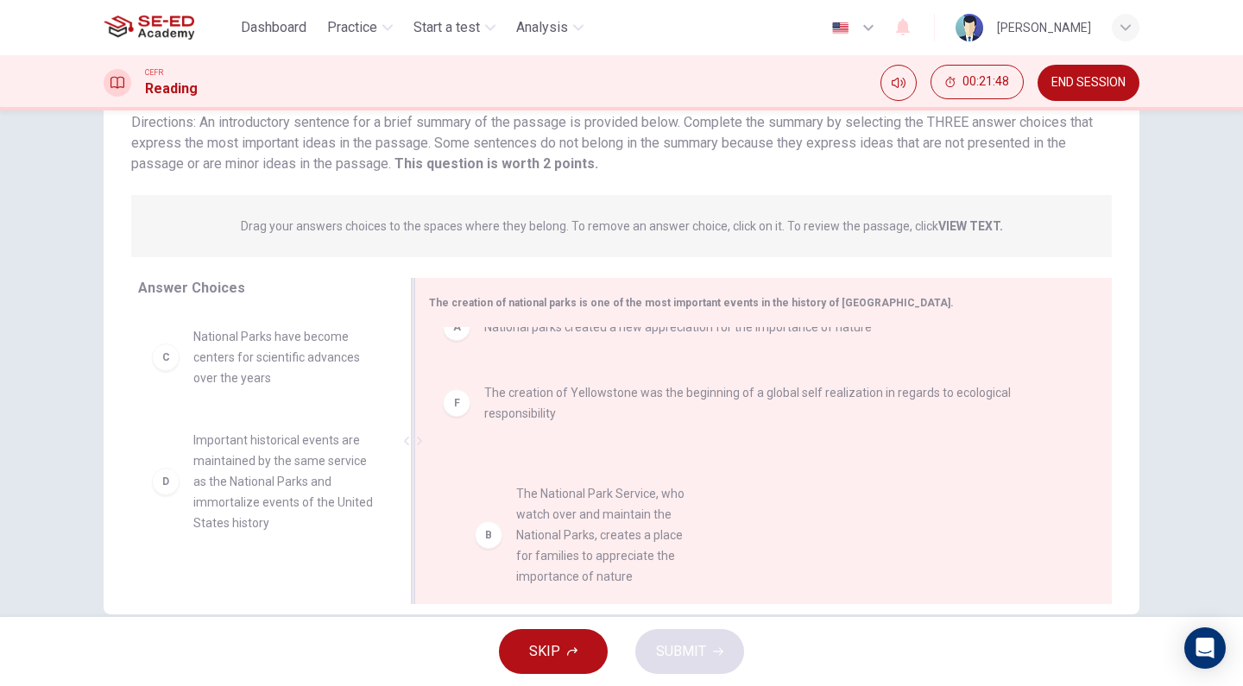
drag, startPoint x: 281, startPoint y: 384, endPoint x: 608, endPoint y: 542, distance: 363.2
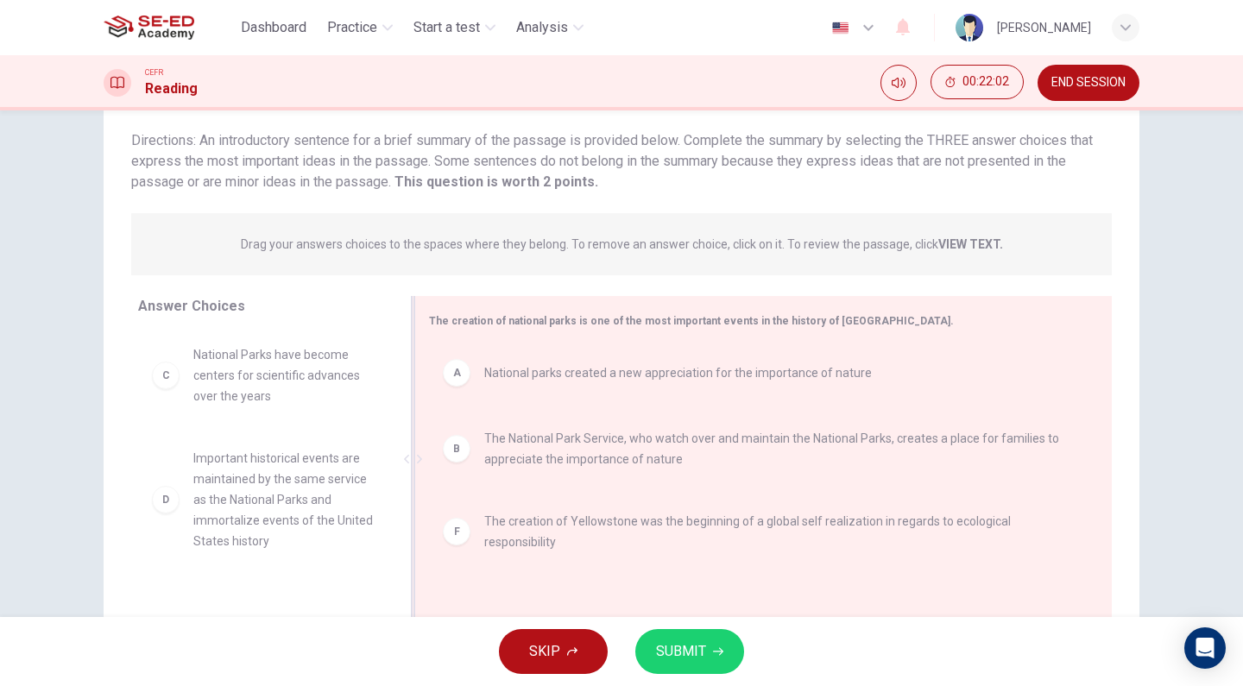
scroll to position [145, 0]
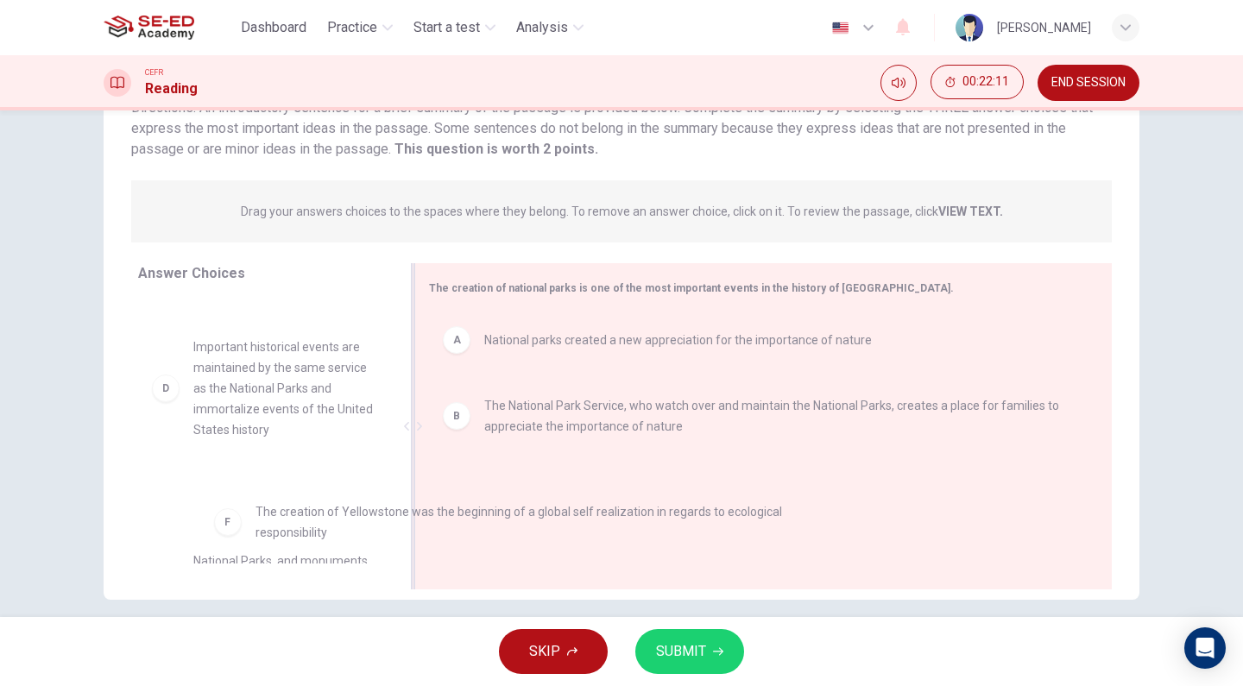
drag, startPoint x: 509, startPoint y: 516, endPoint x: 194, endPoint y: 536, distance: 315.6
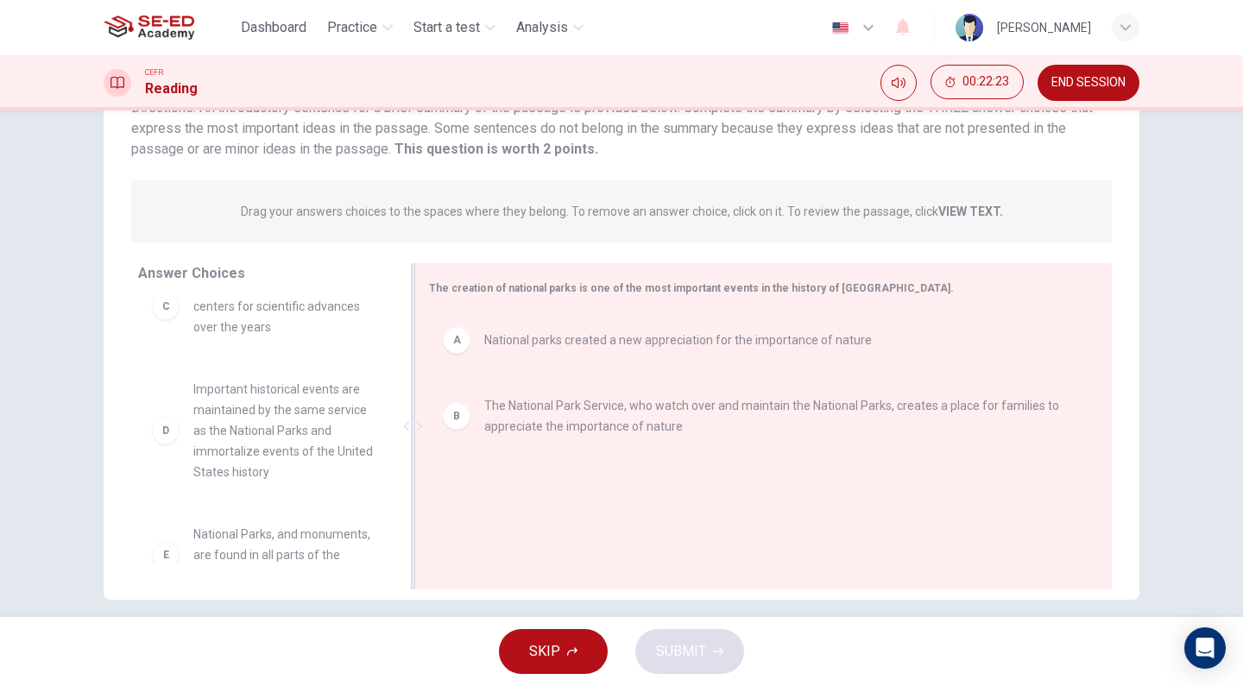
scroll to position [40, 0]
click at [1067, 106] on div "CEFR Reading 00:22:26 END SESSION" at bounding box center [621, 82] width 1243 height 55
click at [1077, 93] on button "END SESSION" at bounding box center [1088, 83] width 102 height 36
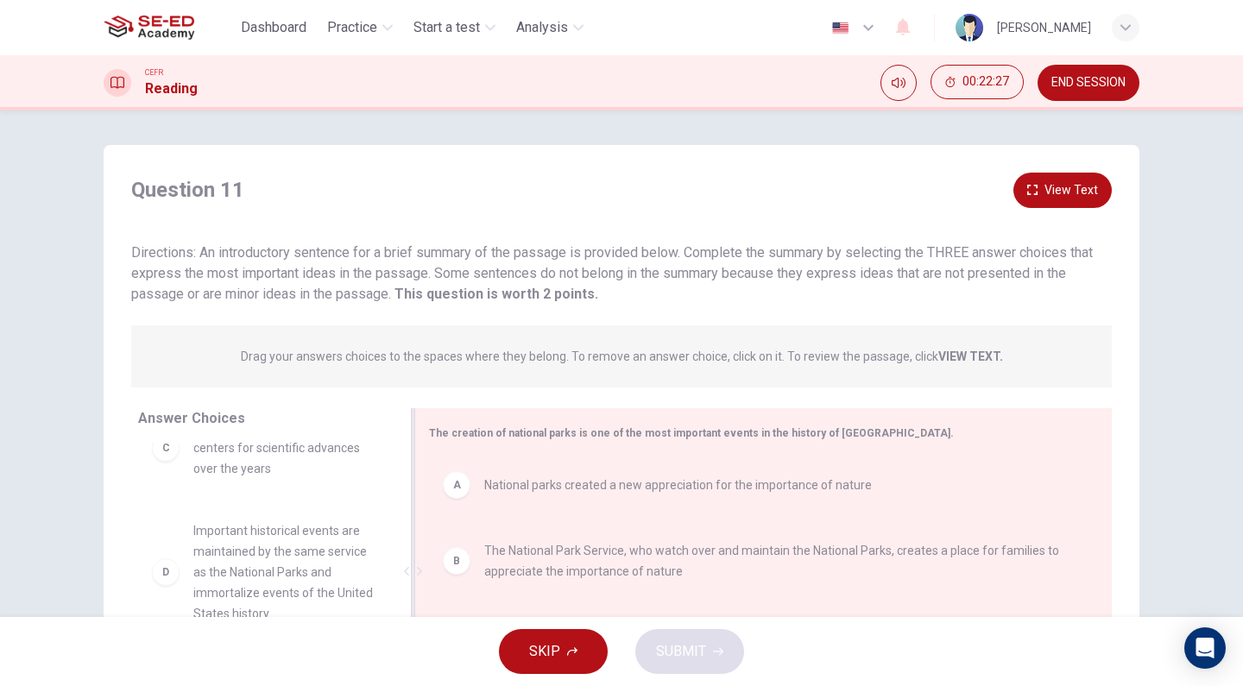
click at [1063, 192] on button "View Text" at bounding box center [1062, 190] width 98 height 35
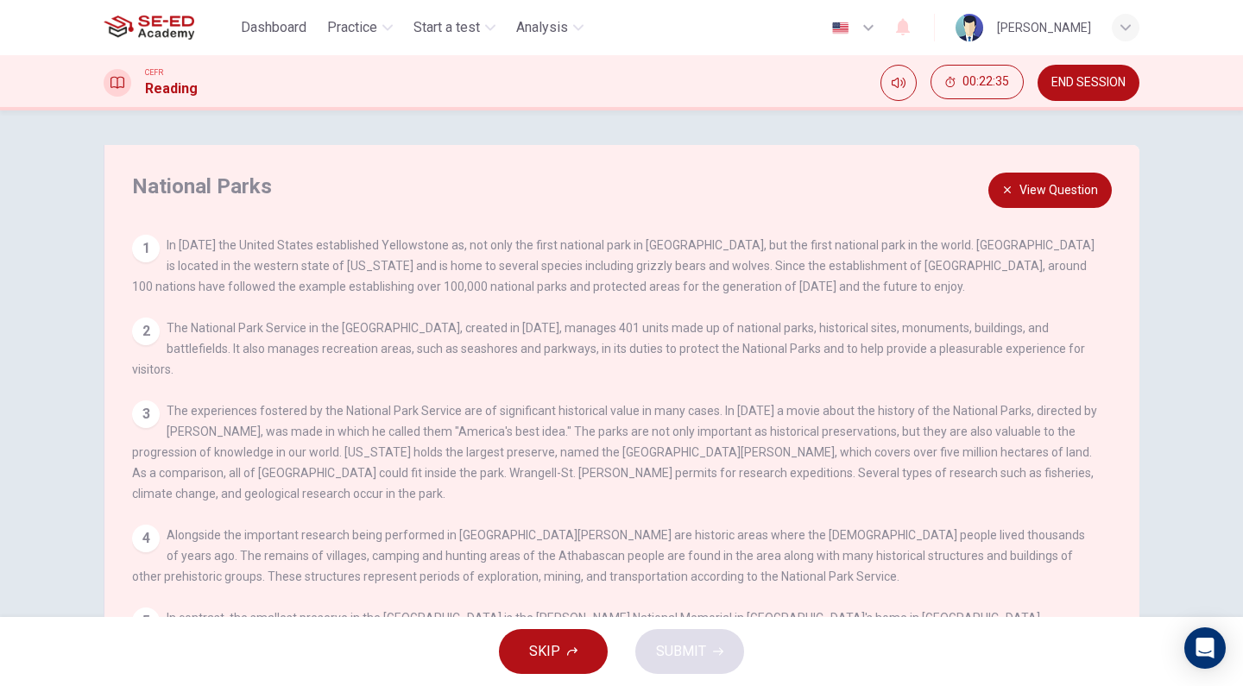
click at [1062, 186] on button "View Question" at bounding box center [1049, 190] width 123 height 35
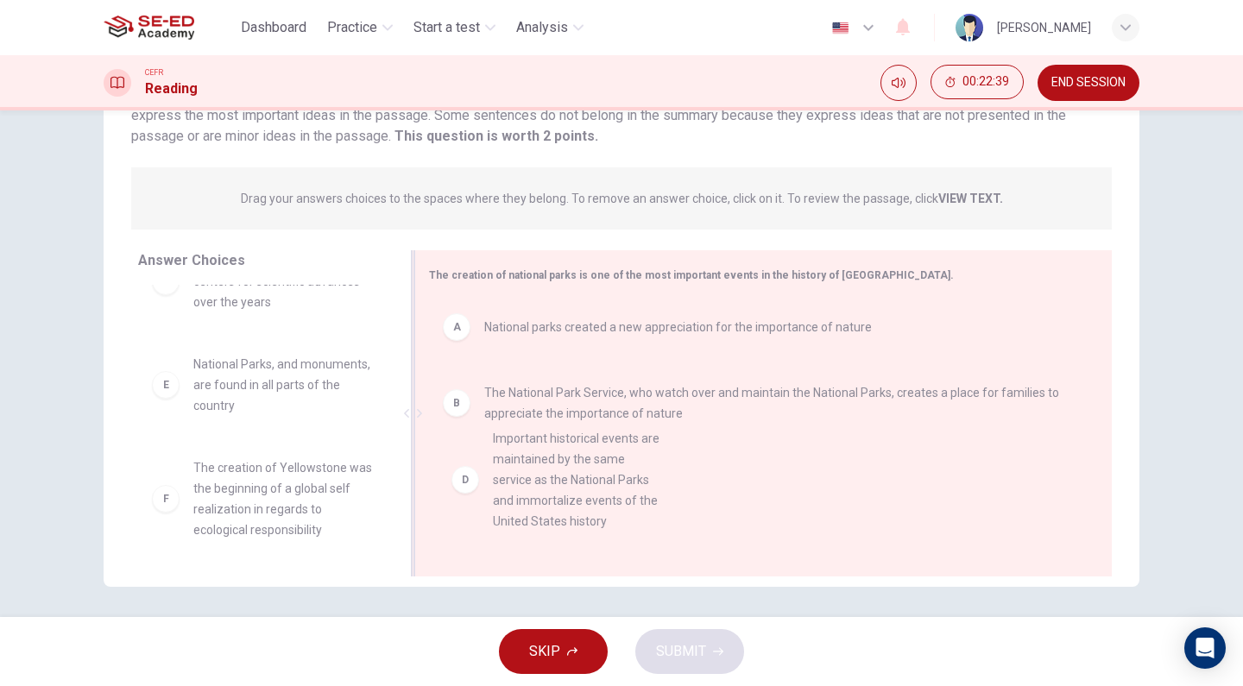
scroll to position [3, 0]
drag, startPoint x: 274, startPoint y: 407, endPoint x: 578, endPoint y: 482, distance: 312.9
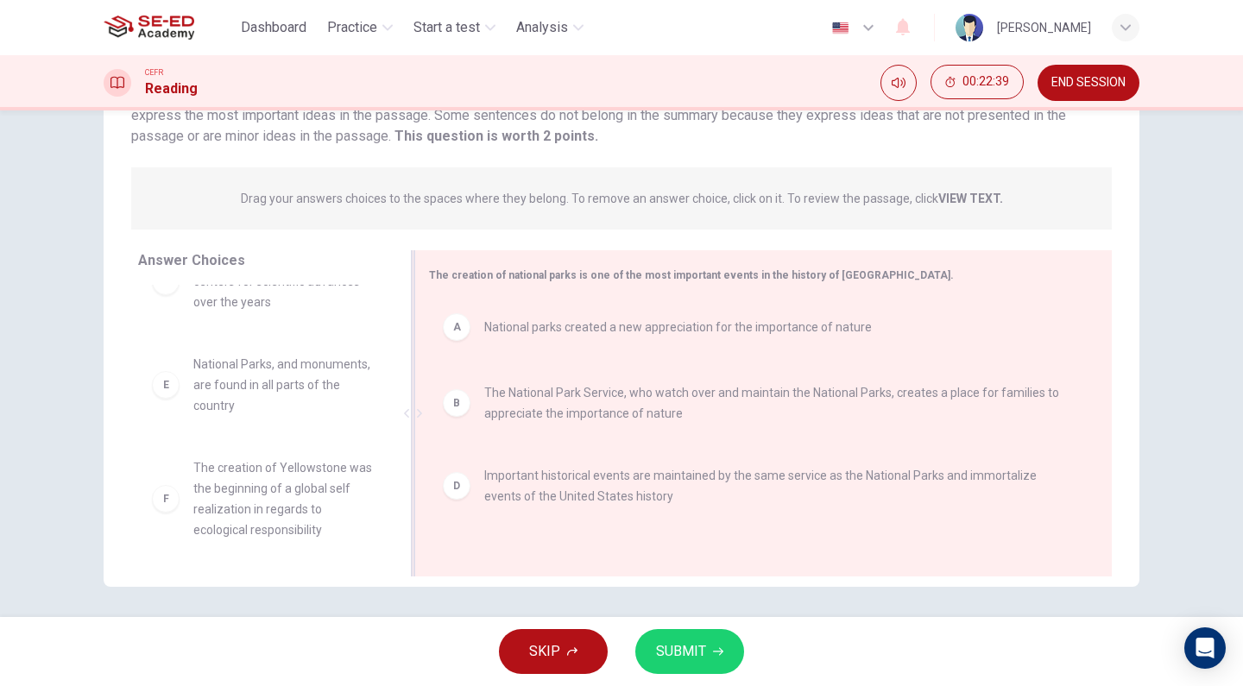
scroll to position [0, 0]
click at [685, 657] on span "SUBMIT" at bounding box center [681, 651] width 50 height 24
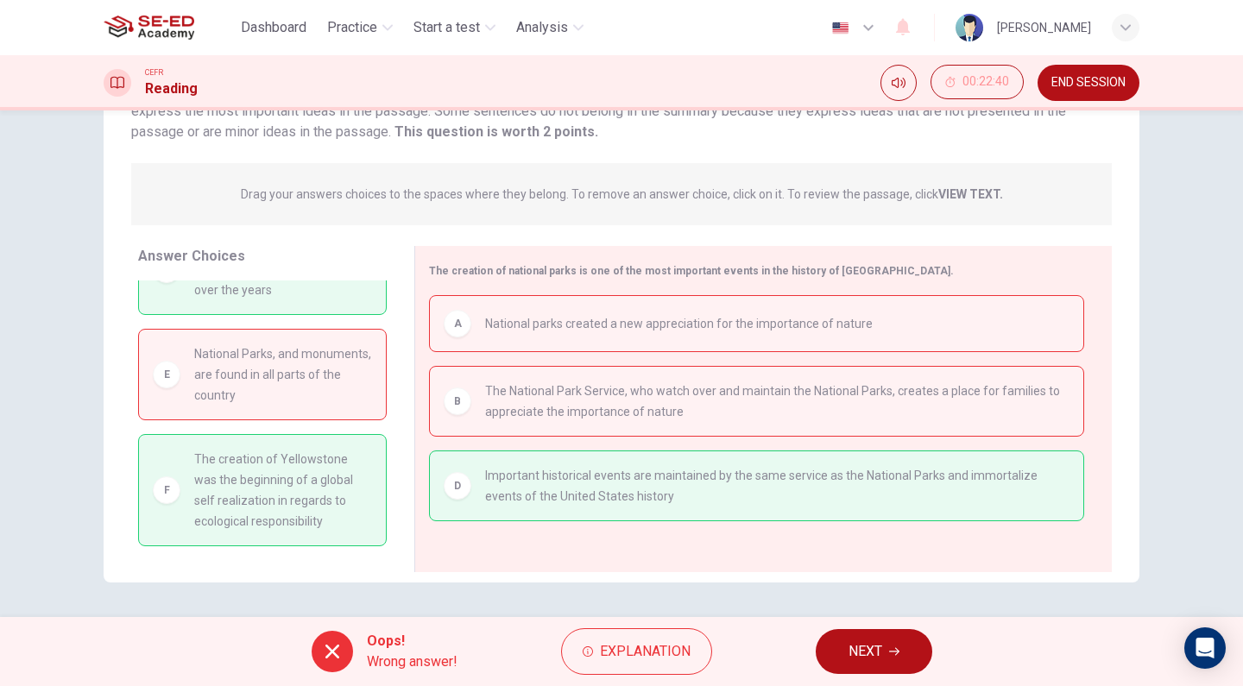
click at [873, 647] on span "NEXT" at bounding box center [865, 651] width 34 height 24
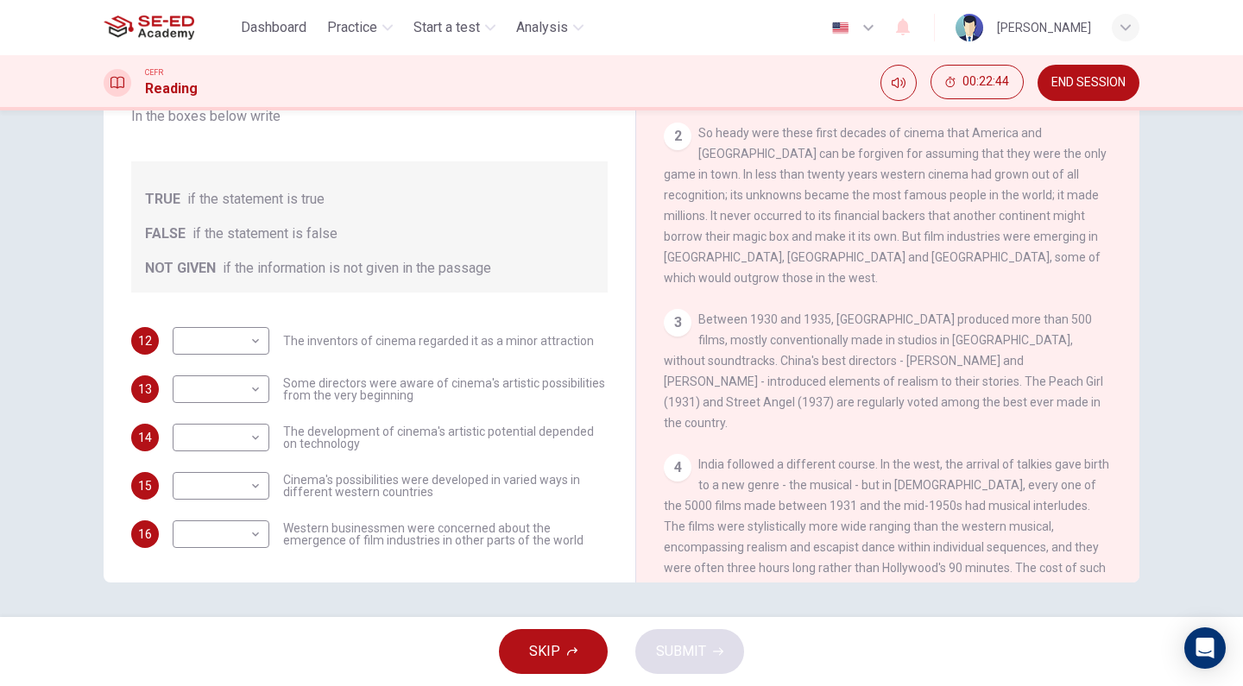
scroll to position [1413, 0]
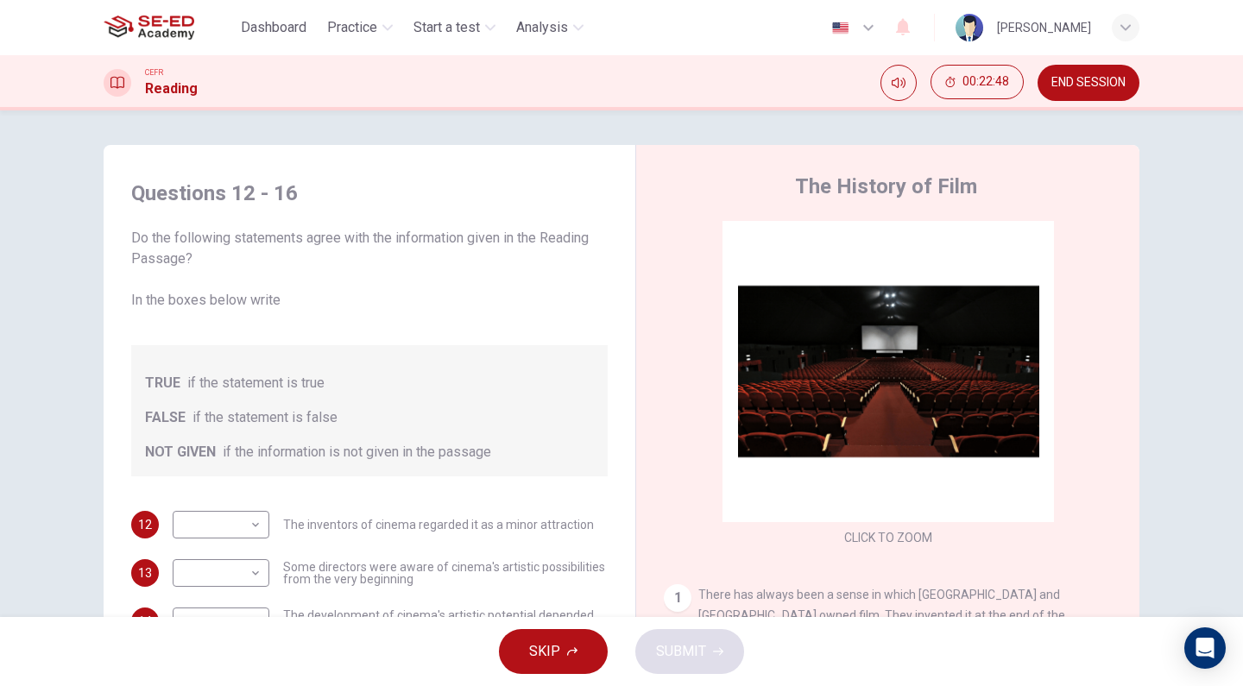
click at [183, 425] on div "FALSE if the statement is false" at bounding box center [369, 417] width 449 height 21
click at [187, 475] on div "TRUE if the statement is true FALSE if the statement is false NOT GIVEN if the …" at bounding box center [369, 410] width 476 height 131
click at [242, 522] on body "This site uses cookies, as explained in our Privacy Policy . If you agree to th…" at bounding box center [621, 343] width 1243 height 686
click at [408, 427] on div at bounding box center [621, 343] width 1243 height 686
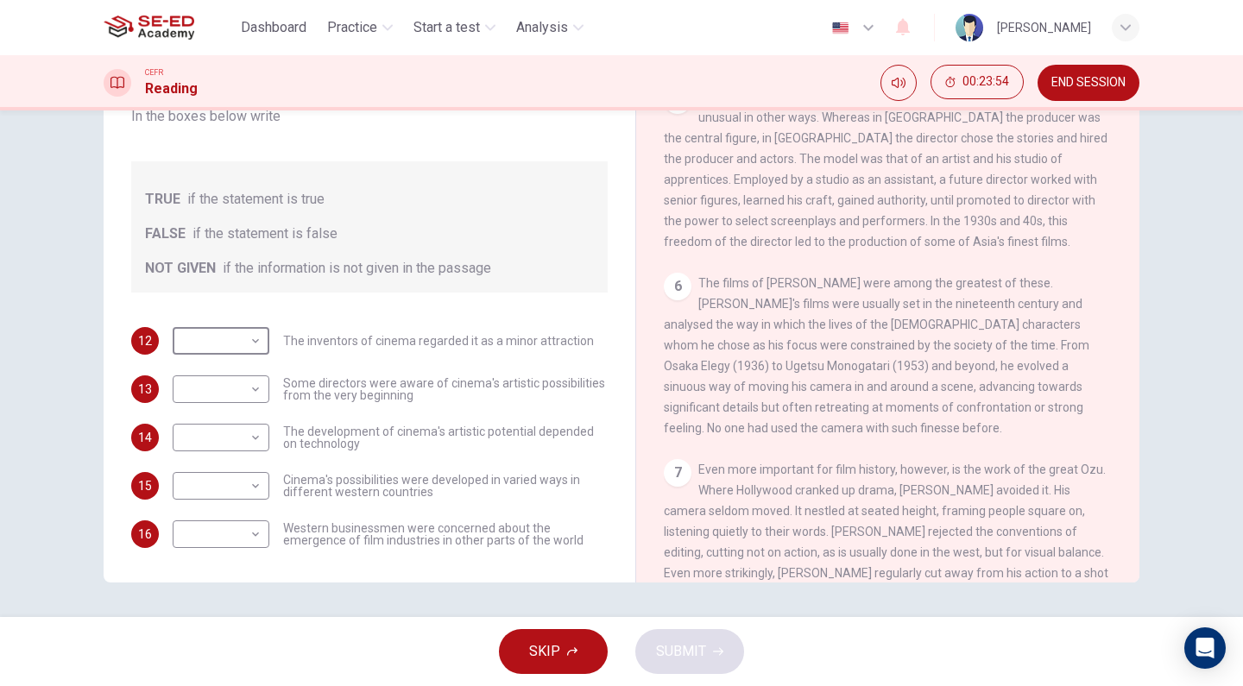
scroll to position [428, 0]
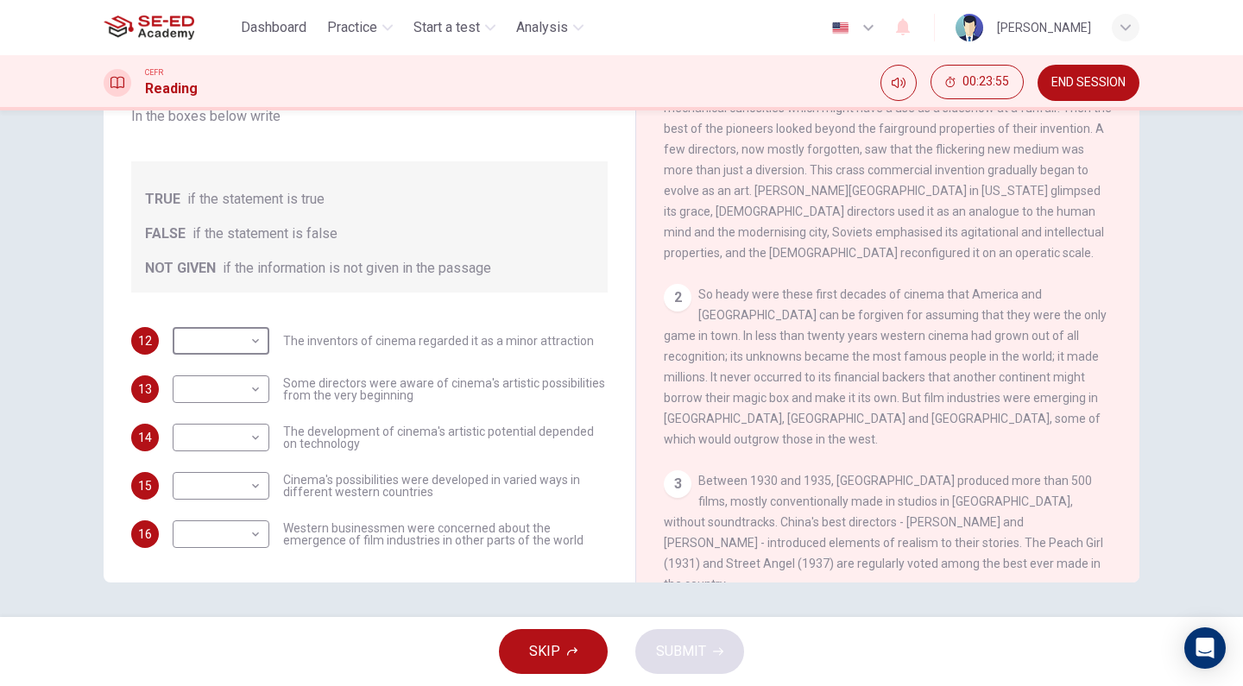
click at [1111, 79] on span "END SESSION" at bounding box center [1088, 83] width 74 height 14
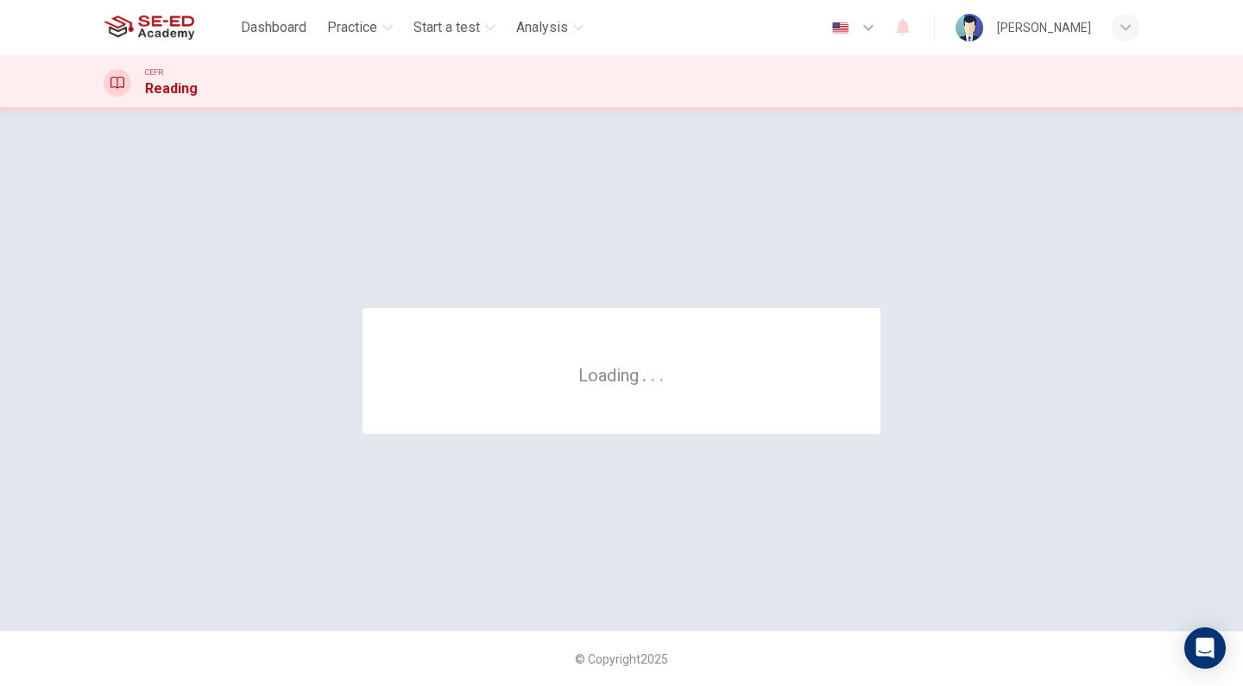
scroll to position [0, 0]
